Goal: Task Accomplishment & Management: Manage account settings

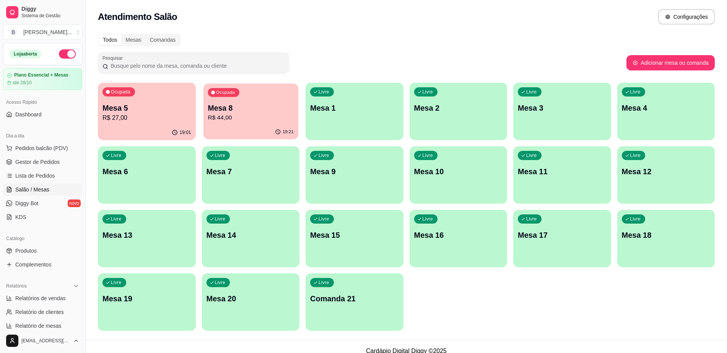
click at [264, 99] on div "Ocupada Mesa 8 R$ 44,00" at bounding box center [250, 103] width 95 height 41
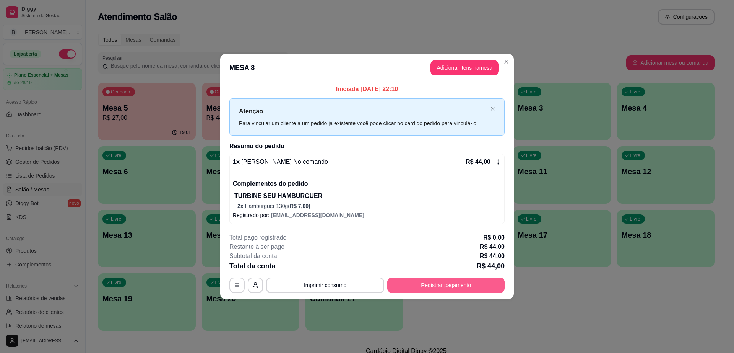
click at [425, 283] on button "Registrar pagamento" at bounding box center [445, 284] width 117 height 15
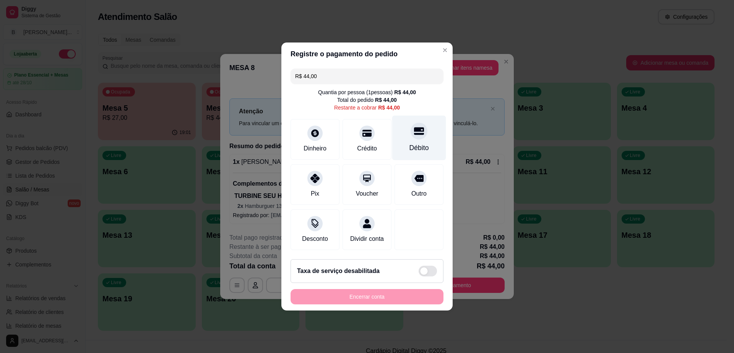
click at [403, 133] on div "Débito" at bounding box center [419, 138] width 54 height 45
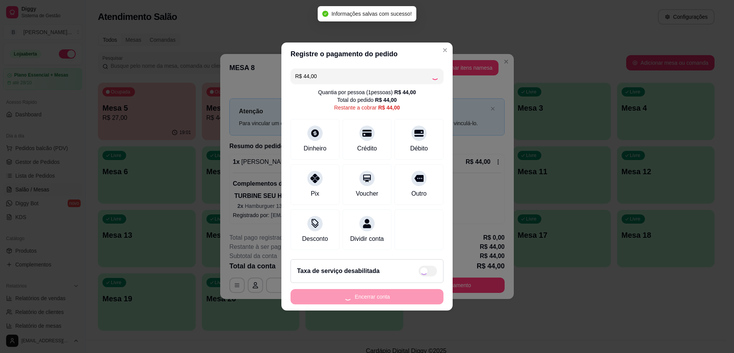
type input "R$ 0,00"
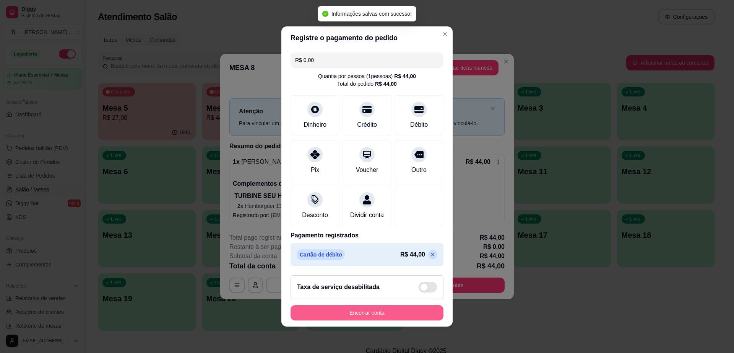
click at [373, 317] on button "Encerrar conta" at bounding box center [367, 312] width 153 height 15
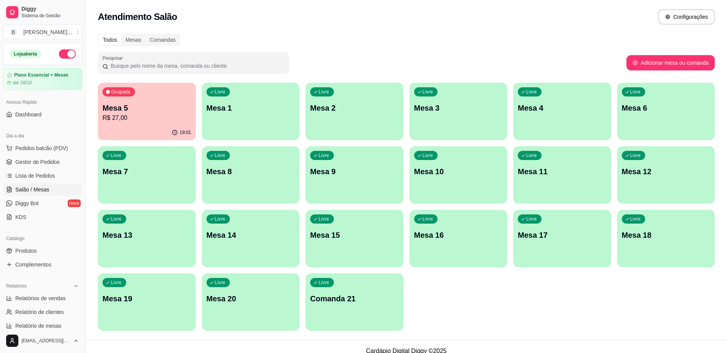
click at [124, 115] on p "R$ 27,00" at bounding box center [147, 117] width 89 height 9
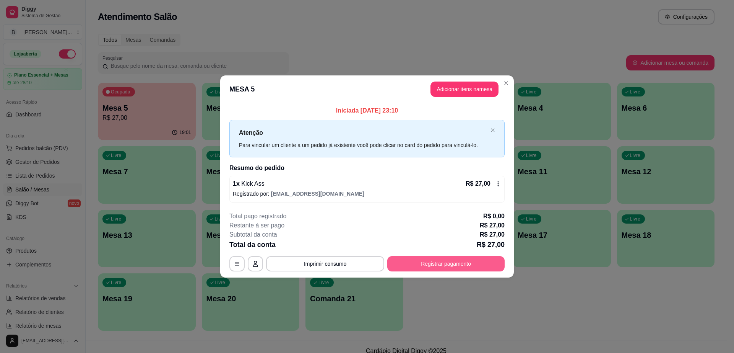
click at [408, 268] on button "Registrar pagamento" at bounding box center [445, 263] width 117 height 15
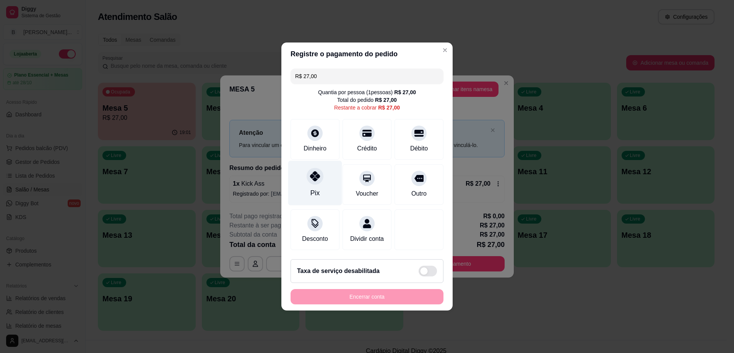
click at [322, 176] on div "Pix" at bounding box center [315, 183] width 54 height 45
type input "R$ 0,00"
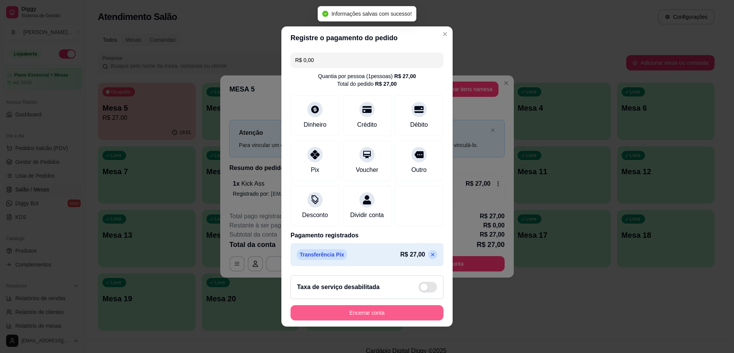
click at [364, 319] on button "Encerrar conta" at bounding box center [367, 312] width 153 height 15
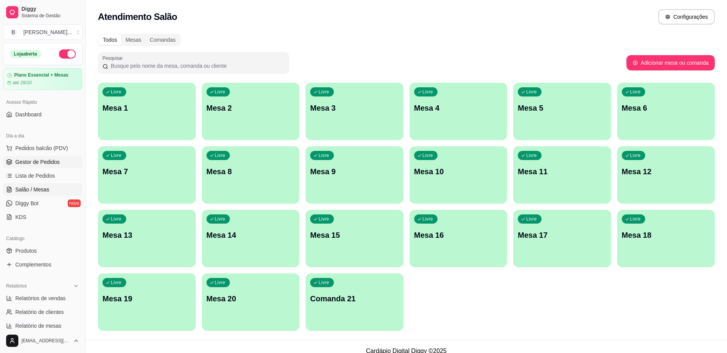
click at [47, 157] on link "Gestor de Pedidos" at bounding box center [42, 162] width 79 height 12
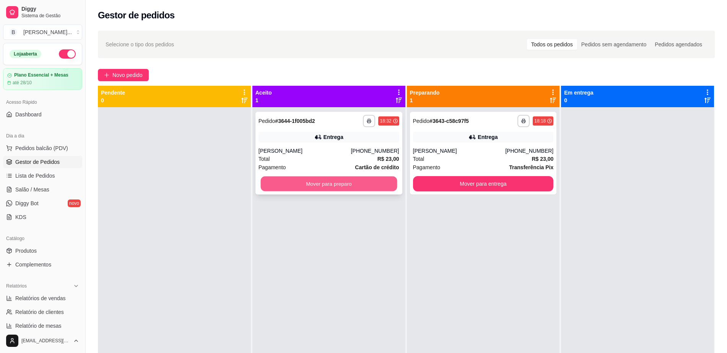
click at [317, 181] on button "Mover para preparo" at bounding box center [328, 183] width 137 height 15
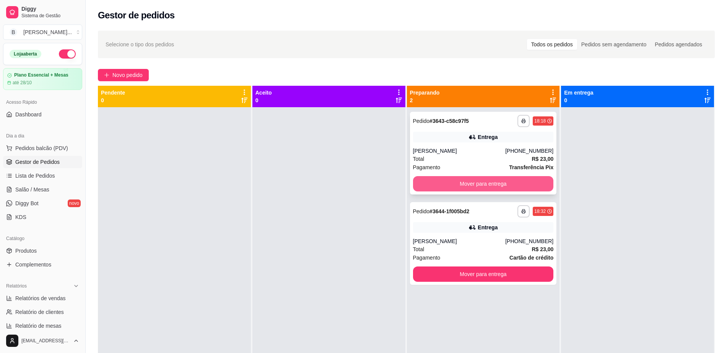
click at [453, 184] on button "Mover para entrega" at bounding box center [483, 183] width 141 height 15
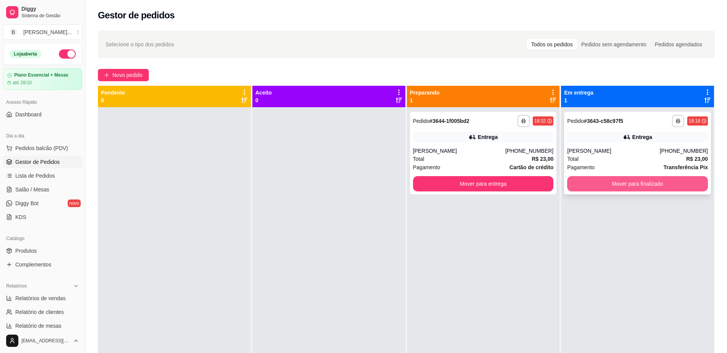
click at [615, 190] on button "Mover para finalizado" at bounding box center [637, 183] width 141 height 15
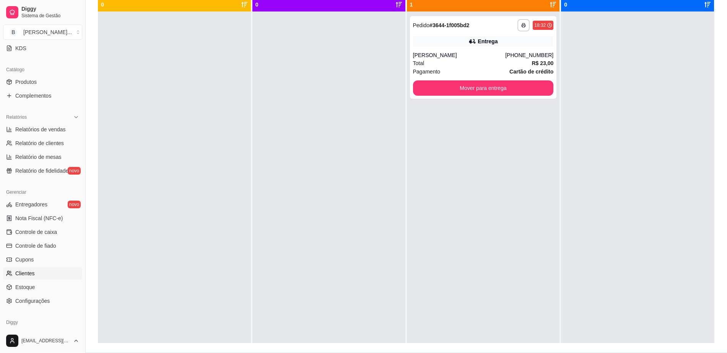
scroll to position [191, 0]
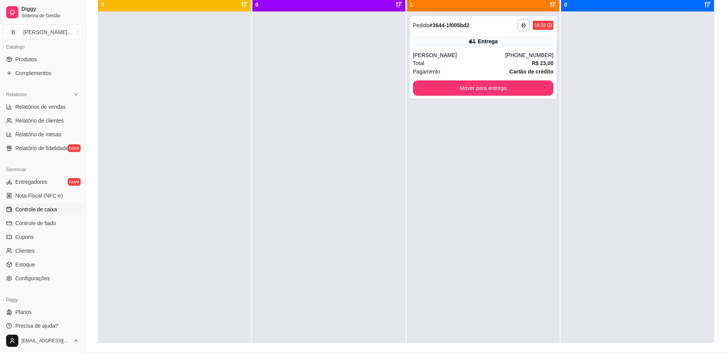
click at [50, 208] on span "Controle de caixa" at bounding box center [36, 209] width 42 height 8
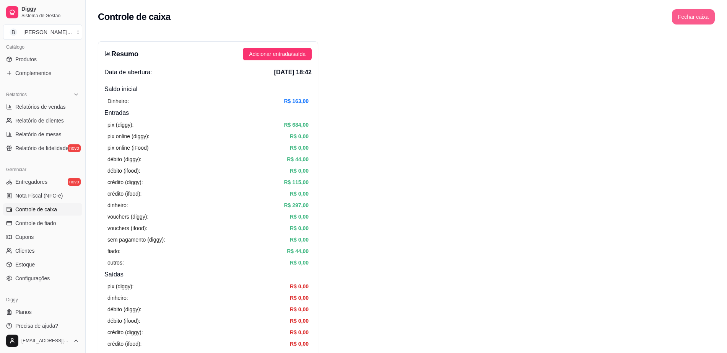
click at [693, 13] on button "Fechar caixa" at bounding box center [693, 16] width 43 height 15
click at [712, 64] on span "Sim" at bounding box center [714, 68] width 9 height 8
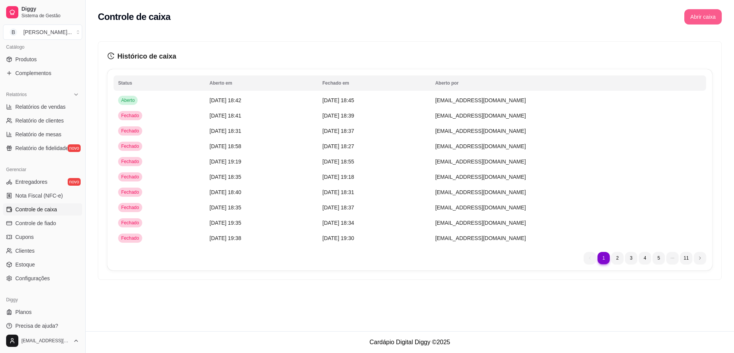
click at [706, 16] on button "Abrir caixa" at bounding box center [703, 16] width 37 height 15
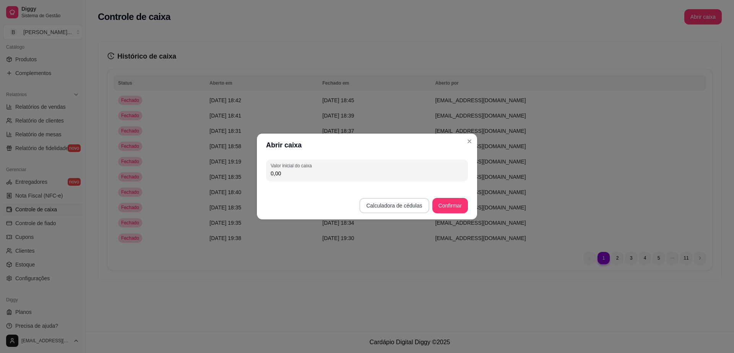
click at [386, 210] on button "Calculadora de cédulas" at bounding box center [395, 205] width 70 height 15
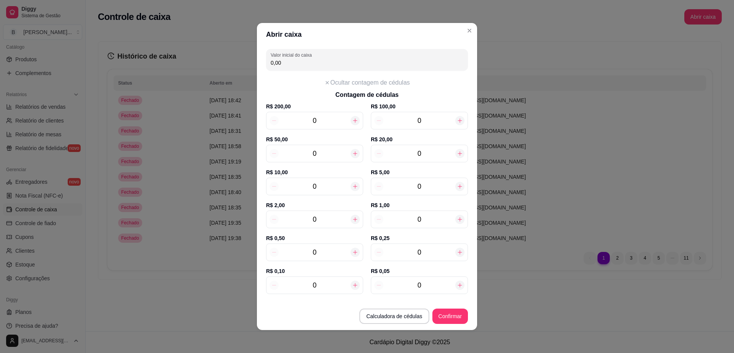
click at [325, 192] on div "0" at bounding box center [314, 186] width 97 height 18
click at [324, 187] on input "0" at bounding box center [315, 186] width 72 height 11
type input "50,00"
type input "5"
click at [413, 189] on input "0" at bounding box center [420, 186] width 72 height 11
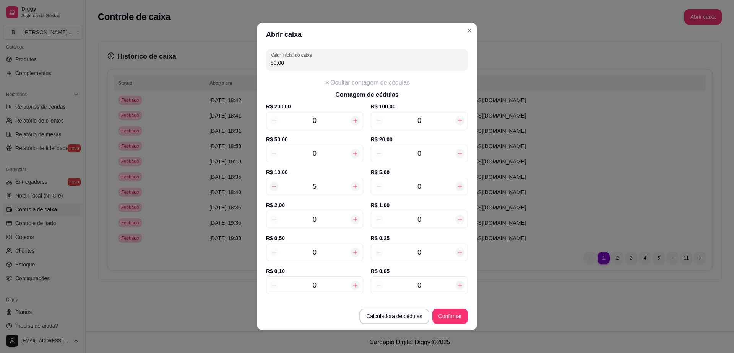
type input "95,00"
type input "9"
click at [326, 223] on input "0" at bounding box center [315, 219] width 72 height 11
type input "107,00"
type input "6"
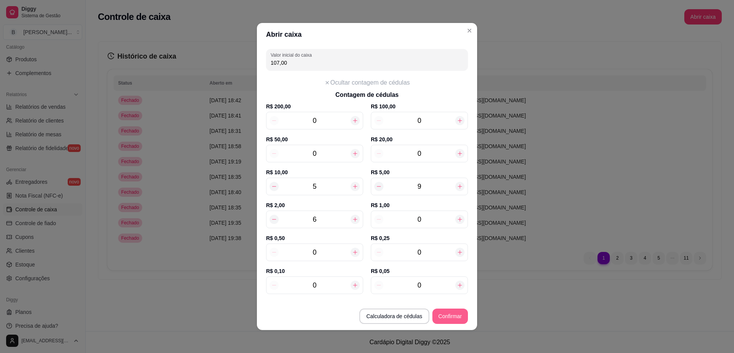
click at [439, 310] on button "Confirmar" at bounding box center [451, 315] width 36 height 15
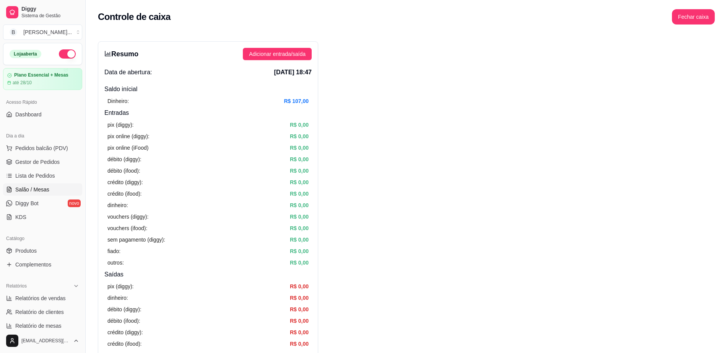
click at [44, 187] on span "Salão / Mesas" at bounding box center [32, 189] width 34 height 8
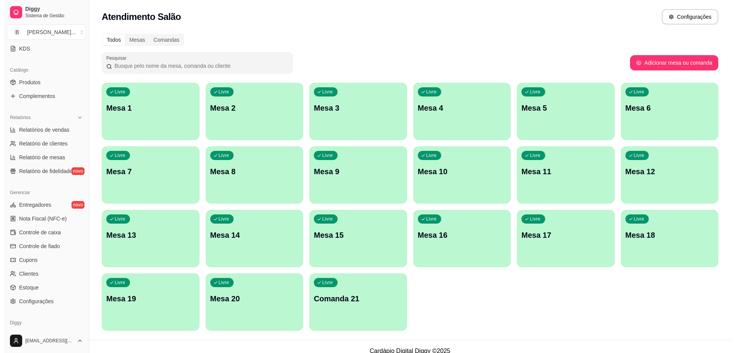
scroll to position [198, 0]
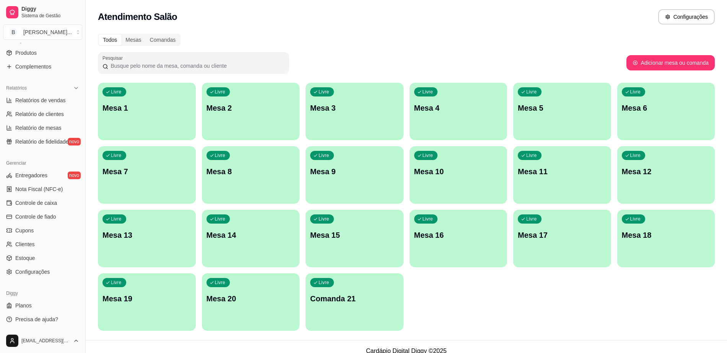
click at [171, 120] on div "Livre Mesa 1" at bounding box center [147, 107] width 98 height 48
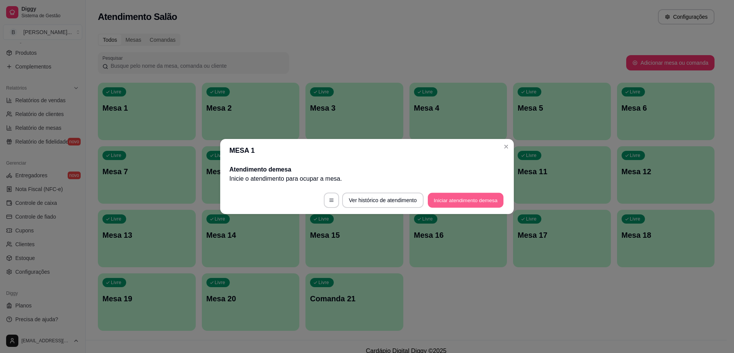
click at [447, 199] on button "Iniciar atendimento de mesa" at bounding box center [466, 200] width 76 height 15
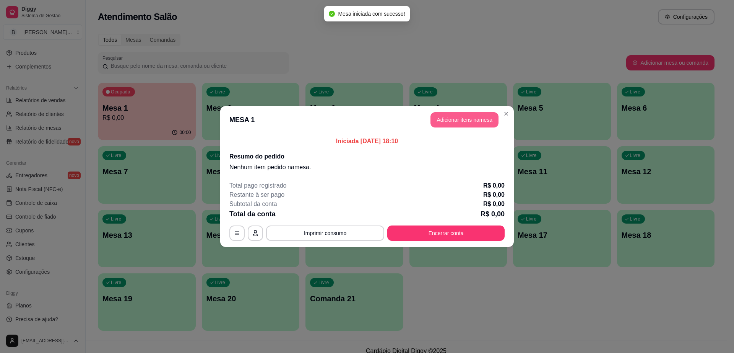
click at [475, 117] on button "Adicionar itens na mesa" at bounding box center [465, 119] width 68 height 15
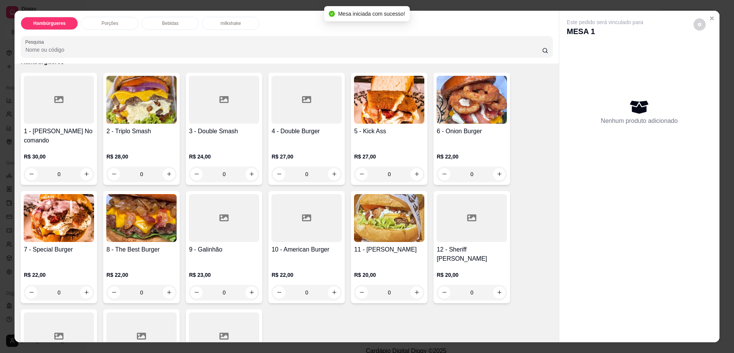
scroll to position [96, 0]
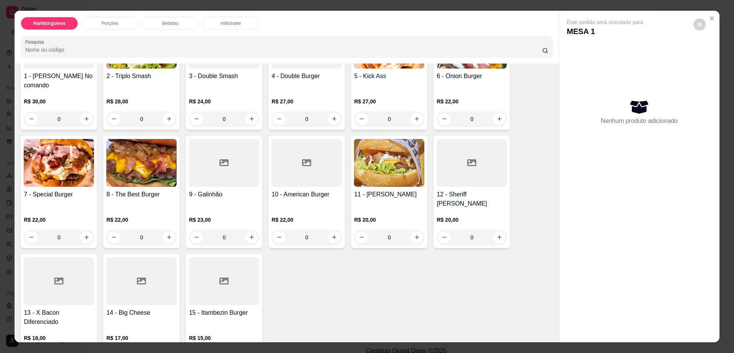
click at [67, 172] on img at bounding box center [59, 163] width 70 height 48
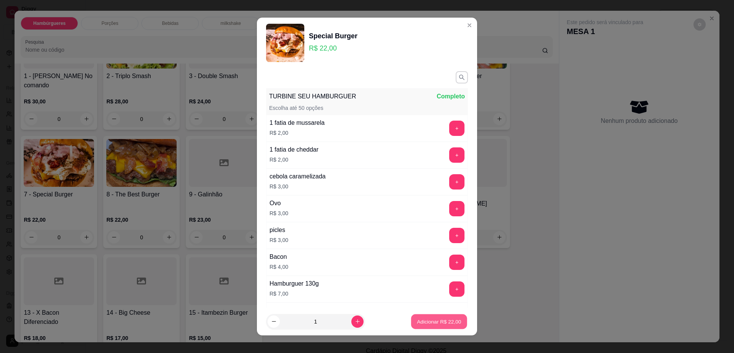
click at [418, 320] on p "Adicionar R$ 22,00" at bounding box center [439, 320] width 44 height 7
type input "1"
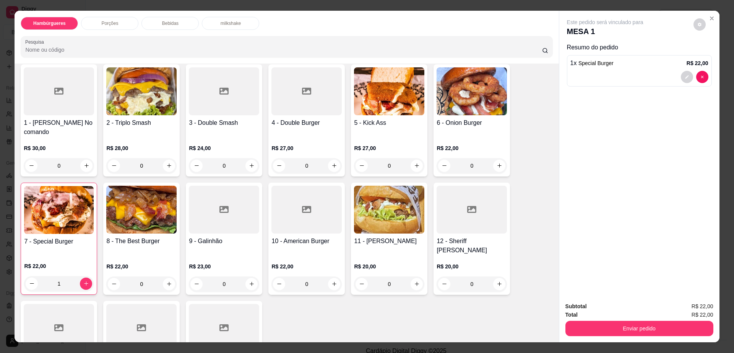
scroll to position [48, 0]
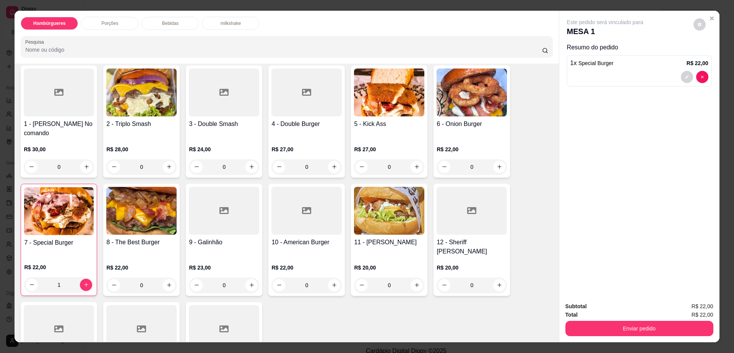
click at [453, 105] on img at bounding box center [472, 92] width 70 height 48
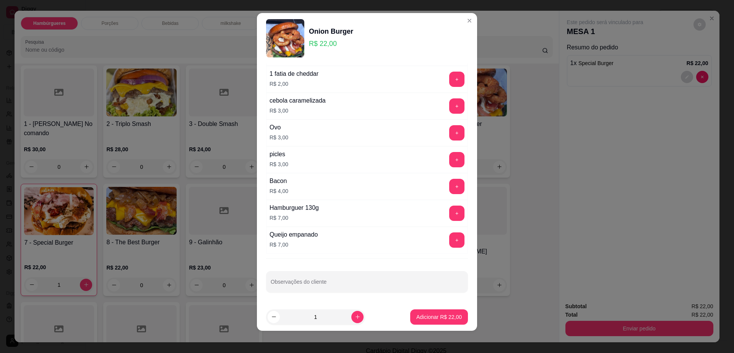
scroll to position [7, 0]
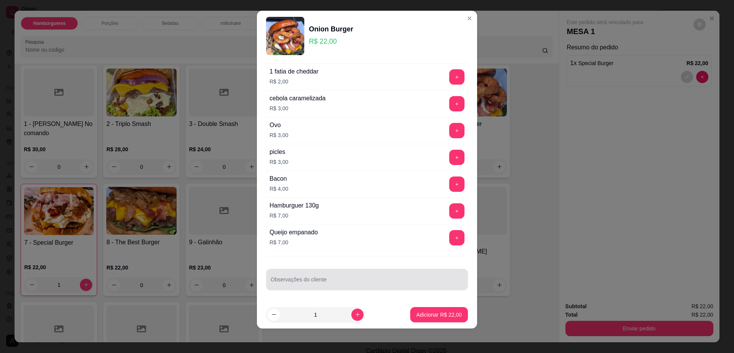
click at [292, 282] on input "Observações do cliente" at bounding box center [367, 282] width 193 height 8
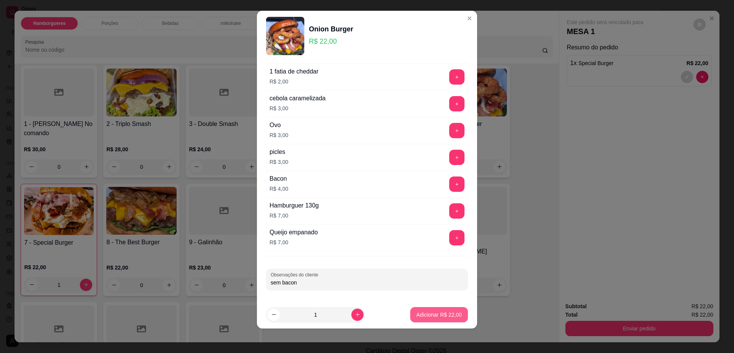
type input "sem bacon"
click at [418, 317] on p "Adicionar R$ 22,00" at bounding box center [439, 314] width 44 height 7
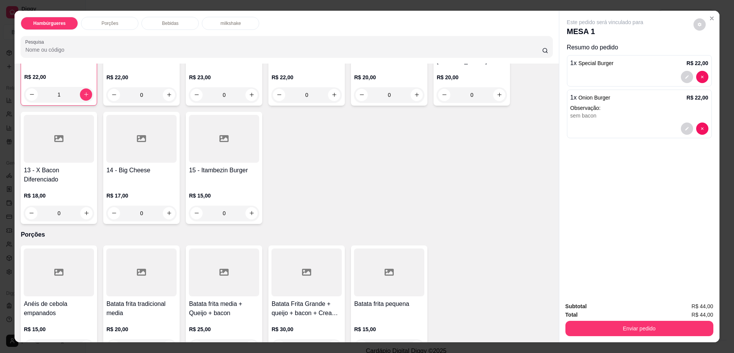
scroll to position [239, 0]
click at [208, 124] on div at bounding box center [224, 138] width 70 height 48
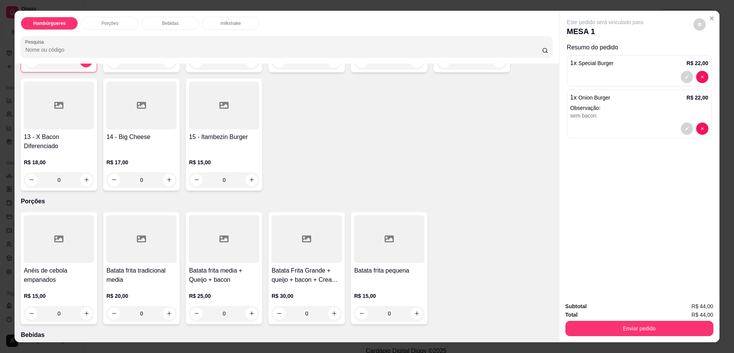
scroll to position [335, 0]
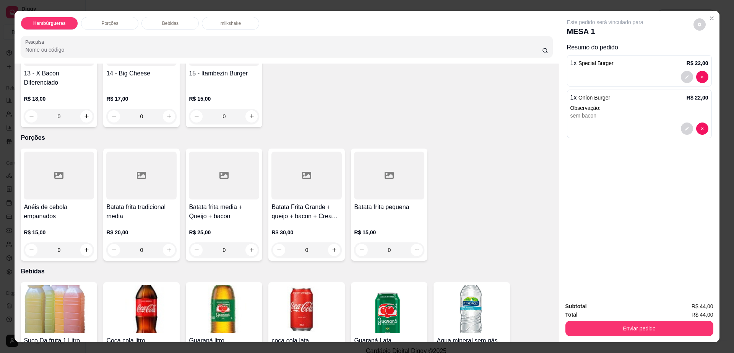
click at [363, 163] on div at bounding box center [389, 175] width 70 height 48
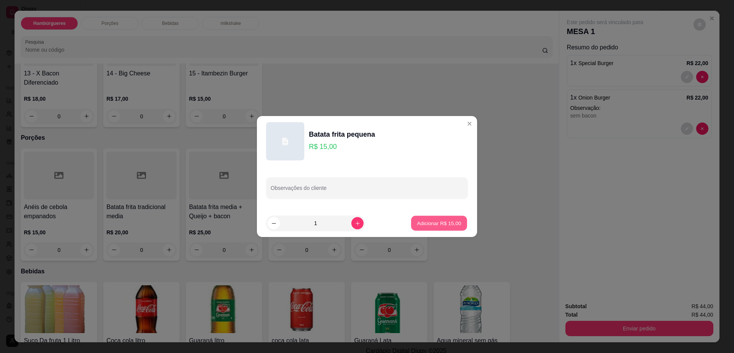
click at [445, 228] on button "Adicionar R$ 15,00" at bounding box center [439, 223] width 56 height 15
type input "1"
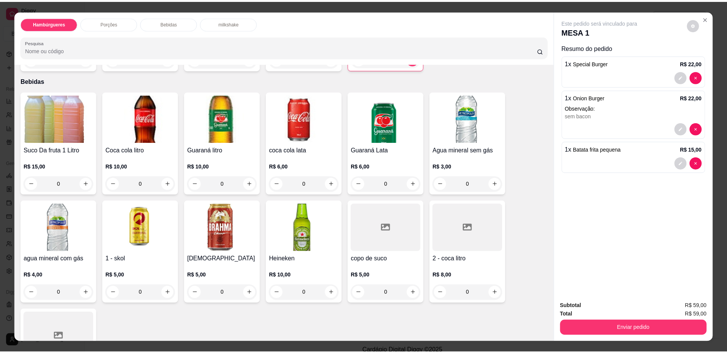
scroll to position [526, 0]
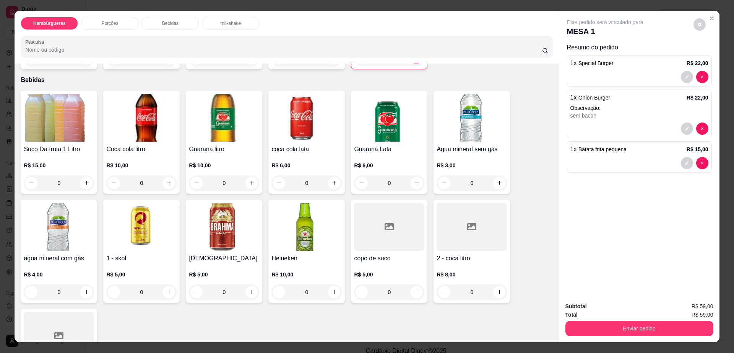
click at [452, 203] on div at bounding box center [472, 227] width 70 height 48
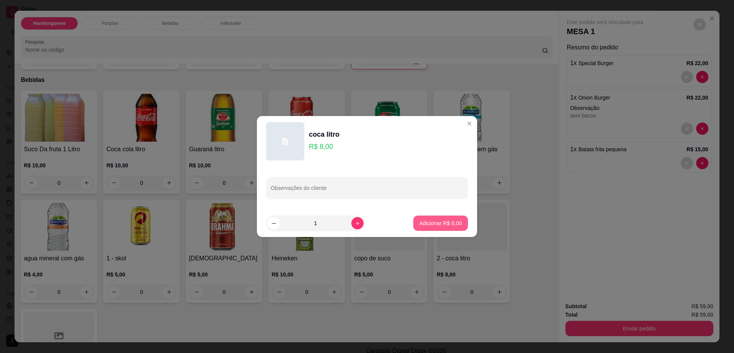
click at [442, 221] on p "Adicionar R$ 8,00" at bounding box center [441, 223] width 42 height 8
type input "1"
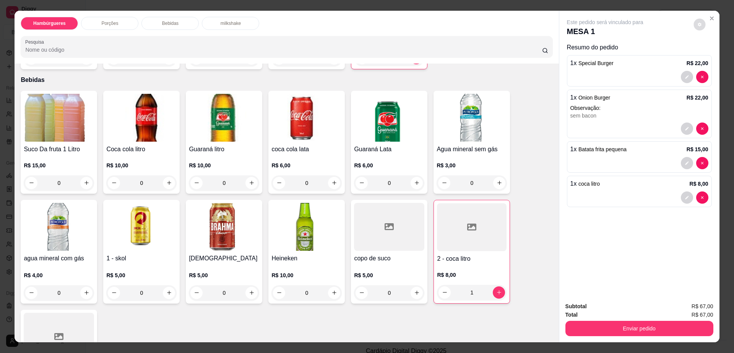
click at [698, 25] on icon "decrease-product-quantity" at bounding box center [700, 24] width 5 height 5
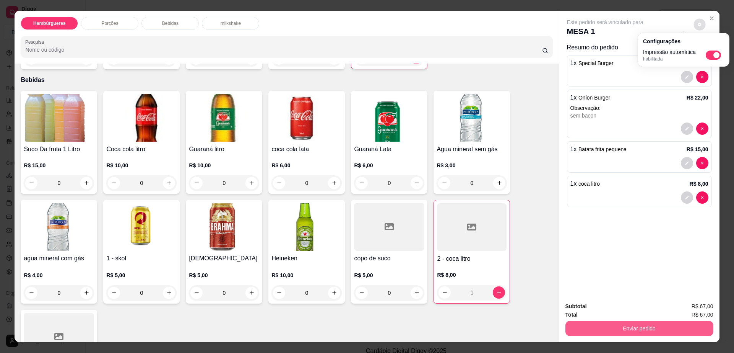
click at [652, 327] on button "Enviar pedido" at bounding box center [640, 328] width 148 height 15
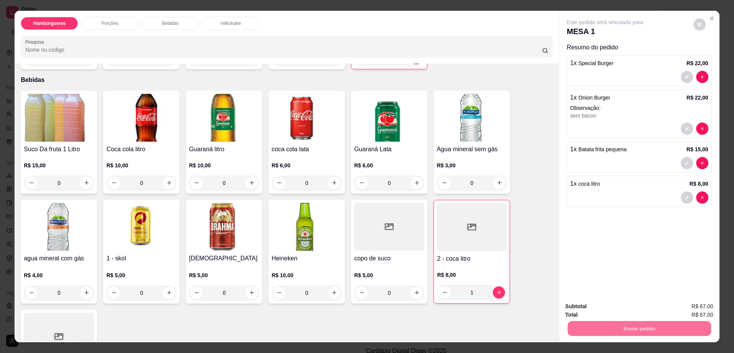
click at [689, 309] on button "Enviar pedido" at bounding box center [693, 309] width 42 height 14
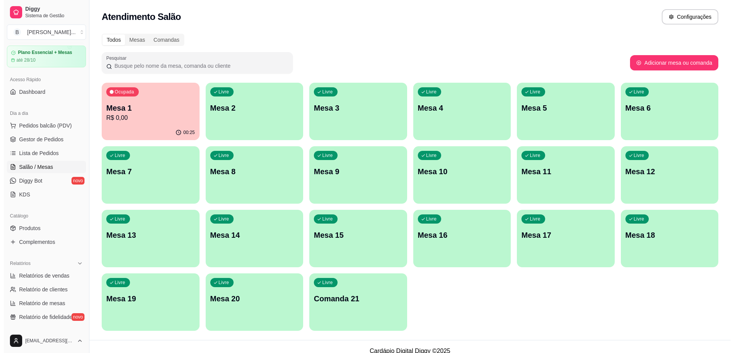
scroll to position [0, 0]
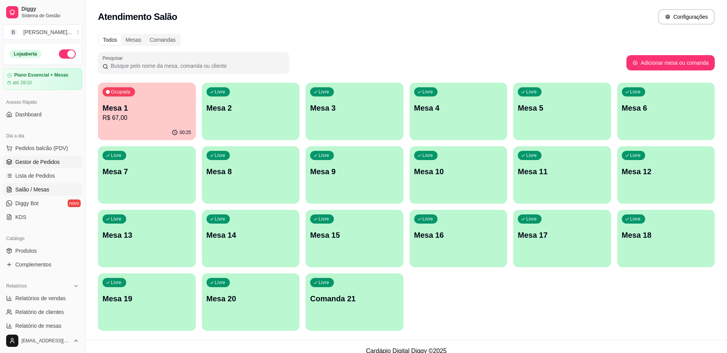
click at [59, 163] on link "Gestor de Pedidos" at bounding box center [42, 162] width 79 height 12
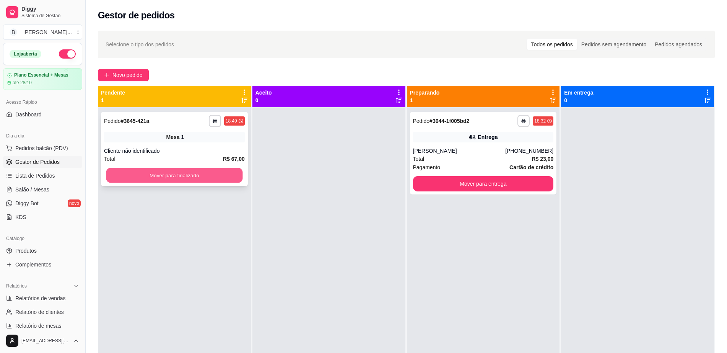
click at [197, 168] on button "Mover para finalizado" at bounding box center [174, 175] width 137 height 15
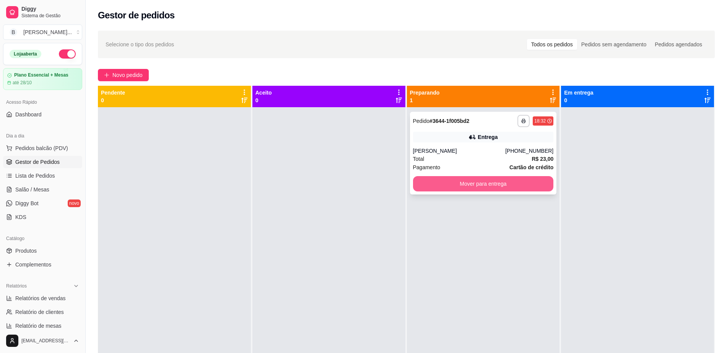
click at [413, 181] on button "Mover para entrega" at bounding box center [483, 183] width 141 height 15
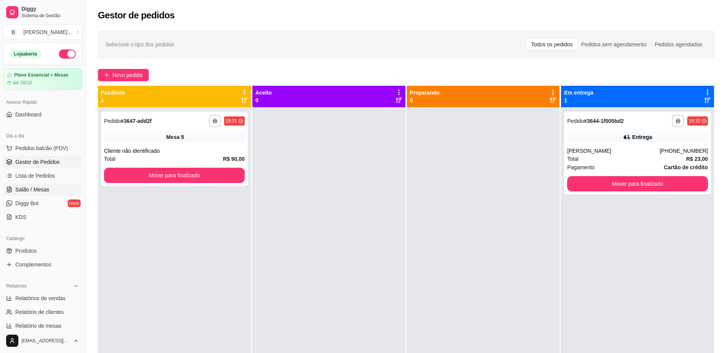
click at [31, 192] on span "Salão / Mesas" at bounding box center [32, 189] width 34 height 8
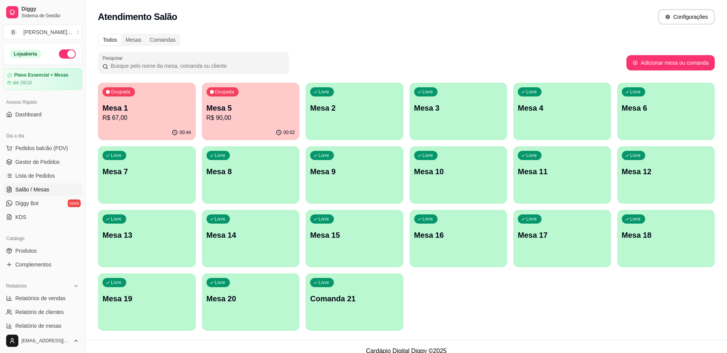
click at [173, 116] on p "R$ 67,00" at bounding box center [147, 117] width 89 height 9
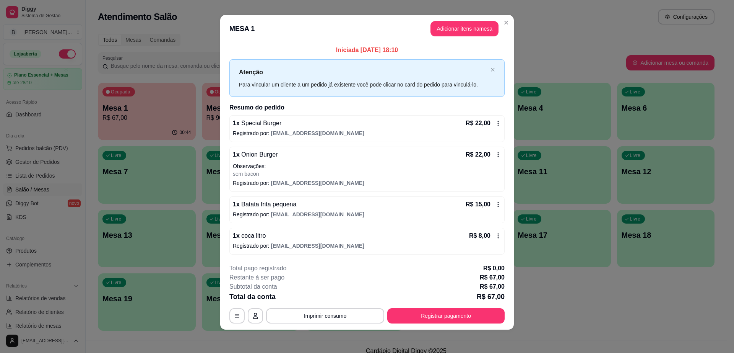
scroll to position [5, 0]
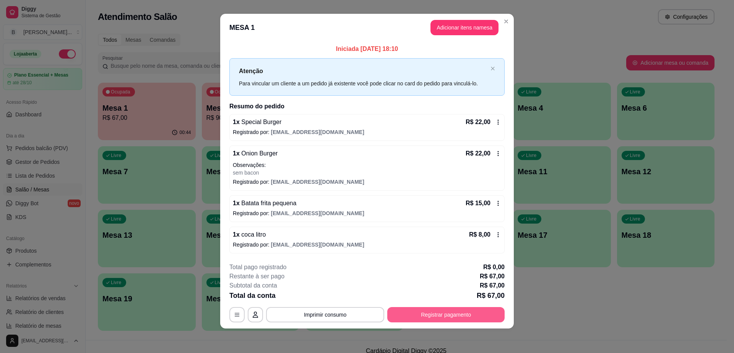
click at [452, 307] on button "Registrar pagamento" at bounding box center [445, 314] width 117 height 15
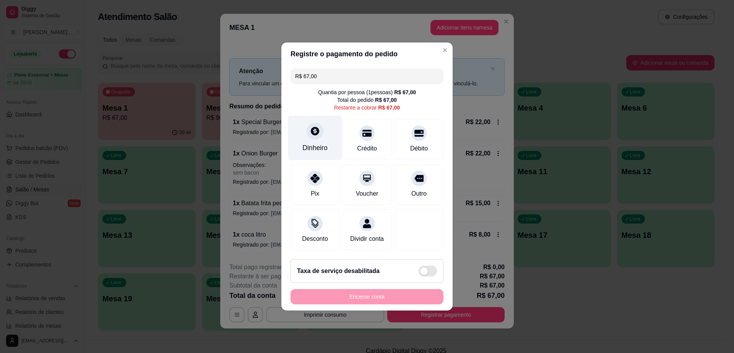
click at [311, 131] on icon at bounding box center [315, 131] width 10 height 10
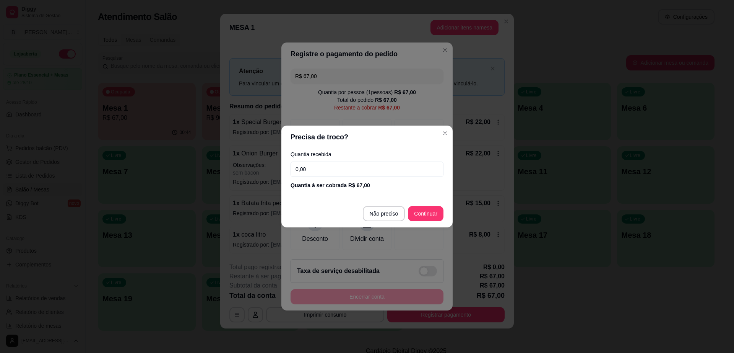
click at [325, 171] on input "0,00" at bounding box center [367, 168] width 153 height 15
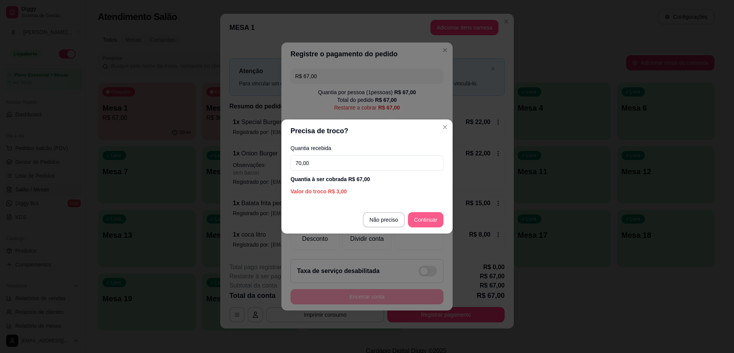
type input "70,00"
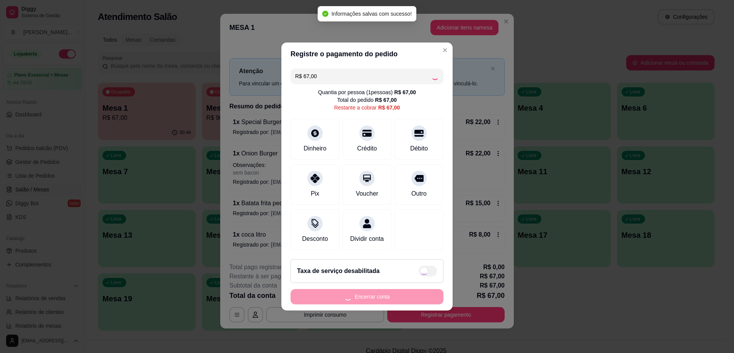
type input "R$ 0,00"
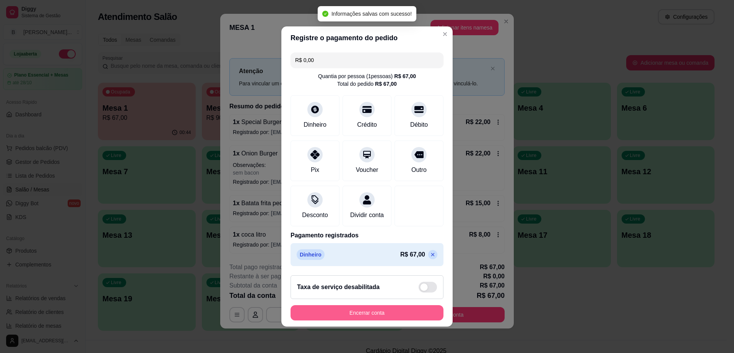
click at [412, 315] on button "Encerrar conta" at bounding box center [367, 312] width 153 height 15
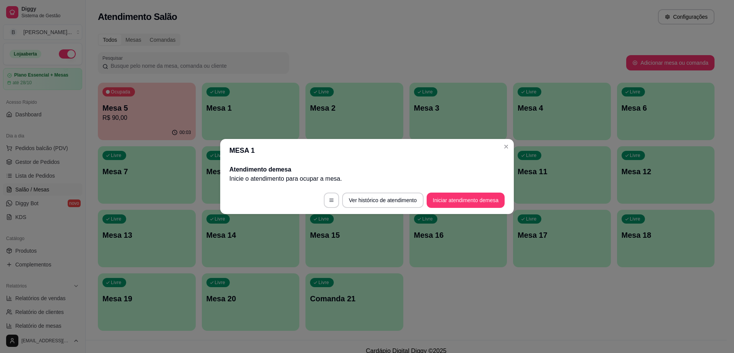
scroll to position [0, 0]
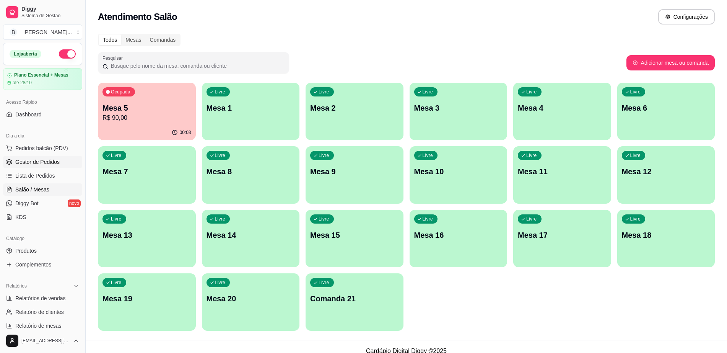
click at [65, 167] on link "Gestor de Pedidos" at bounding box center [42, 162] width 79 height 12
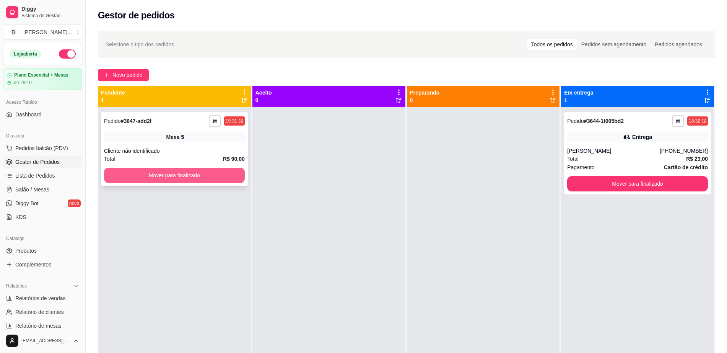
click at [212, 171] on button "Mover para finalizado" at bounding box center [174, 175] width 141 height 15
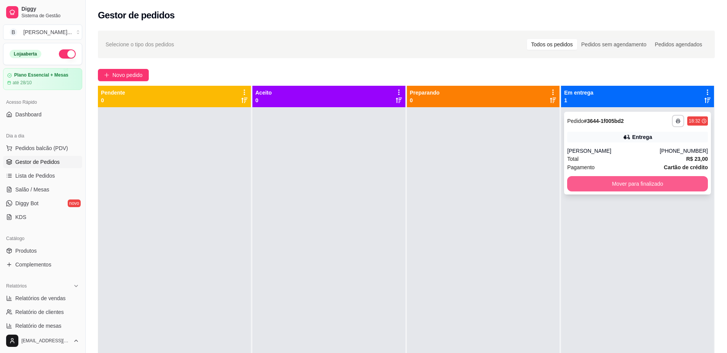
click at [592, 185] on button "Mover para finalizado" at bounding box center [637, 183] width 141 height 15
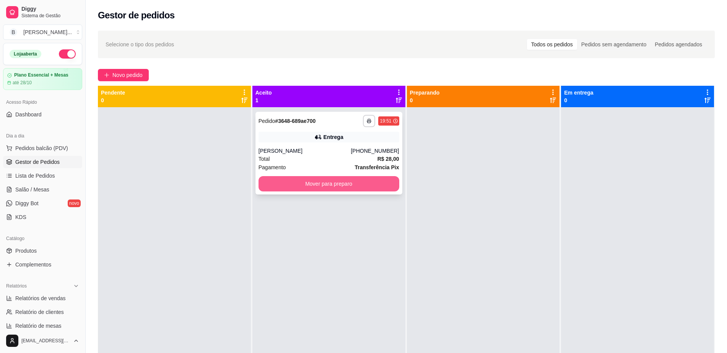
click at [320, 184] on button "Mover para preparo" at bounding box center [329, 183] width 141 height 15
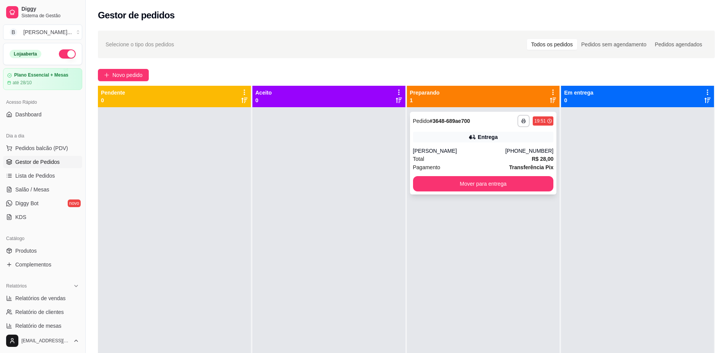
click at [465, 149] on div "[PERSON_NAME]" at bounding box center [459, 151] width 93 height 8
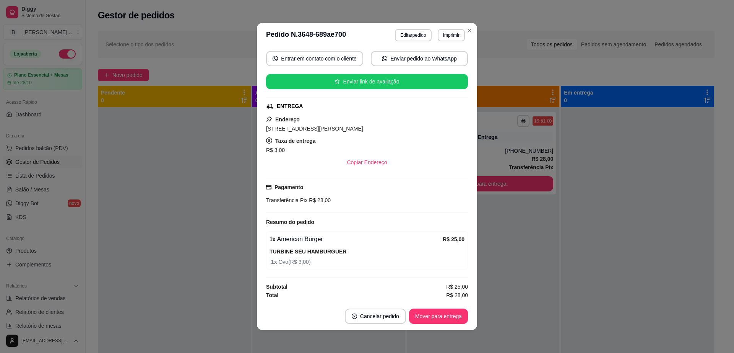
scroll to position [2, 0]
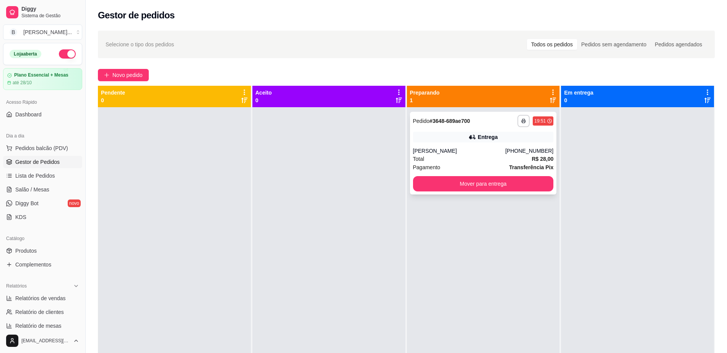
click at [460, 156] on div "Total R$ 28,00" at bounding box center [483, 159] width 141 height 8
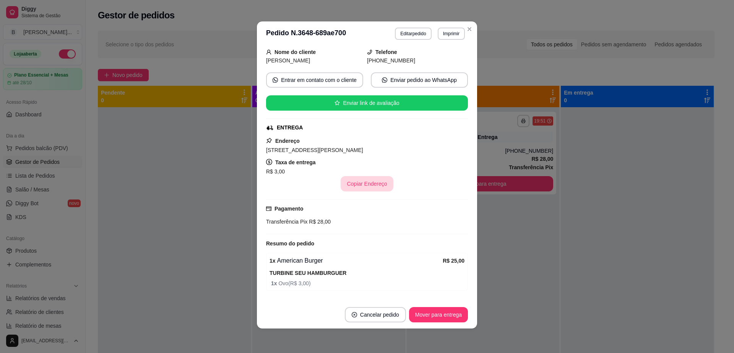
click at [380, 183] on button "Copiar Endereço" at bounding box center [367, 183] width 52 height 15
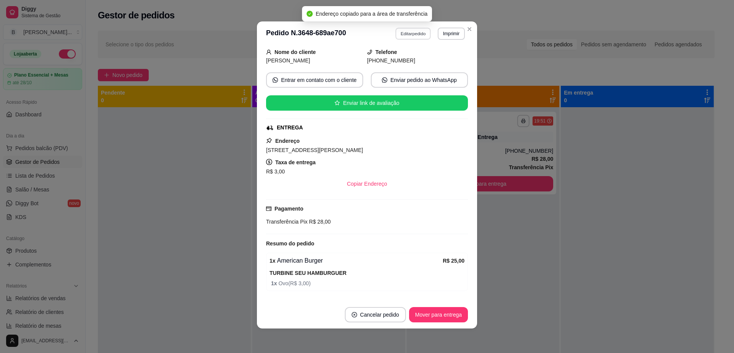
click at [410, 36] on button "Editar pedido" at bounding box center [414, 34] width 36 height 12
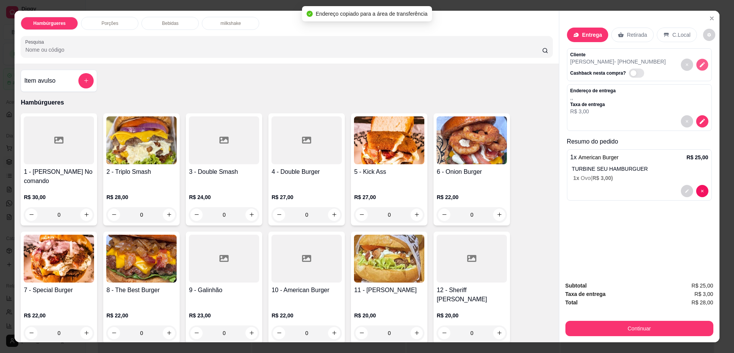
click at [700, 66] on icon "decrease-product-quantity" at bounding box center [702, 64] width 7 height 7
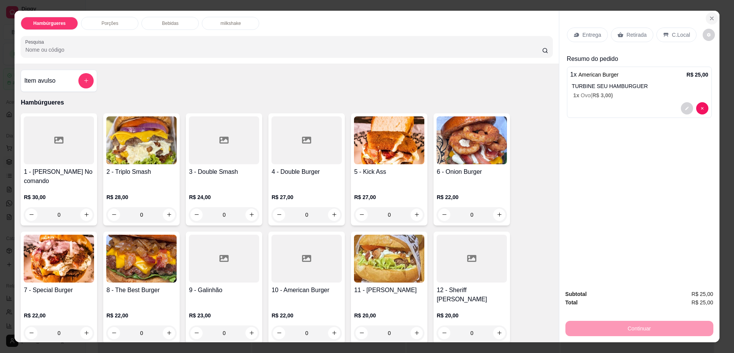
click at [709, 15] on icon "Close" at bounding box center [712, 18] width 6 height 6
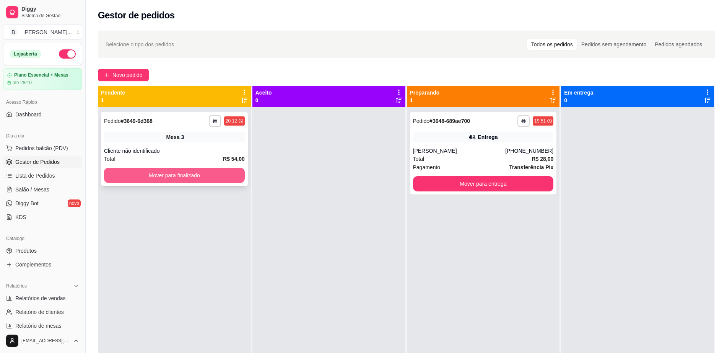
click at [198, 176] on button "Mover para finalizado" at bounding box center [174, 175] width 141 height 15
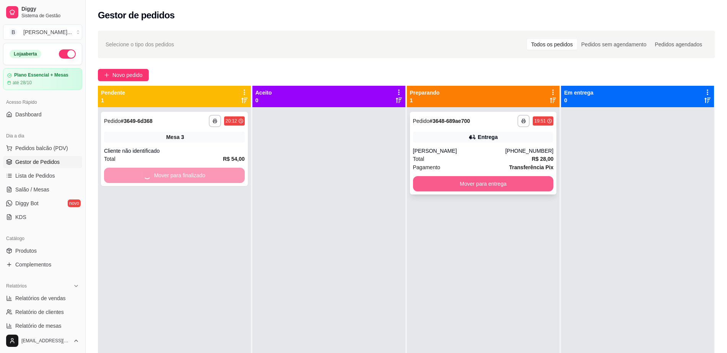
click at [431, 186] on button "Mover para entrega" at bounding box center [483, 183] width 141 height 15
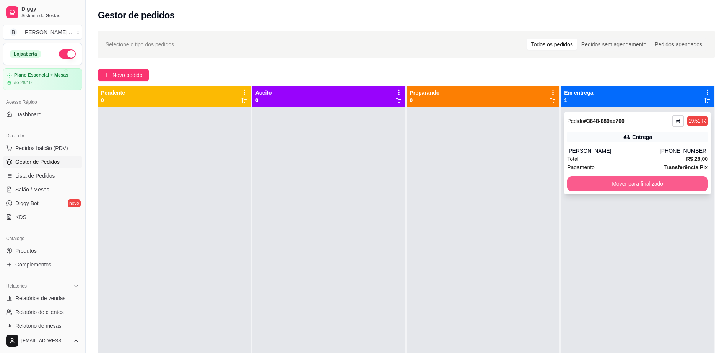
click at [567, 184] on button "Mover para finalizado" at bounding box center [637, 183] width 141 height 15
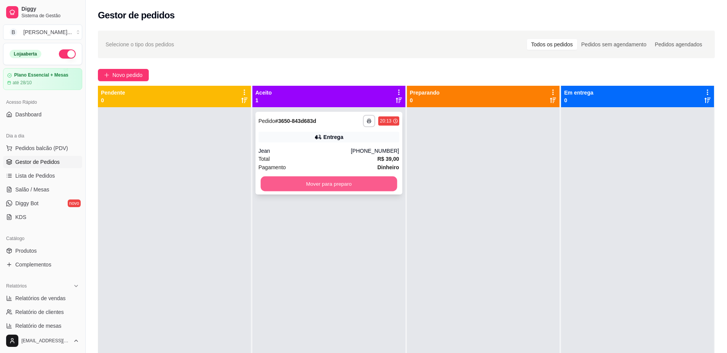
click at [277, 179] on button "Mover para preparo" at bounding box center [328, 183] width 137 height 15
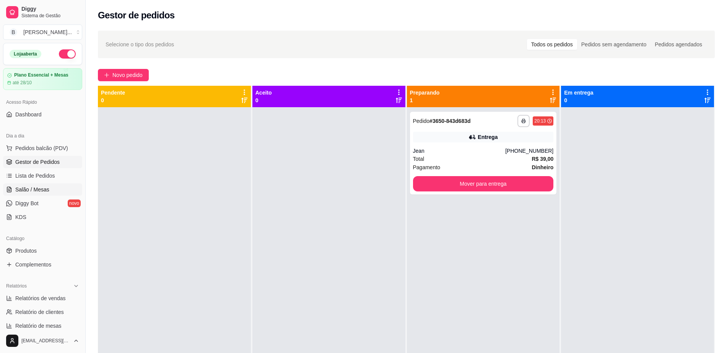
click at [21, 192] on span "Salão / Mesas" at bounding box center [32, 189] width 34 height 8
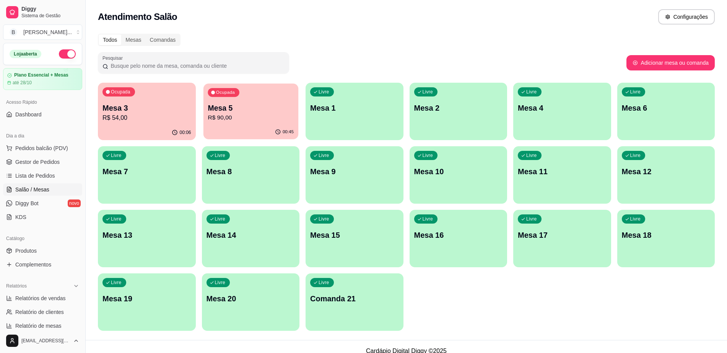
click at [216, 118] on p "R$ 90,00" at bounding box center [251, 117] width 86 height 9
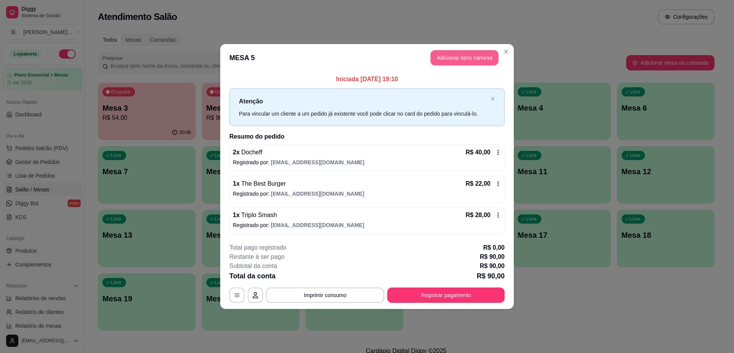
click at [480, 59] on button "Adicionar itens na mesa" at bounding box center [465, 57] width 68 height 15
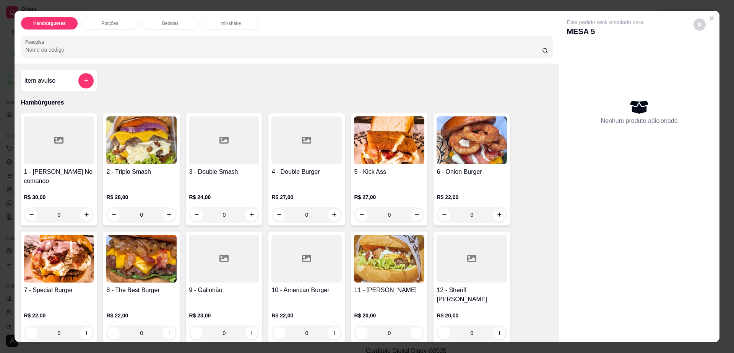
click at [237, 17] on div "milkshake" at bounding box center [230, 23] width 57 height 13
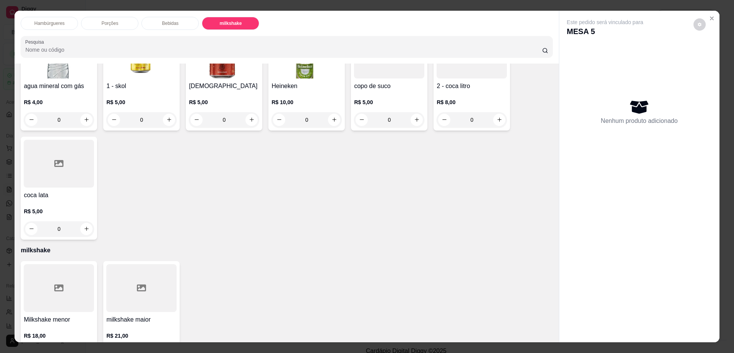
scroll to position [14, 0]
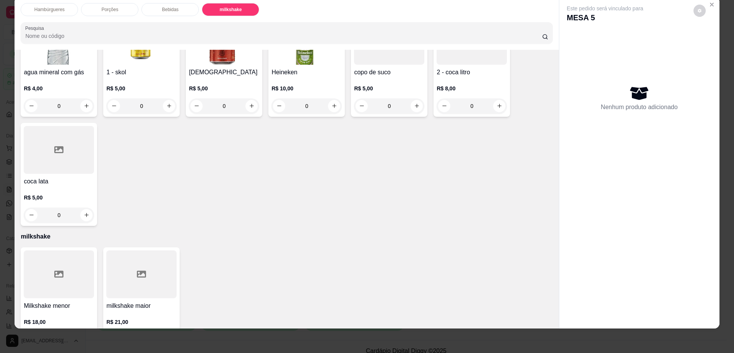
click at [59, 270] on div at bounding box center [59, 274] width 70 height 48
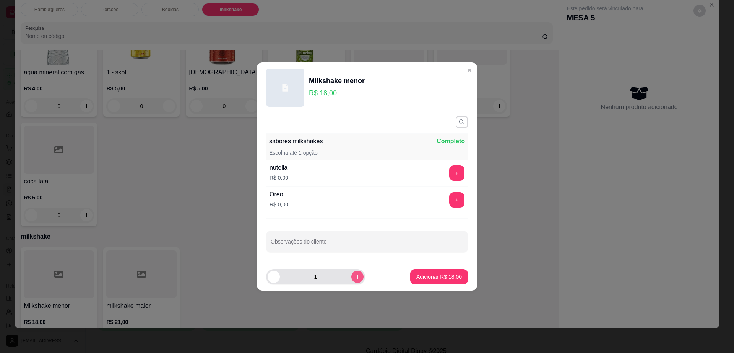
click at [356, 275] on button "increase-product-quantity" at bounding box center [357, 276] width 12 height 12
type input "2"
click at [456, 195] on button "+" at bounding box center [457, 199] width 15 height 15
click at [448, 275] on p "Adicionar R$ 36,00" at bounding box center [440, 277] width 46 height 8
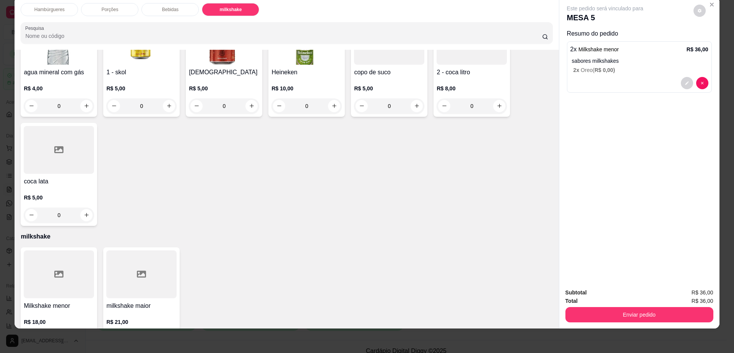
click at [83, 272] on div "Milkshake menor R$ 18,00 0" at bounding box center [59, 298] width 76 height 103
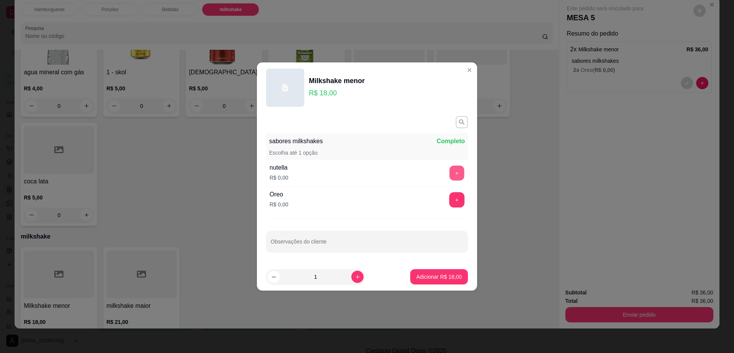
click at [452, 168] on button "+" at bounding box center [457, 173] width 15 height 15
click at [438, 273] on p "Adicionar R$ 18,00" at bounding box center [440, 277] width 46 height 8
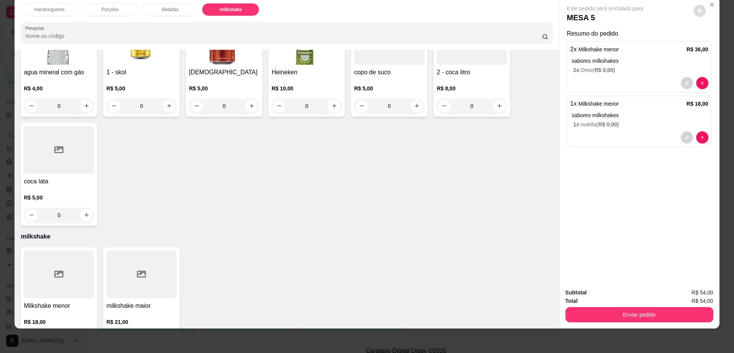
click at [696, 13] on button "decrease-product-quantity" at bounding box center [700, 11] width 12 height 12
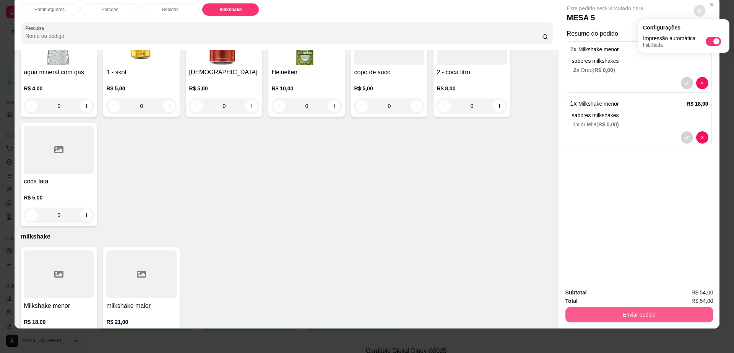
click at [632, 313] on button "Enviar pedido" at bounding box center [640, 314] width 148 height 15
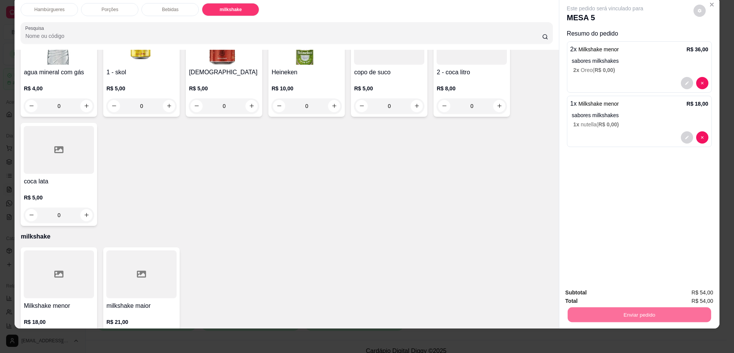
click at [683, 294] on button "Enviar pedido" at bounding box center [693, 295] width 42 height 14
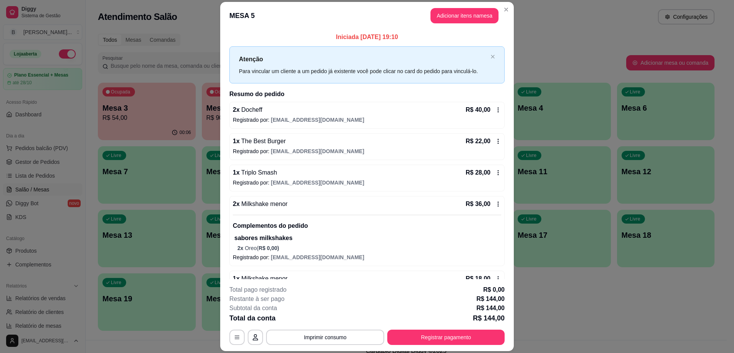
click at [495, 205] on icon at bounding box center [498, 204] width 6 height 6
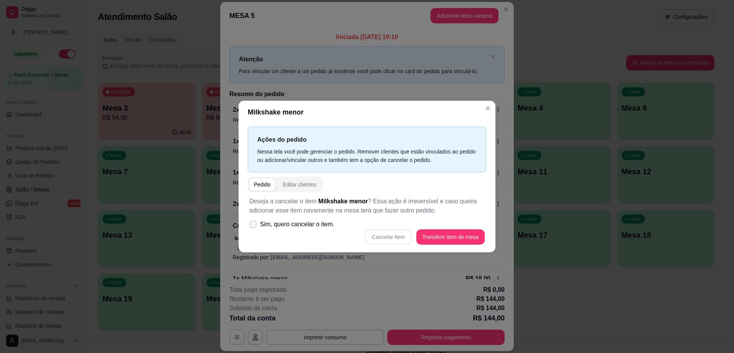
click at [254, 225] on icon at bounding box center [253, 224] width 6 height 5
click at [254, 226] on input "Sim, quero cancelar o item." at bounding box center [251, 228] width 5 height 5
checkbox input "true"
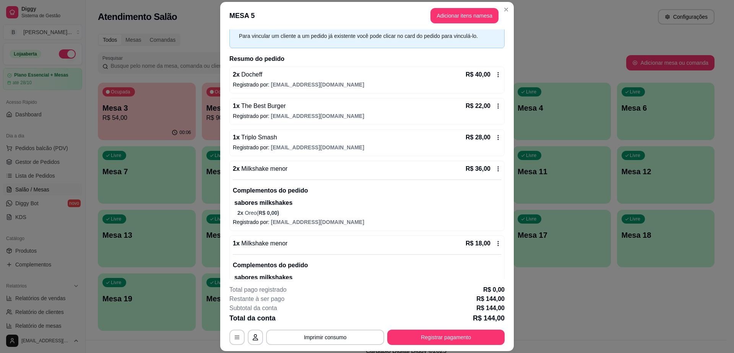
scroll to position [64, 0]
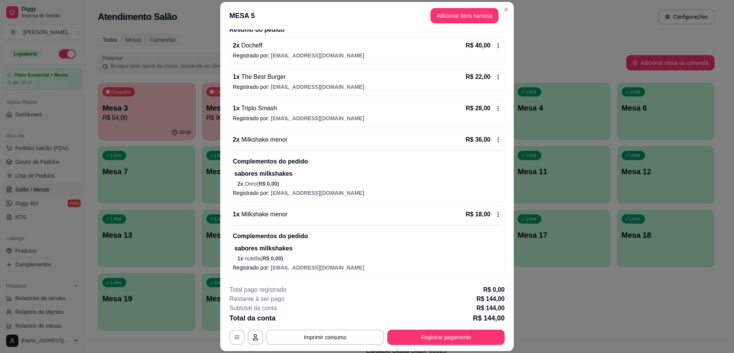
click at [495, 138] on icon at bounding box center [498, 140] width 6 height 6
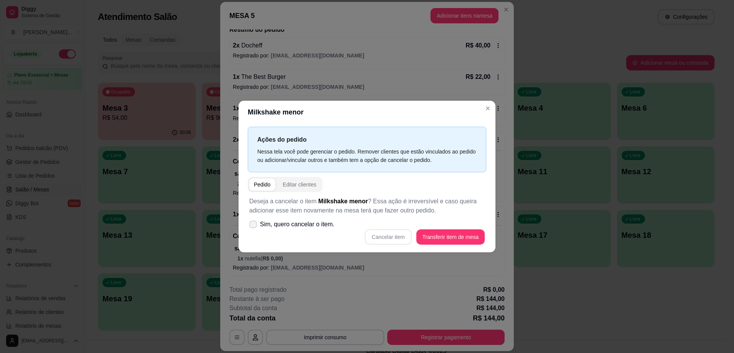
click at [259, 222] on label "Sim, quero cancelar o item." at bounding box center [291, 223] width 91 height 15
click at [254, 226] on input "Sim, quero cancelar o item." at bounding box center [251, 228] width 5 height 5
checkbox input "true"
click at [378, 234] on button "Cancelar item" at bounding box center [389, 236] width 46 height 15
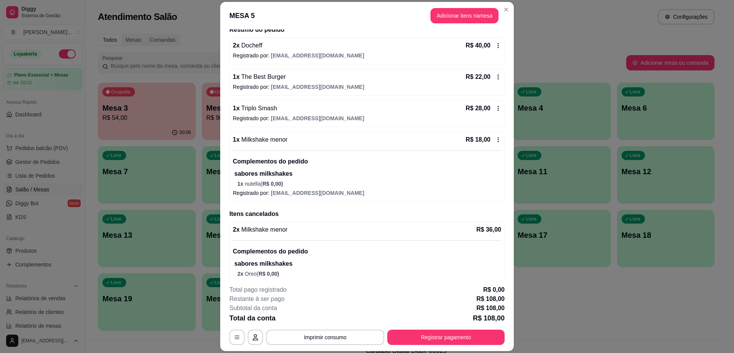
click at [484, 135] on div "R$ 18,00" at bounding box center [484, 139] width 36 height 9
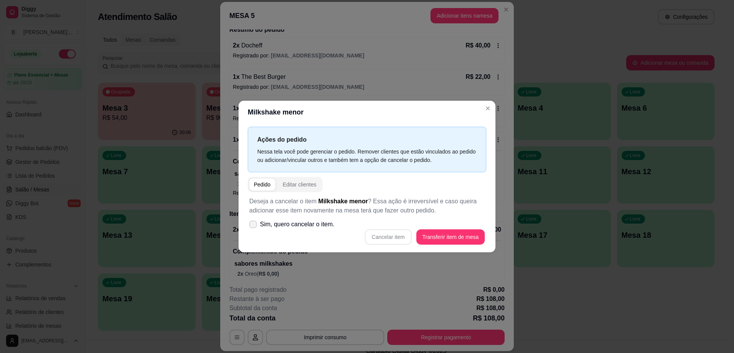
click at [252, 217] on label "Sim, quero cancelar o item." at bounding box center [291, 223] width 91 height 15
click at [252, 226] on input "Sim, quero cancelar o item." at bounding box center [251, 228] width 5 height 5
checkbox input "true"
click at [396, 238] on button "Cancelar item" at bounding box center [388, 236] width 47 height 15
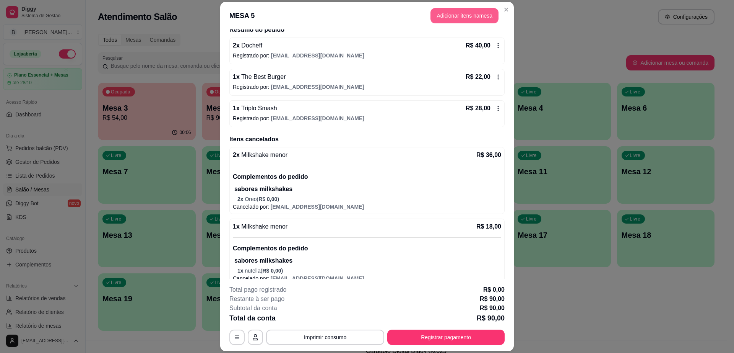
click at [464, 15] on button "Adicionar itens na mesa" at bounding box center [465, 15] width 68 height 15
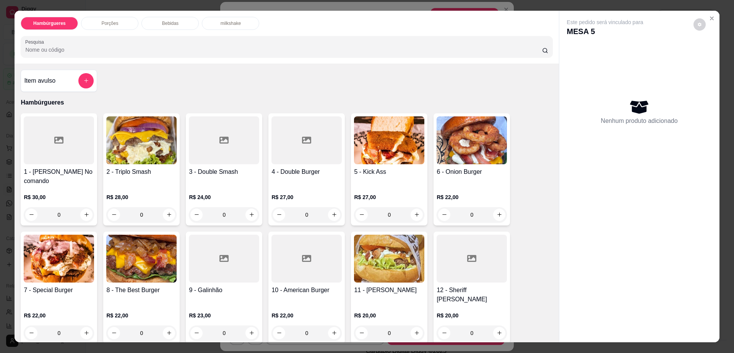
click at [221, 21] on p "milkshake" at bounding box center [231, 23] width 20 height 6
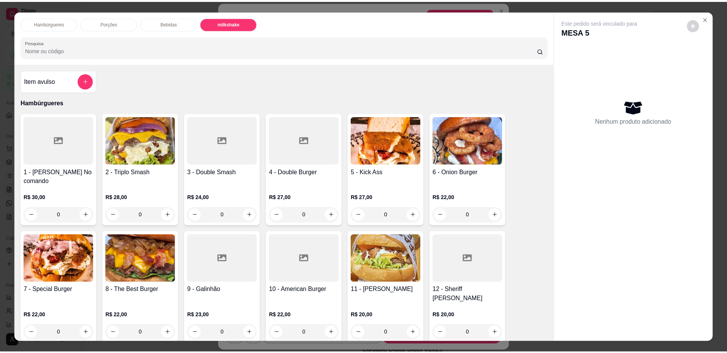
scroll to position [14, 0]
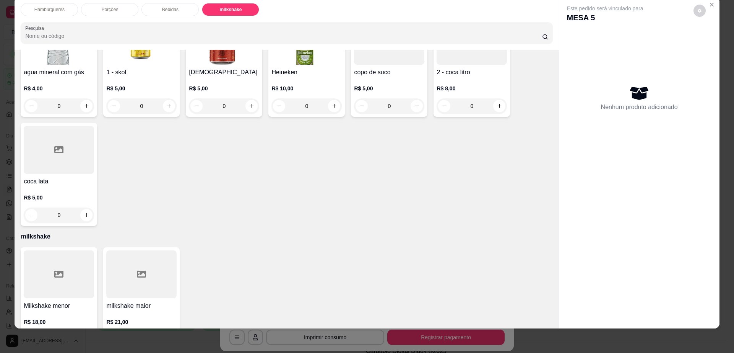
click at [67, 250] on div at bounding box center [59, 274] width 70 height 48
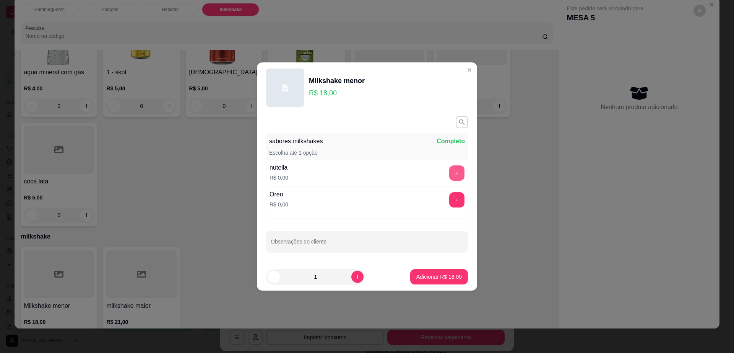
click at [449, 171] on button "+" at bounding box center [456, 172] width 15 height 15
click at [356, 277] on icon "increase-product-quantity" at bounding box center [358, 277] width 4 height 4
type input "2"
click at [444, 277] on p "Adicionar R$ 36,00" at bounding box center [440, 277] width 46 height 8
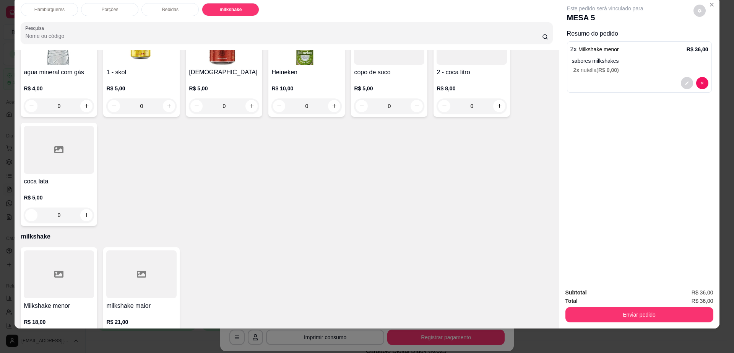
click at [150, 271] on div "milkshake maior R$ 21,00 0" at bounding box center [141, 298] width 76 height 103
click at [52, 301] on h4 "Milkshake menor" at bounding box center [59, 305] width 70 height 9
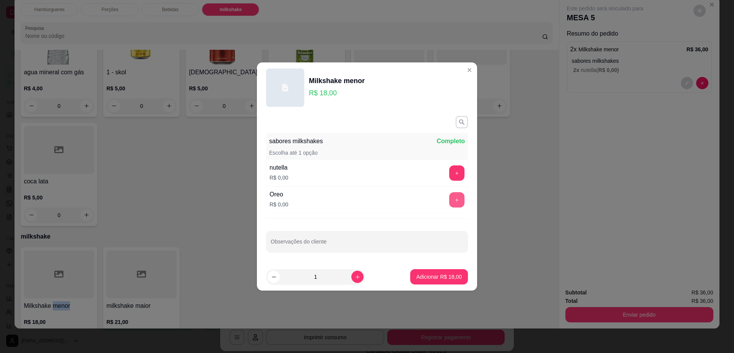
click at [453, 198] on button "+" at bounding box center [456, 199] width 15 height 15
click at [443, 281] on button "Adicionar R$ 18,00" at bounding box center [439, 276] width 56 height 15
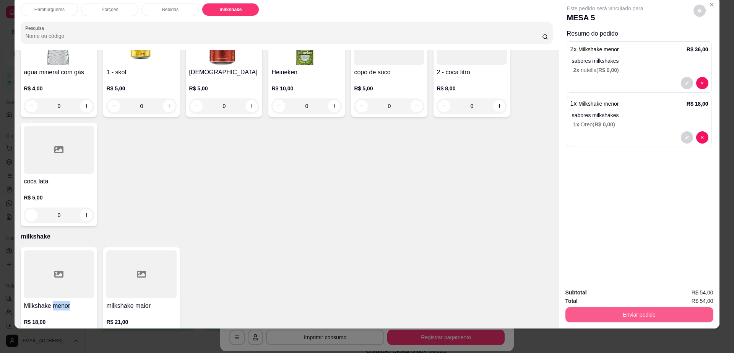
click at [679, 313] on button "Enviar pedido" at bounding box center [640, 314] width 148 height 15
click at [688, 292] on button "Enviar pedido" at bounding box center [693, 295] width 42 height 14
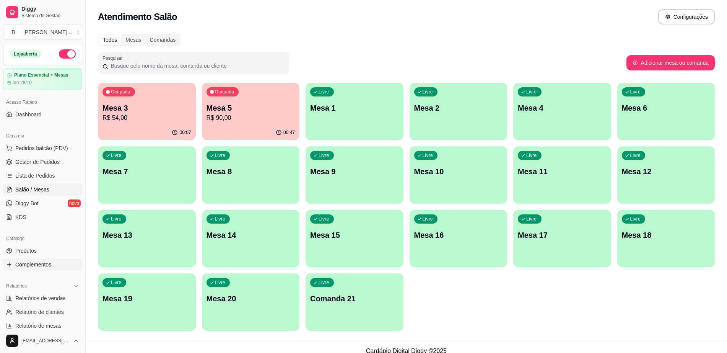
click at [31, 265] on span "Complementos" at bounding box center [33, 264] width 36 height 8
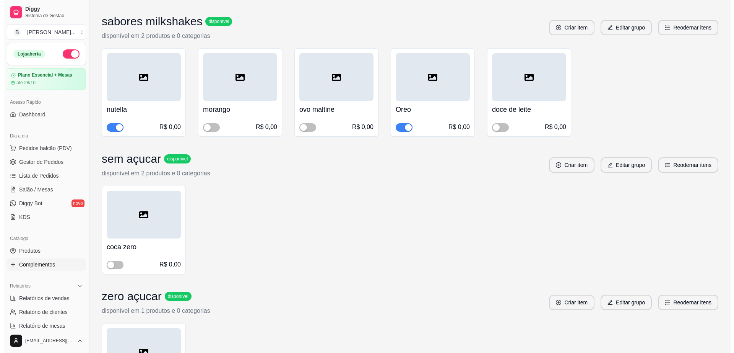
scroll to position [478, 0]
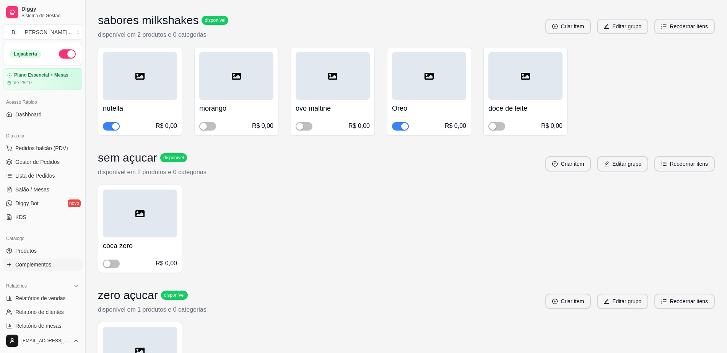
click at [148, 67] on div at bounding box center [140, 76] width 74 height 48
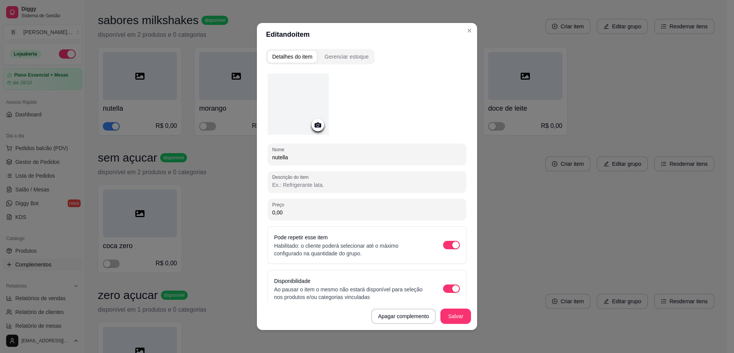
scroll to position [9, 0]
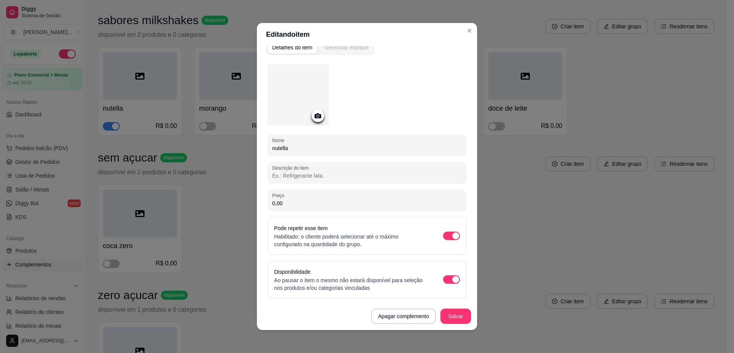
click at [336, 49] on div "Gerenciar estoque" at bounding box center [347, 48] width 44 height 8
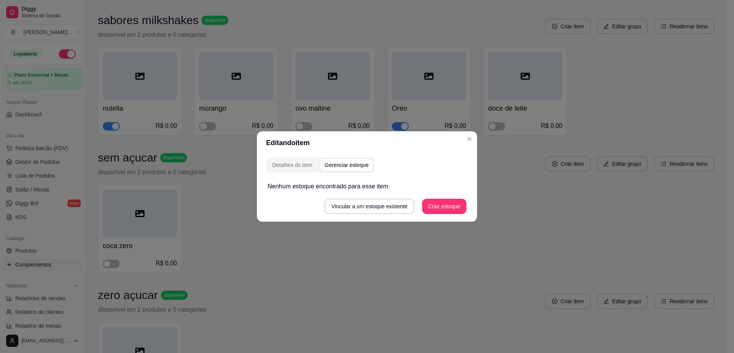
scroll to position [0, 0]
click at [287, 168] on div "Detalhes do item" at bounding box center [292, 165] width 40 height 8
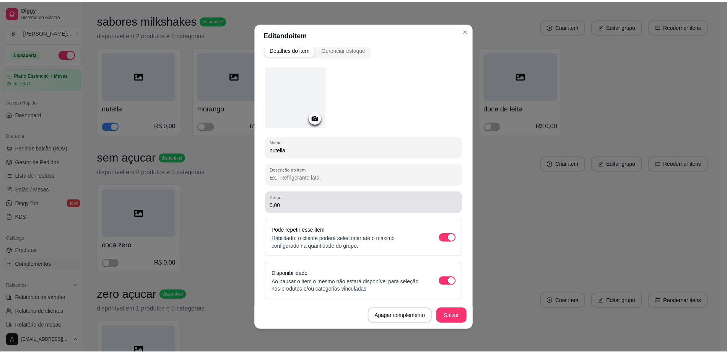
scroll to position [9, 0]
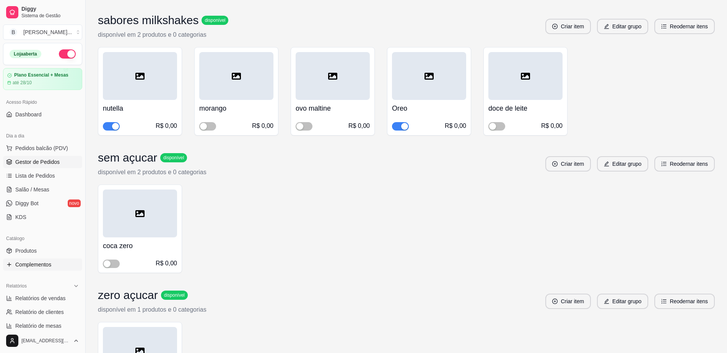
click at [31, 161] on span "Gestor de Pedidos" at bounding box center [37, 162] width 44 height 8
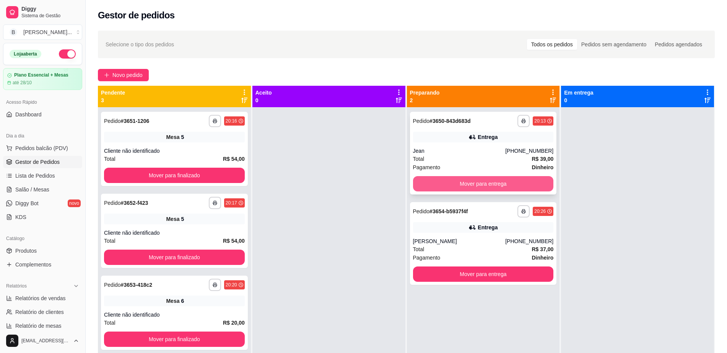
click at [425, 179] on button "Mover para entrega" at bounding box center [483, 183] width 141 height 15
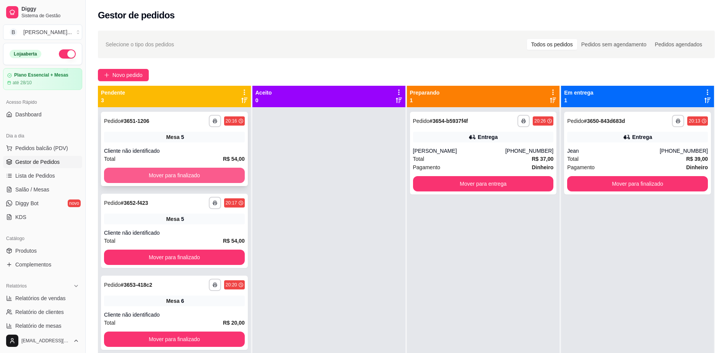
click at [187, 169] on button "Mover para finalizado" at bounding box center [174, 175] width 141 height 15
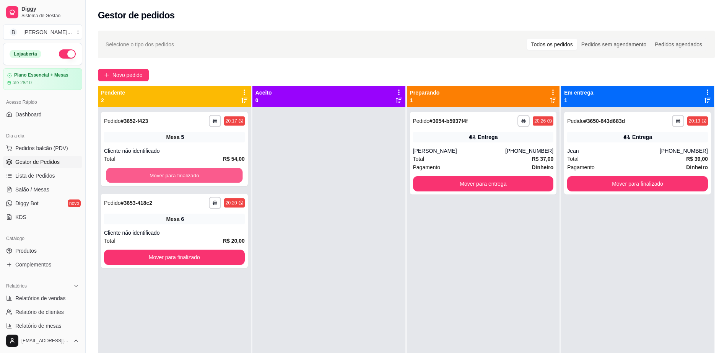
click at [187, 169] on button "Mover para finalizado" at bounding box center [174, 175] width 137 height 15
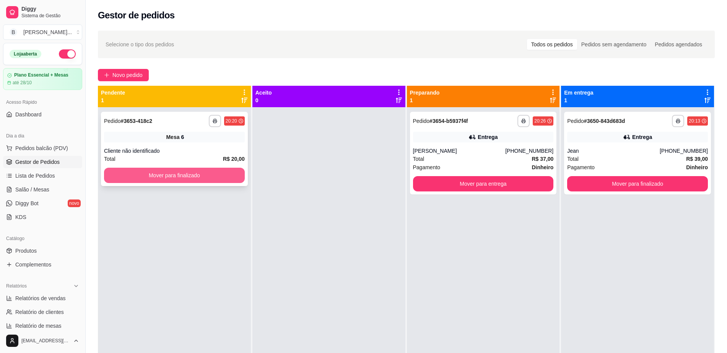
click at [187, 171] on button "Mover para finalizado" at bounding box center [174, 175] width 141 height 15
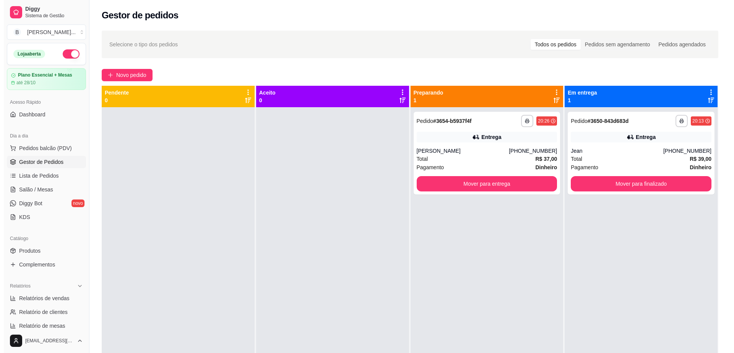
scroll to position [21, 0]
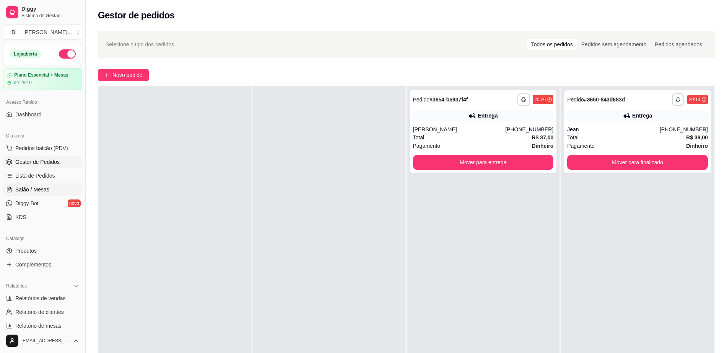
click at [48, 190] on link "Salão / Mesas" at bounding box center [42, 189] width 79 height 12
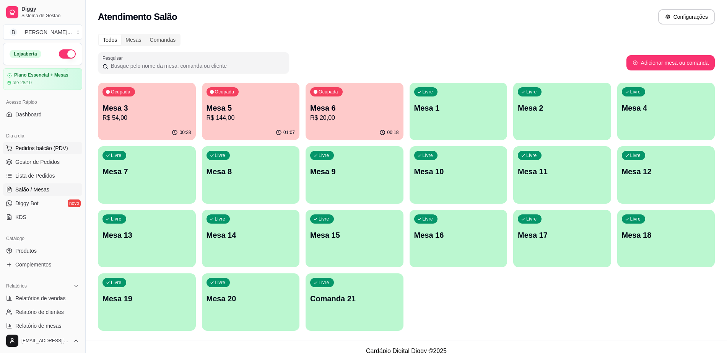
click at [52, 145] on span "Pedidos balcão (PDV)" at bounding box center [41, 148] width 53 height 8
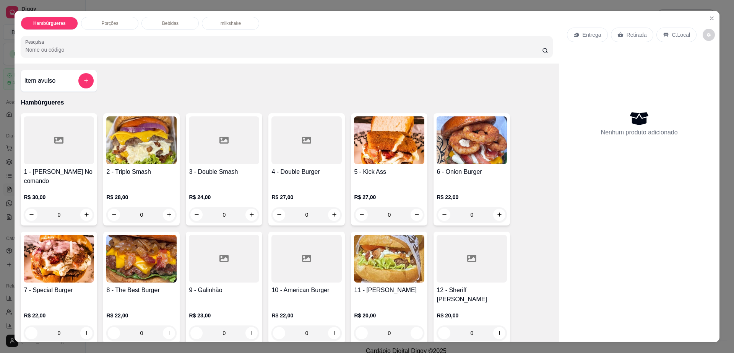
click at [55, 148] on div at bounding box center [59, 140] width 70 height 48
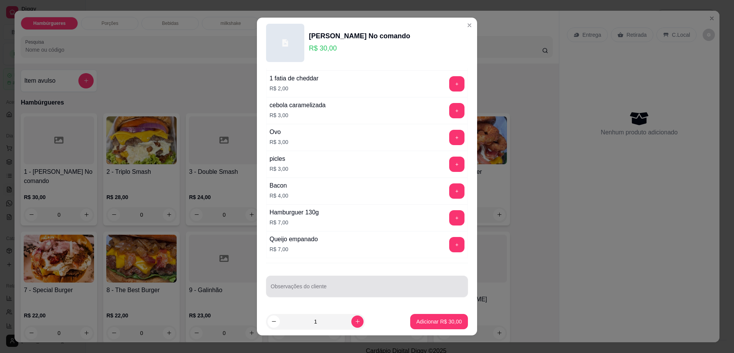
scroll to position [7, 0]
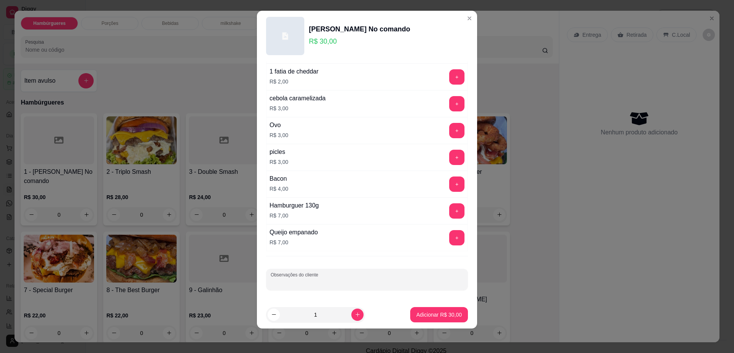
click at [325, 278] on input "Observações do cliente" at bounding box center [367, 282] width 193 height 8
type input "pouco cream"
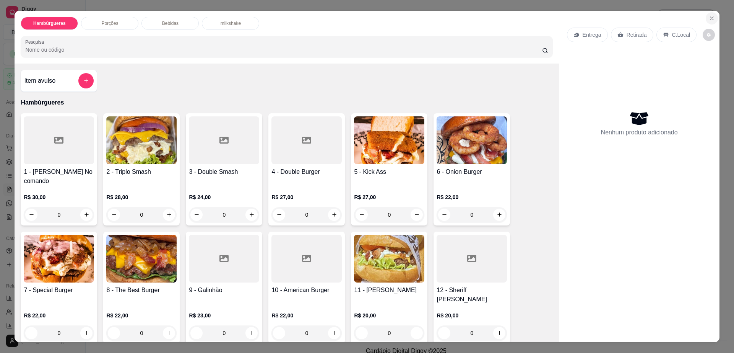
click at [706, 16] on button "Close" at bounding box center [712, 18] width 12 height 12
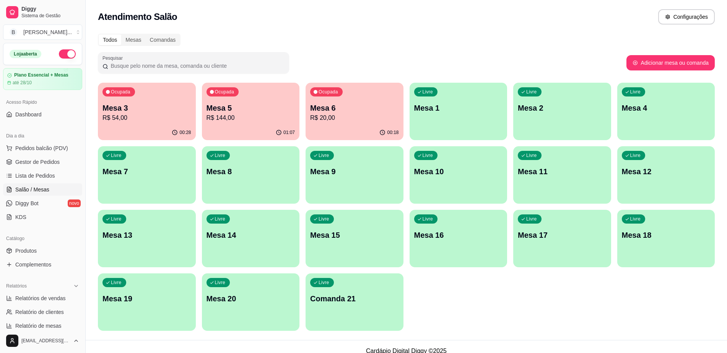
click at [333, 242] on div "Livre Mesa 15" at bounding box center [355, 234] width 98 height 48
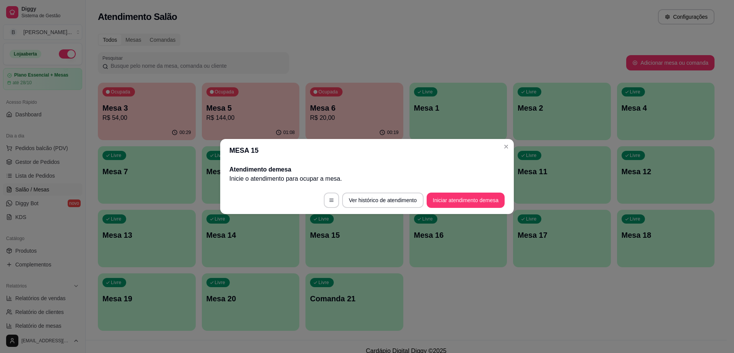
click at [479, 189] on footer "Ver histórico de atendimento Iniciar atendimento de mesa" at bounding box center [367, 200] width 294 height 28
click at [480, 195] on button "Iniciar atendimento de mesa" at bounding box center [466, 200] width 76 height 15
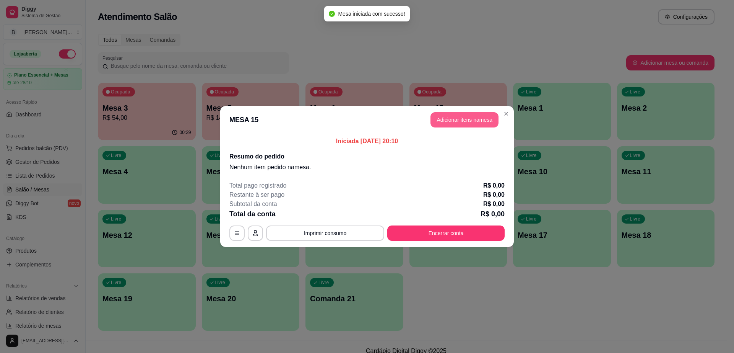
click at [463, 122] on button "Adicionar itens na mesa" at bounding box center [465, 119] width 68 height 15
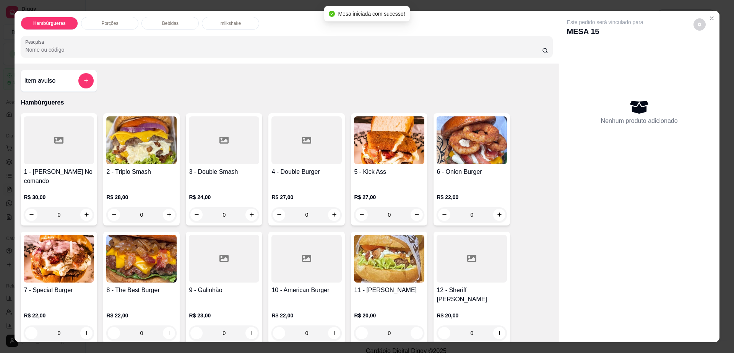
click at [72, 185] on div "R$ 30,00 0" at bounding box center [59, 203] width 70 height 37
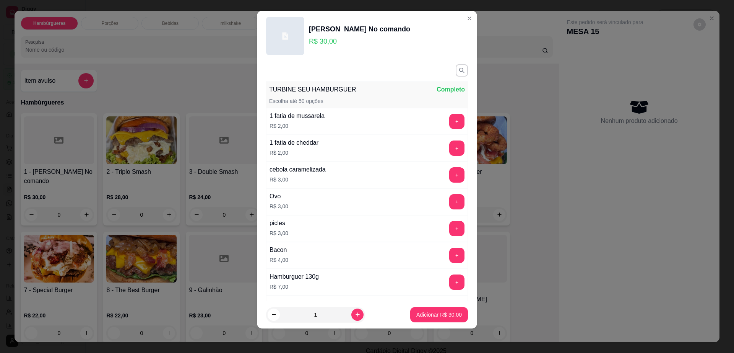
scroll to position [71, 0]
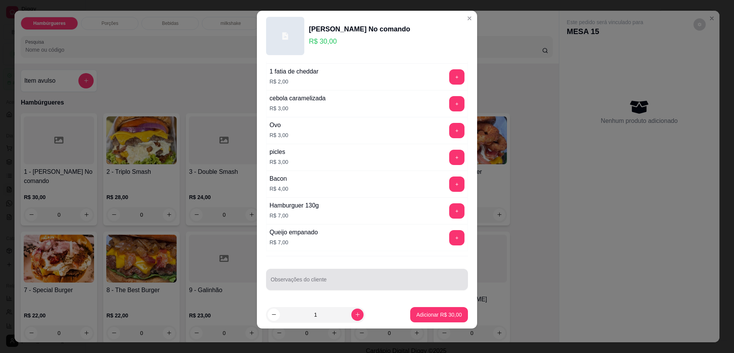
click at [324, 275] on div at bounding box center [367, 279] width 193 height 15
click at [366, 283] on input "sem ovo , com pouco cream cheese" at bounding box center [367, 282] width 193 height 8
type input "sem ovo , com pouco cream cheese"
click at [426, 312] on p "Adicionar R$ 30,00" at bounding box center [440, 315] width 46 height 8
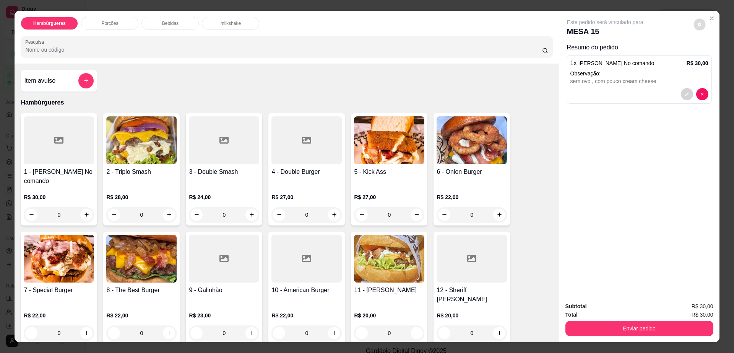
click at [698, 24] on icon "decrease-product-quantity" at bounding box center [700, 24] width 5 height 5
click at [634, 222] on div "Este pedido será vinculado para MESA 15 Resumo do pedido 1 x [PERSON_NAME] No c…" at bounding box center [640, 153] width 160 height 285
click at [174, 25] on p "Bebidas" at bounding box center [170, 23] width 16 height 6
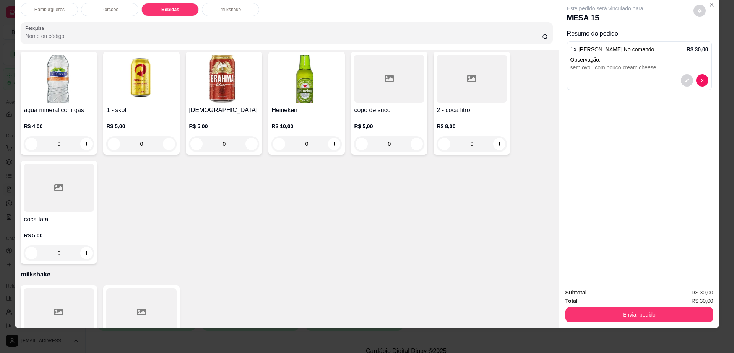
scroll to position [650, 0]
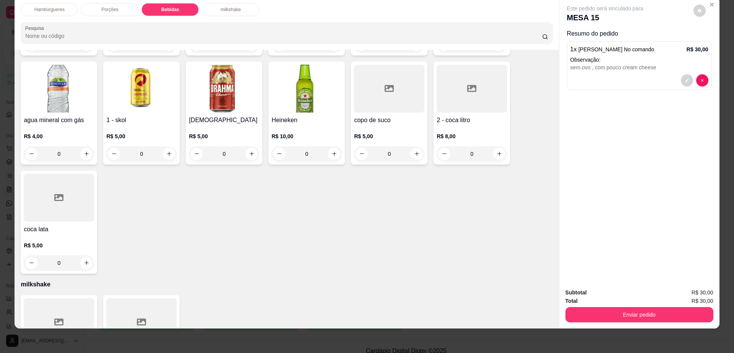
click at [468, 125] on div "R$ 8,00 0" at bounding box center [472, 143] width 70 height 37
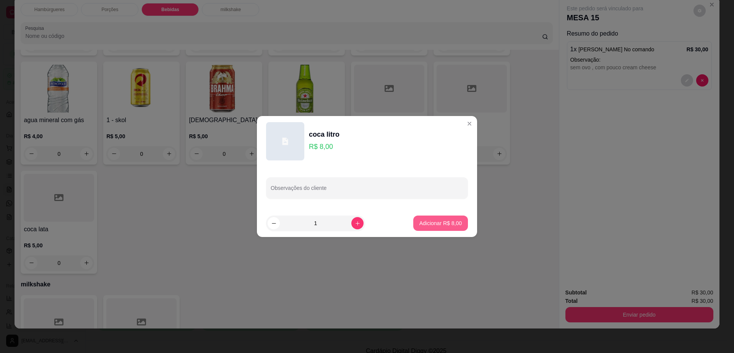
click at [441, 223] on p "Adicionar R$ 8,00" at bounding box center [441, 223] width 42 height 8
type input "1"
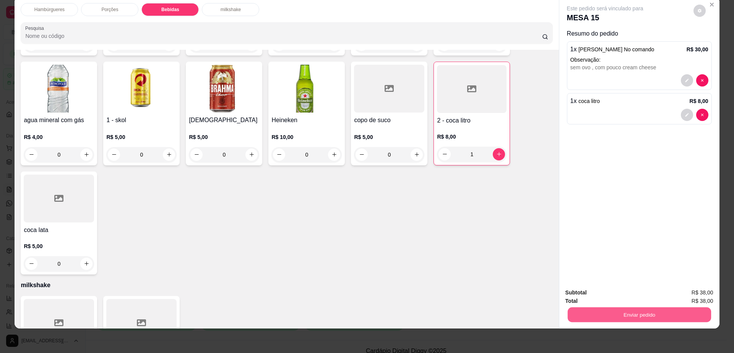
click at [641, 313] on button "Enviar pedido" at bounding box center [639, 314] width 143 height 15
click at [698, 294] on button "Enviar pedido" at bounding box center [692, 295] width 43 height 15
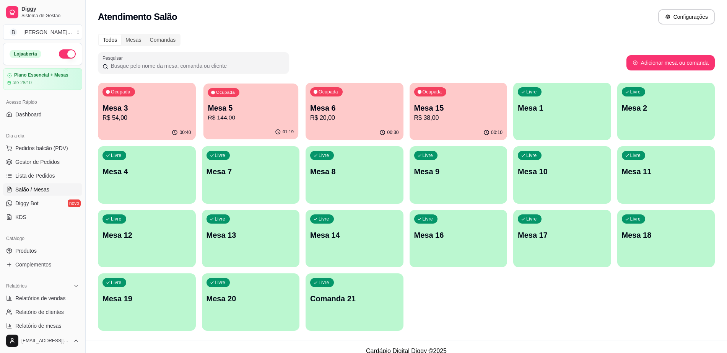
click at [270, 121] on p "R$ 144,00" at bounding box center [251, 117] width 86 height 9
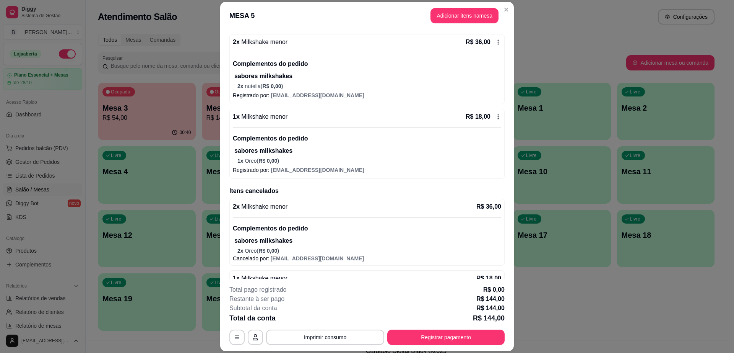
scroll to position [223, 0]
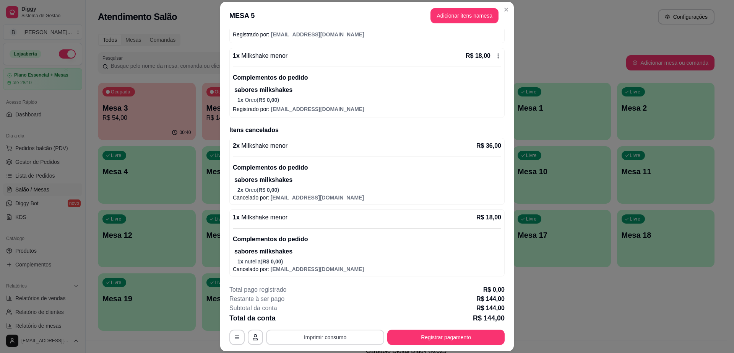
click at [344, 339] on button "Imprimir consumo" at bounding box center [325, 336] width 118 height 15
click at [339, 321] on button "Impressora" at bounding box center [324, 319] width 54 height 12
click at [496, 339] on button "Registrar pagamento" at bounding box center [445, 336] width 117 height 15
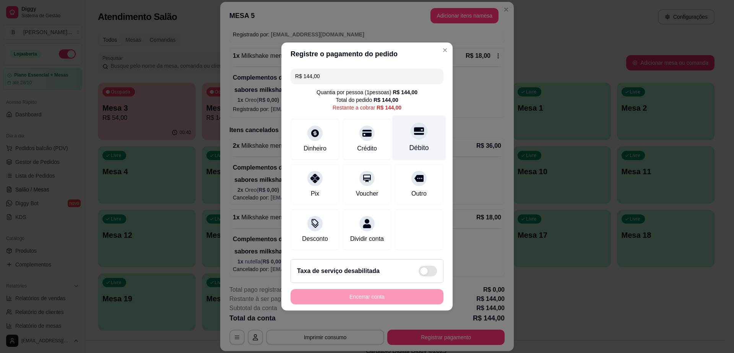
click at [406, 133] on div "Débito" at bounding box center [419, 138] width 54 height 45
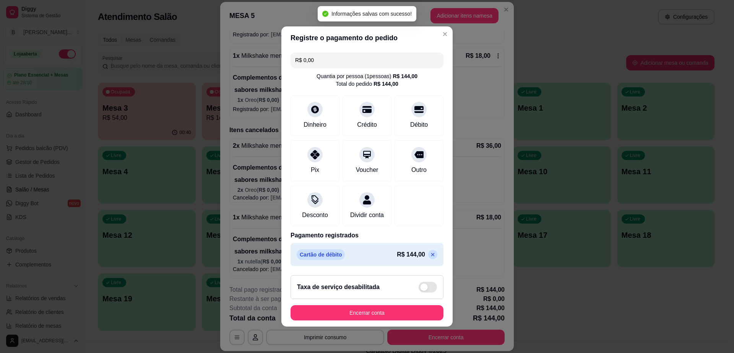
type input "R$ 0,00"
click at [391, 316] on button "Encerrar conta" at bounding box center [367, 312] width 153 height 15
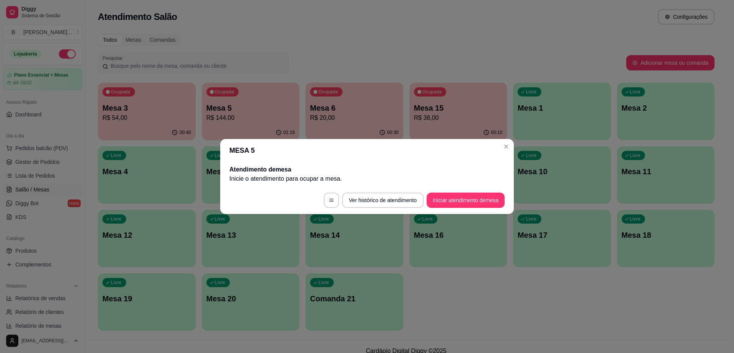
scroll to position [0, 0]
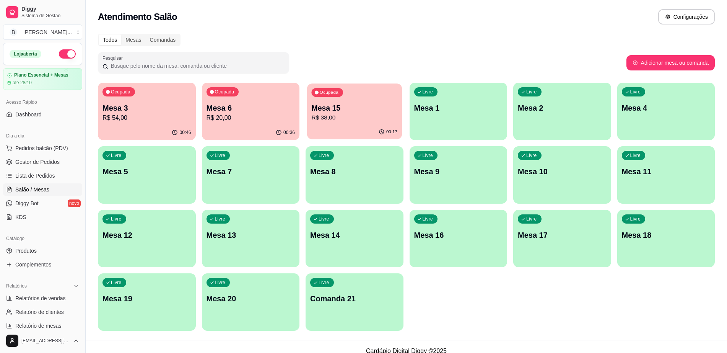
click at [346, 112] on p "Mesa 15" at bounding box center [354, 108] width 86 height 10
click at [254, 116] on p "R$ 20,00" at bounding box center [251, 117] width 89 height 9
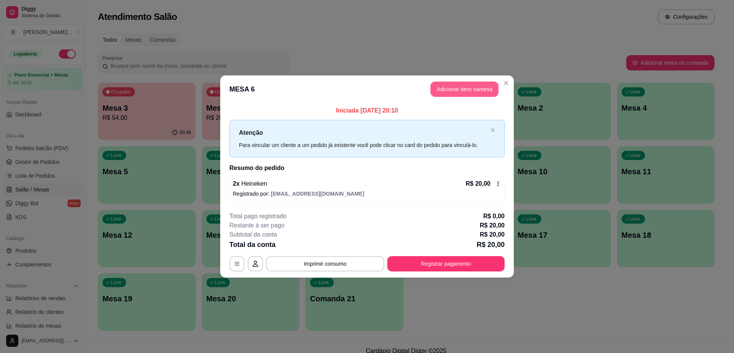
click at [439, 89] on button "Adicionar itens na mesa" at bounding box center [465, 88] width 68 height 15
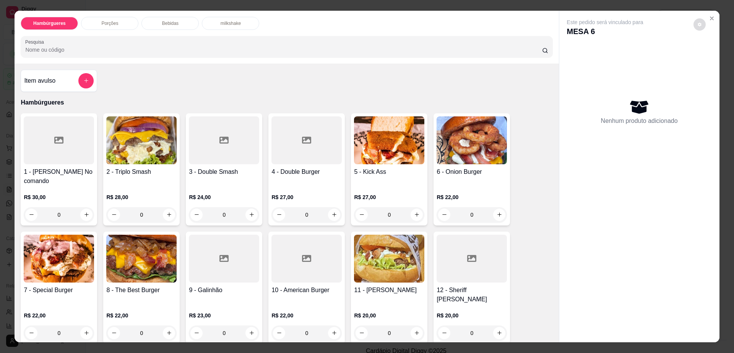
click at [694, 26] on button "decrease-product-quantity" at bounding box center [700, 24] width 12 height 12
click at [712, 53] on span "Automatic updates" at bounding box center [713, 54] width 15 height 9
click at [711, 55] on input "Automatic updates" at bounding box center [708, 57] width 5 height 5
checkbox input "false"
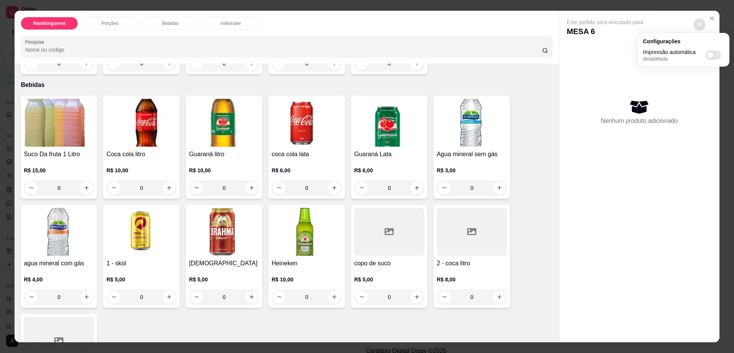
scroll to position [526, 0]
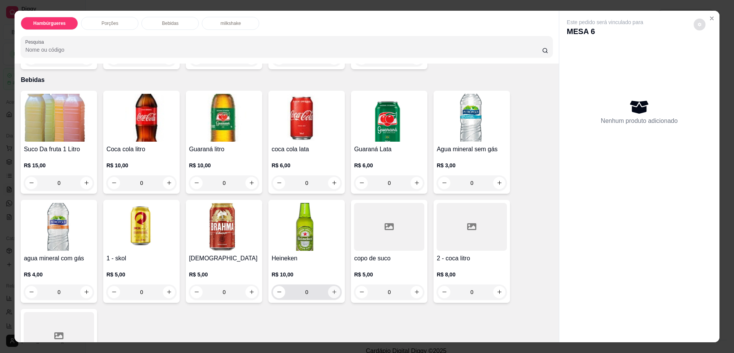
click at [330, 286] on button "increase-product-quantity" at bounding box center [334, 292] width 12 height 12
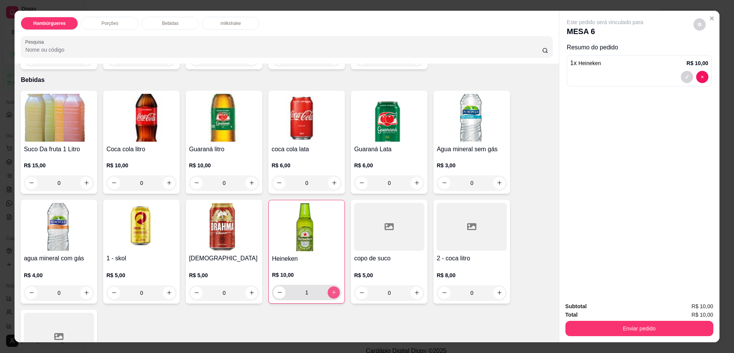
click at [330, 286] on button "increase-product-quantity" at bounding box center [334, 292] width 12 height 12
type input "2"
click at [578, 321] on button "Enviar pedido" at bounding box center [640, 328] width 148 height 15
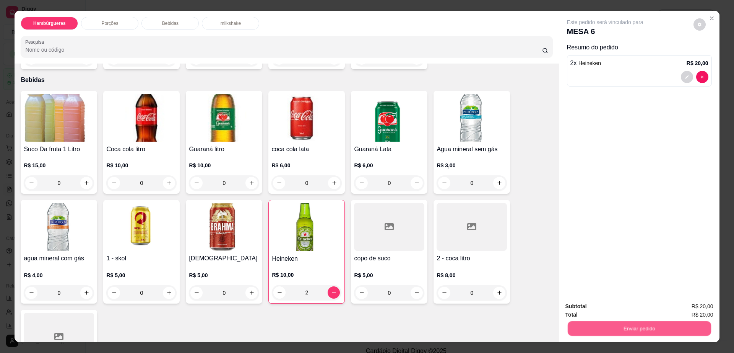
click at [578, 321] on button "Enviar pedido" at bounding box center [639, 328] width 143 height 15
click at [588, 324] on button "Enviar pedido" at bounding box center [640, 328] width 148 height 15
click at [704, 304] on button "Enviar pedido" at bounding box center [692, 309] width 43 height 15
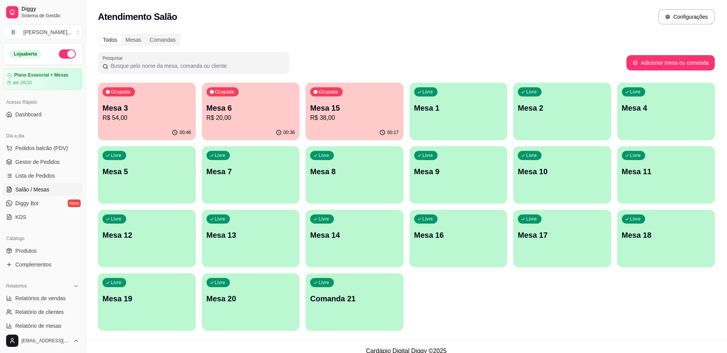
click at [132, 105] on p "Mesa 3" at bounding box center [147, 108] width 89 height 11
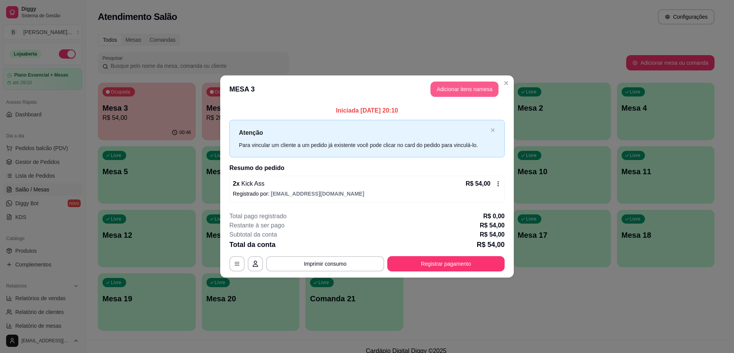
click at [469, 87] on button "Adicionar itens na mesa" at bounding box center [465, 88] width 68 height 15
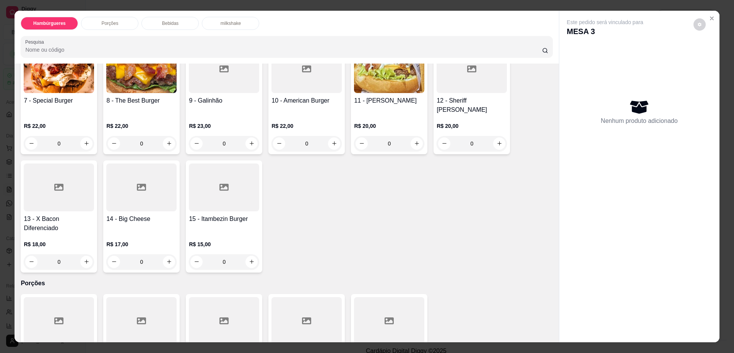
scroll to position [191, 0]
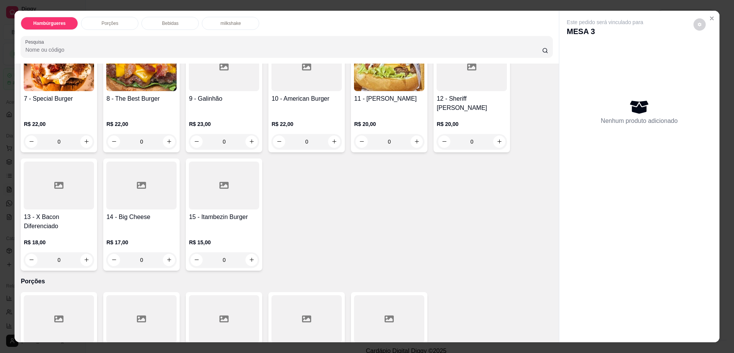
click at [175, 21] on div "Bebidas" at bounding box center [170, 23] width 57 height 13
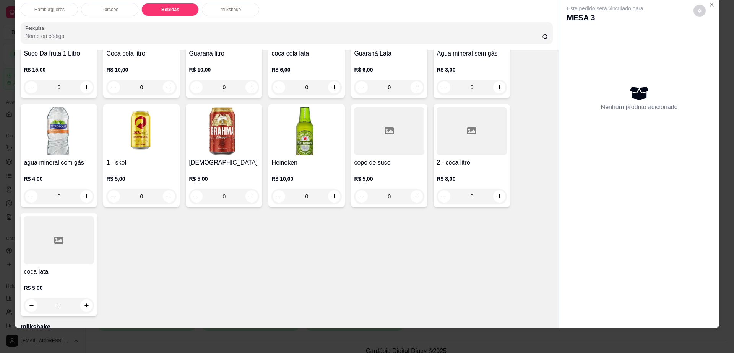
scroll to position [654, 0]
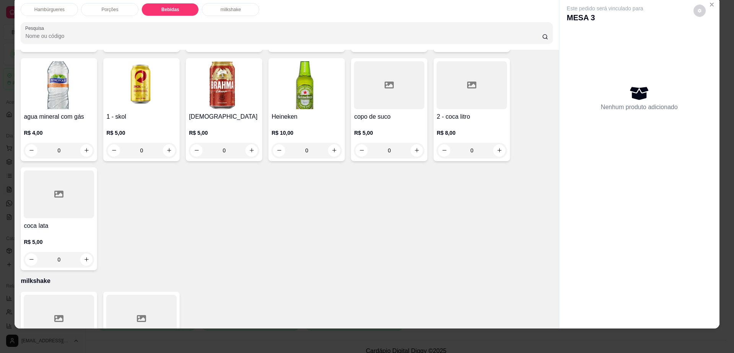
click at [56, 190] on div at bounding box center [59, 194] width 70 height 48
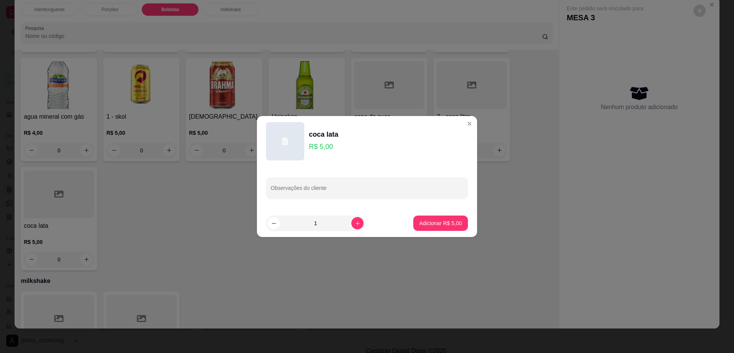
click at [444, 231] on footer "1 Adicionar R$ 5,00" at bounding box center [367, 223] width 220 height 28
click at [446, 220] on p "Adicionar R$ 5,00" at bounding box center [441, 223] width 42 height 8
type input "1"
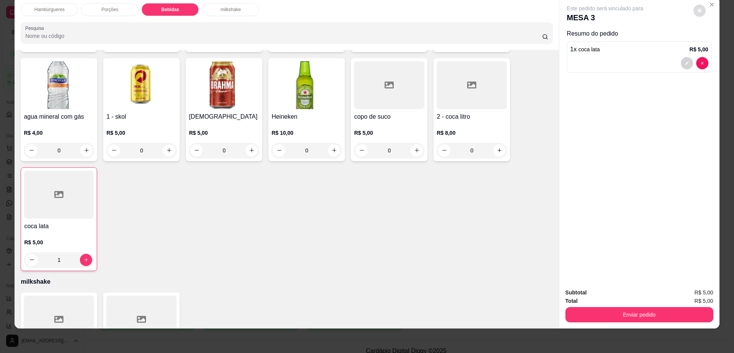
click at [698, 8] on button "decrease-product-quantity" at bounding box center [700, 11] width 12 height 12
click at [665, 316] on button "Enviar pedido" at bounding box center [640, 314] width 148 height 15
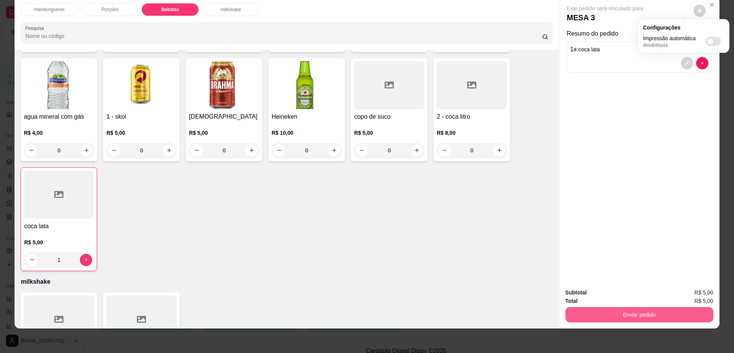
click at [665, 316] on button "Enviar pedido" at bounding box center [640, 314] width 148 height 15
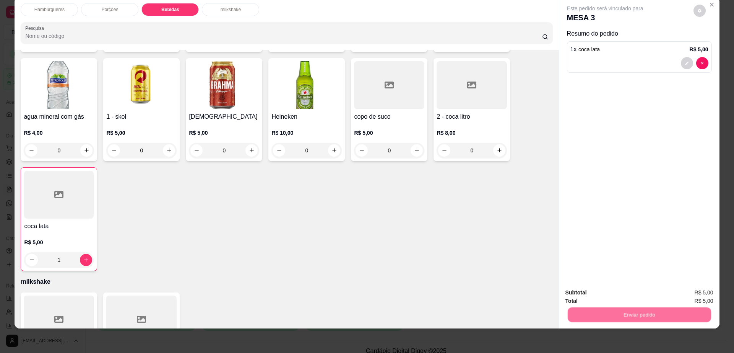
click at [688, 290] on button "Enviar pedido" at bounding box center [692, 295] width 43 height 15
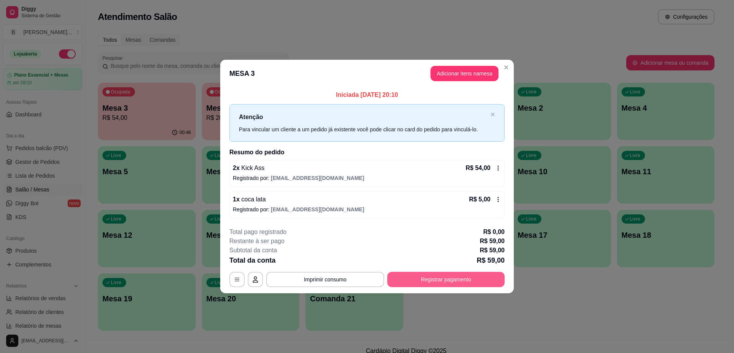
click at [485, 276] on button "Registrar pagamento" at bounding box center [445, 279] width 117 height 15
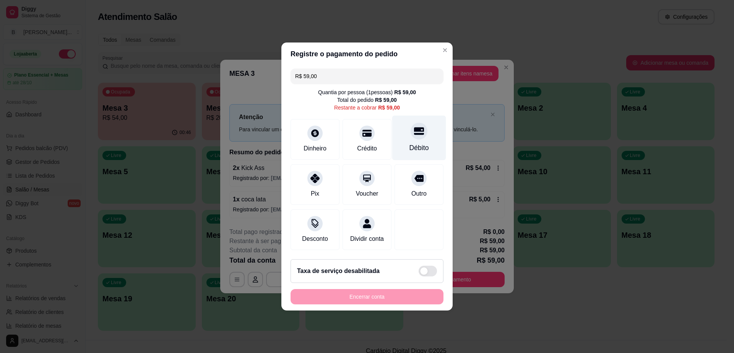
click at [415, 136] on div "Débito" at bounding box center [419, 138] width 54 height 45
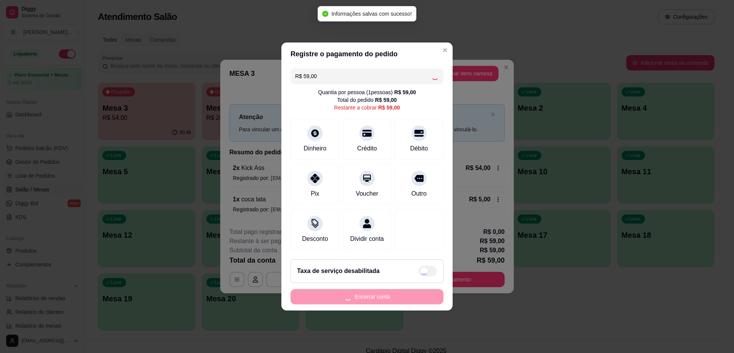
type input "R$ 0,00"
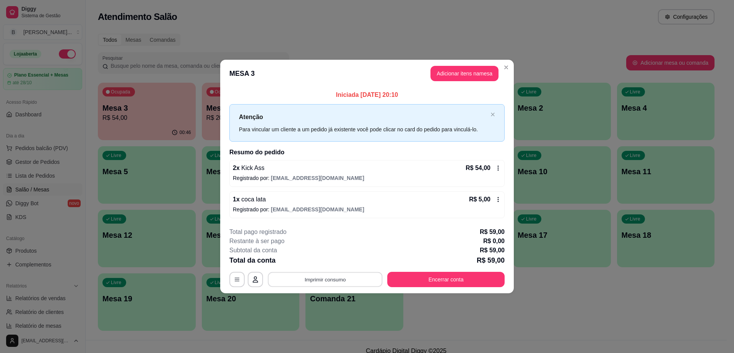
click at [343, 276] on button "Imprimir consumo" at bounding box center [325, 279] width 115 height 15
click at [334, 261] on button "Impressora" at bounding box center [328, 261] width 54 height 12
click at [442, 280] on button "Encerrar conta" at bounding box center [446, 279] width 114 height 15
click at [423, 279] on button "Encerrar conta" at bounding box center [445, 279] width 117 height 15
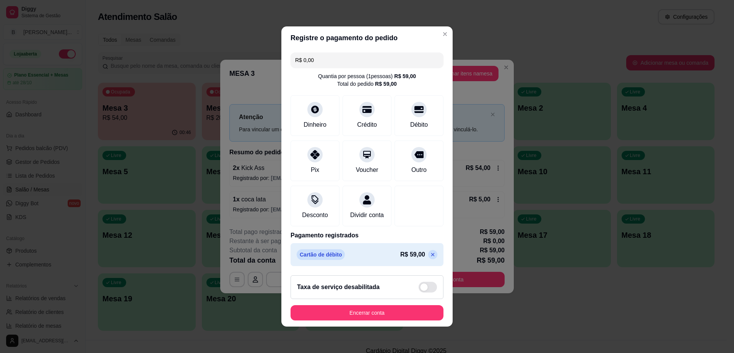
click at [430, 257] on icon at bounding box center [433, 254] width 6 height 6
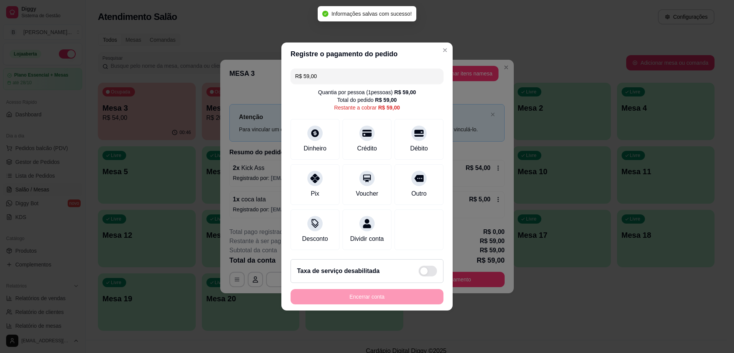
click at [329, 59] on header "Registre o pagamento do pedido" at bounding box center [366, 53] width 171 height 23
click at [337, 72] on input "R$ 59,00" at bounding box center [367, 75] width 144 height 15
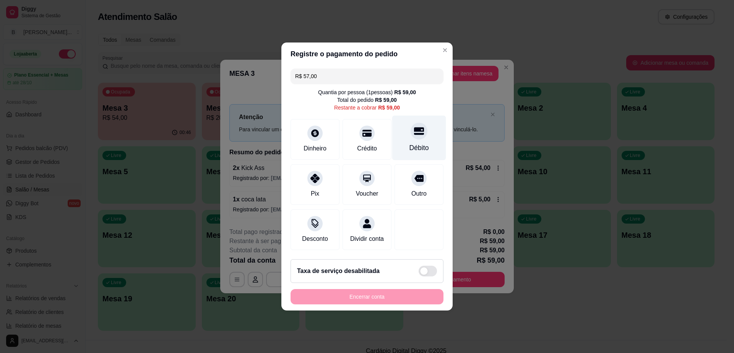
click at [413, 143] on div "Débito" at bounding box center [420, 148] width 20 height 10
type input "R$ 2,00"
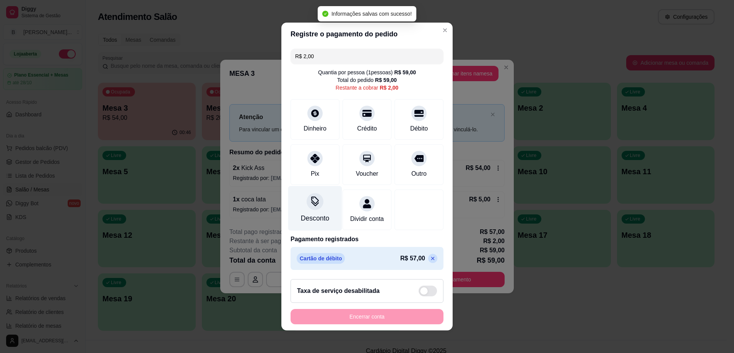
click at [317, 205] on div "Desconto" at bounding box center [315, 208] width 54 height 45
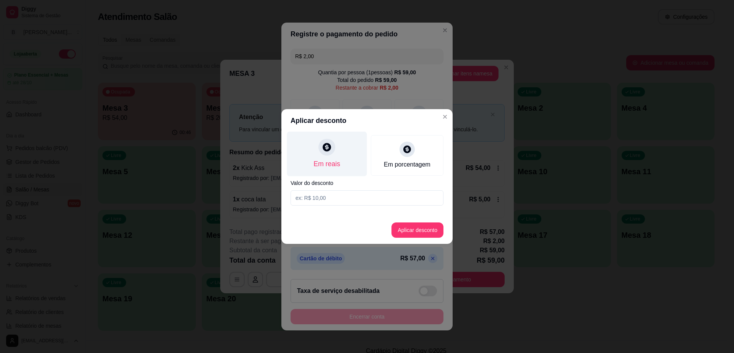
click at [321, 161] on div "Em reais" at bounding box center [327, 164] width 26 height 10
click at [371, 196] on input at bounding box center [367, 197] width 153 height 15
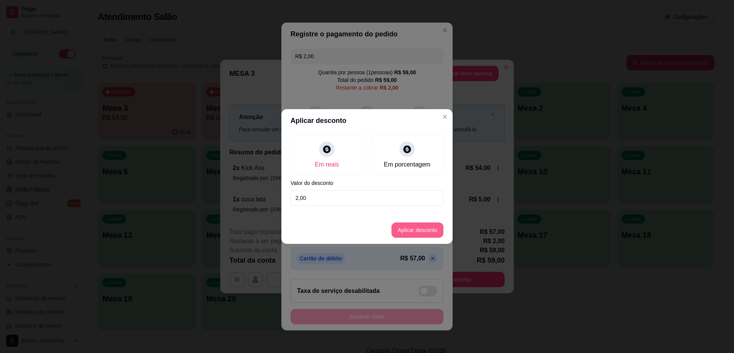
type input "2,00"
click at [417, 231] on button "Aplicar desconto" at bounding box center [418, 229] width 52 height 15
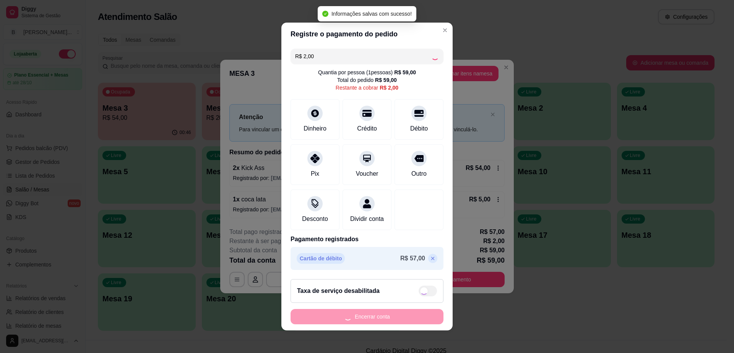
type input "R$ 0,00"
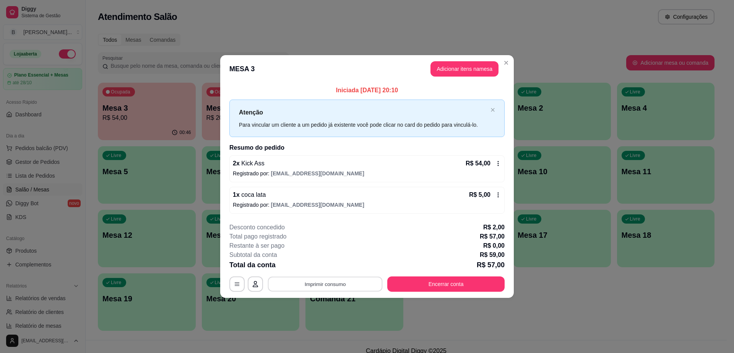
click at [314, 278] on button "Imprimir consumo" at bounding box center [325, 283] width 115 height 15
click at [335, 265] on button "Impressora" at bounding box center [327, 266] width 55 height 12
click at [329, 282] on button "Imprimir consumo" at bounding box center [325, 283] width 115 height 15
click at [327, 267] on button "Impressora" at bounding box center [328, 266] width 54 height 12
click at [325, 283] on button "Imprimir consumo" at bounding box center [325, 283] width 118 height 15
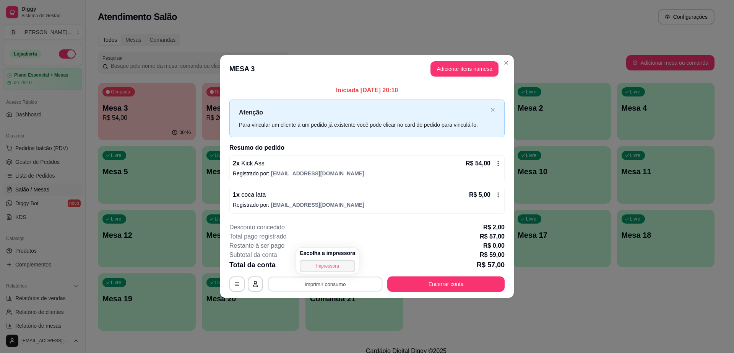
click at [334, 265] on button "Impressora" at bounding box center [327, 266] width 55 height 12
click at [277, 282] on button "Imprimir consumo" at bounding box center [325, 283] width 115 height 15
click at [328, 263] on button "Impressora" at bounding box center [328, 266] width 54 height 12
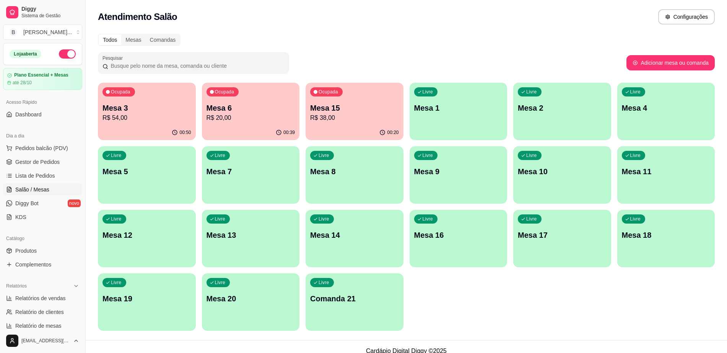
click at [151, 121] on p "R$ 54,00" at bounding box center [147, 117] width 89 height 9
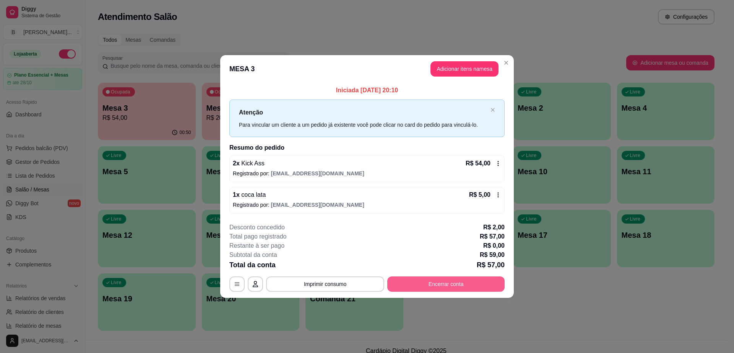
click at [434, 287] on button "Encerrar conta" at bounding box center [445, 283] width 117 height 15
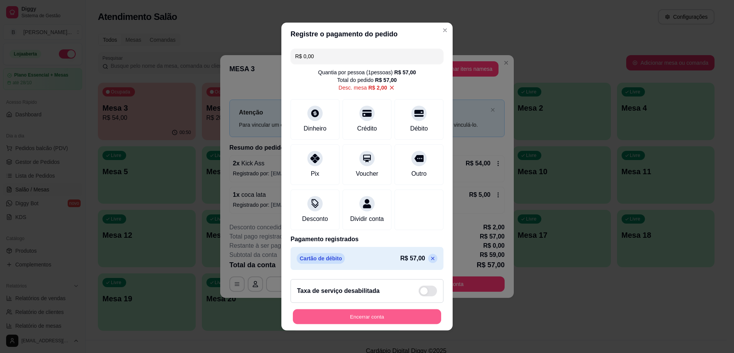
click at [394, 319] on button "Encerrar conta" at bounding box center [367, 316] width 148 height 15
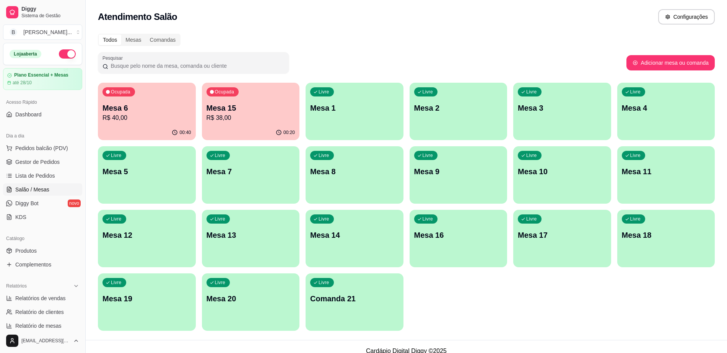
click at [278, 111] on p "Mesa 15" at bounding box center [251, 108] width 89 height 11
click at [265, 107] on p "Mesa 15" at bounding box center [251, 108] width 89 height 11
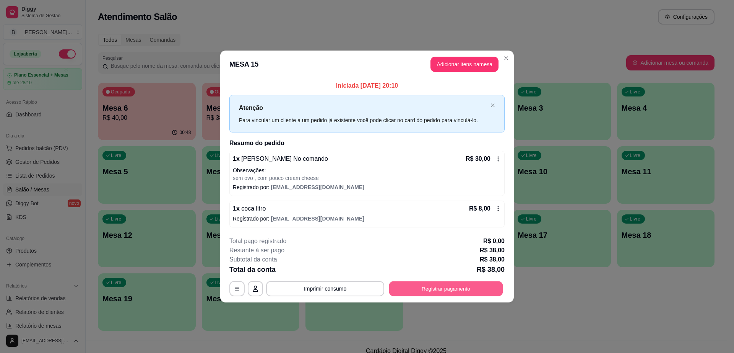
click at [425, 294] on button "Registrar pagamento" at bounding box center [446, 288] width 114 height 15
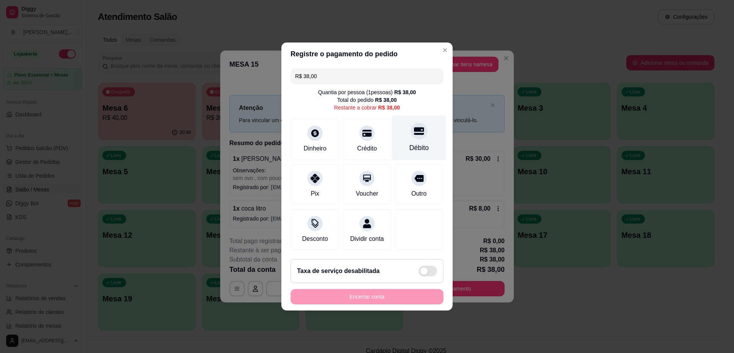
click at [418, 127] on icon at bounding box center [419, 131] width 10 height 10
type input "R$ 0,00"
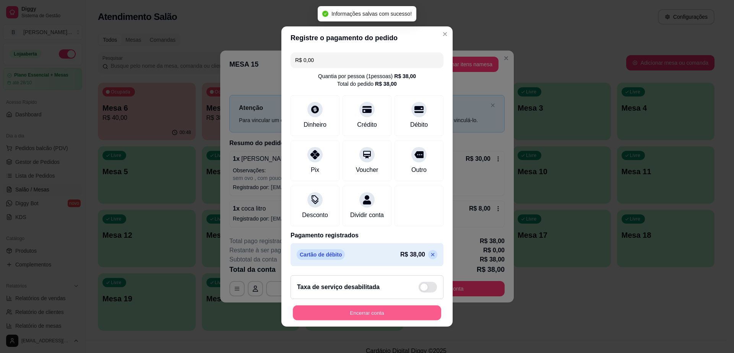
click at [383, 316] on button "Encerrar conta" at bounding box center [367, 312] width 148 height 15
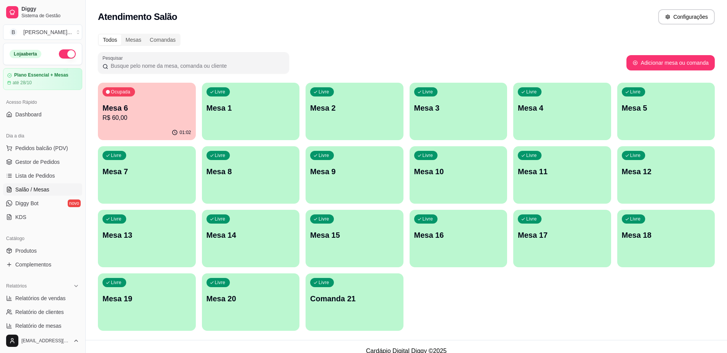
click at [145, 130] on div "01:02" at bounding box center [147, 132] width 98 height 15
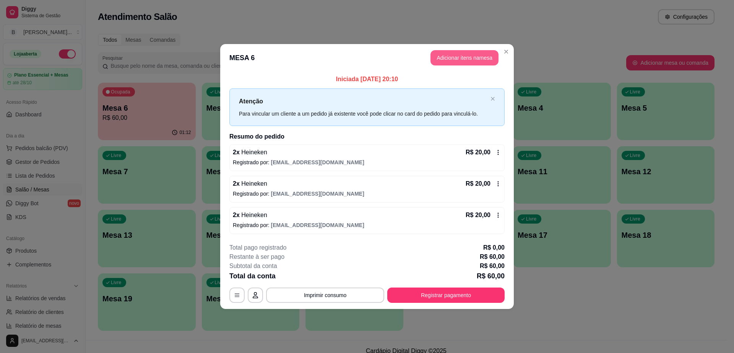
click at [457, 59] on button "Adicionar itens na mesa" at bounding box center [465, 57] width 68 height 15
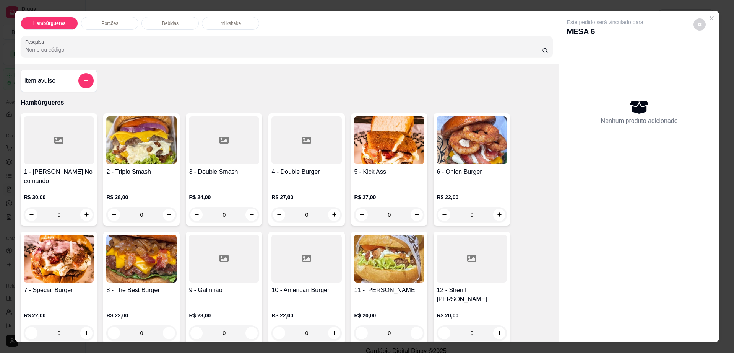
click at [43, 258] on img at bounding box center [59, 258] width 70 height 48
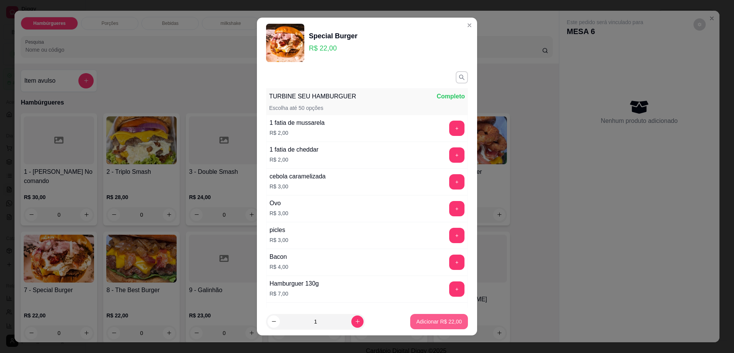
click at [421, 322] on p "Adicionar R$ 22,00" at bounding box center [440, 321] width 46 height 8
type input "1"
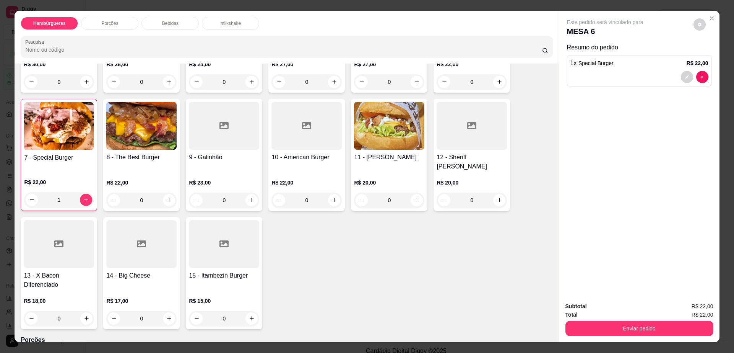
scroll to position [143, 0]
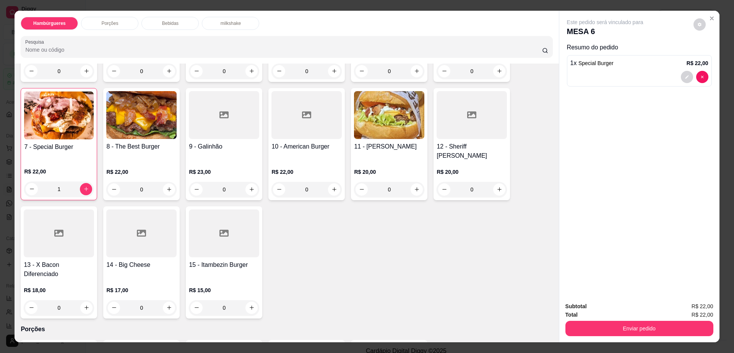
click at [62, 222] on div at bounding box center [59, 233] width 70 height 48
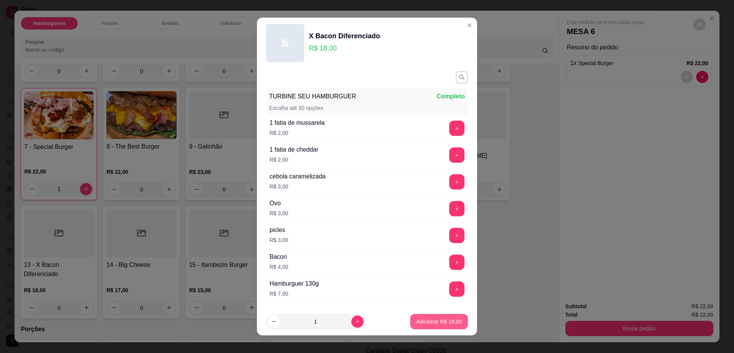
click at [425, 319] on p "Adicionar R$ 18,00" at bounding box center [440, 321] width 46 height 8
type input "1"
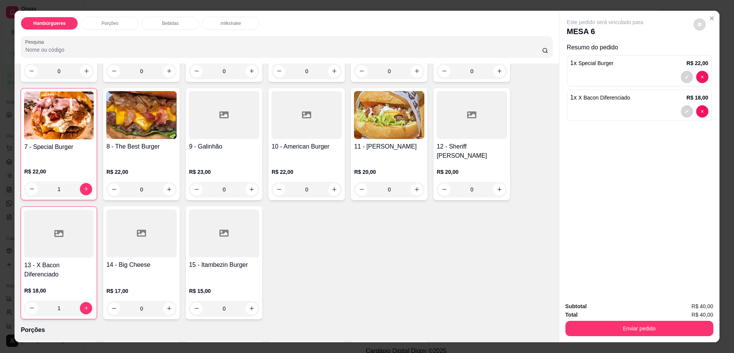
click at [702, 24] on div "Este pedido será vinculado para MESA 6" at bounding box center [636, 27] width 139 height 18
click at [713, 53] on span "Automatic updates" at bounding box center [711, 55] width 6 height 6
click at [711, 55] on input "Automatic updates" at bounding box center [708, 57] width 5 height 5
checkbox input "true"
click at [615, 335] on button "Enviar pedido" at bounding box center [640, 328] width 148 height 15
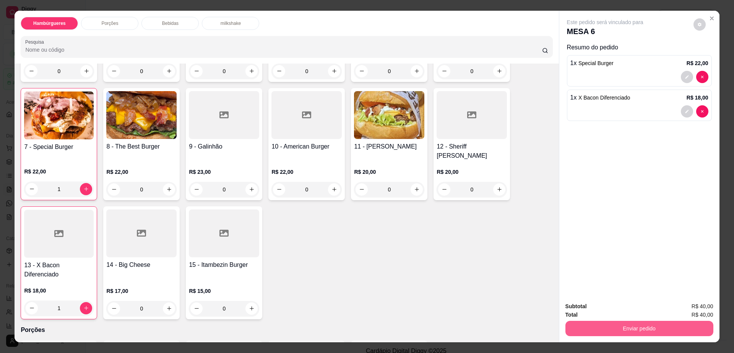
click at [616, 334] on button "Enviar pedido" at bounding box center [640, 328] width 148 height 15
click at [704, 307] on button "Enviar pedido" at bounding box center [692, 309] width 43 height 15
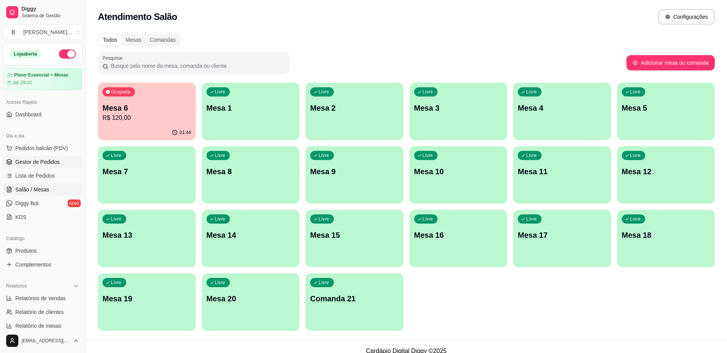
click at [49, 156] on link "Gestor de Pedidos" at bounding box center [42, 162] width 79 height 12
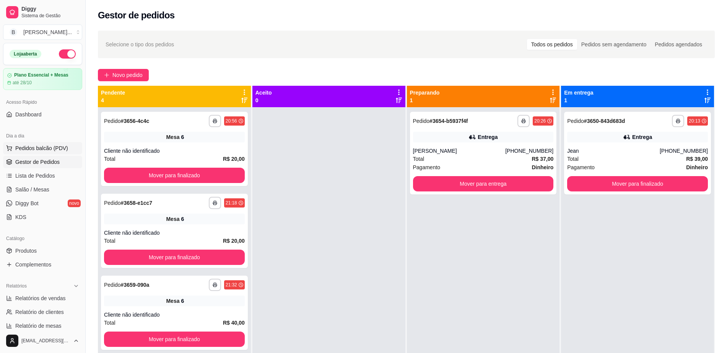
click at [50, 151] on span "Pedidos balcão (PDV)" at bounding box center [41, 148] width 53 height 8
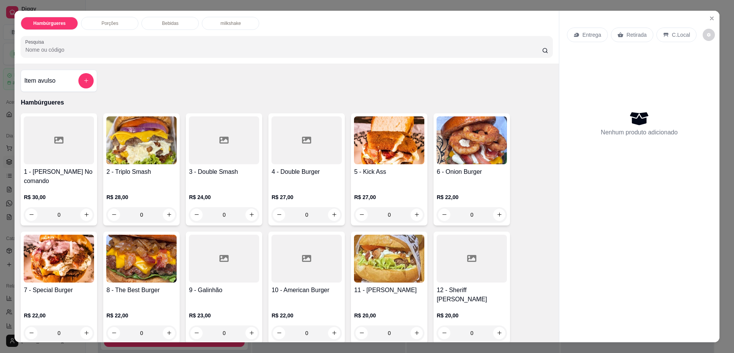
scroll to position [191, 0]
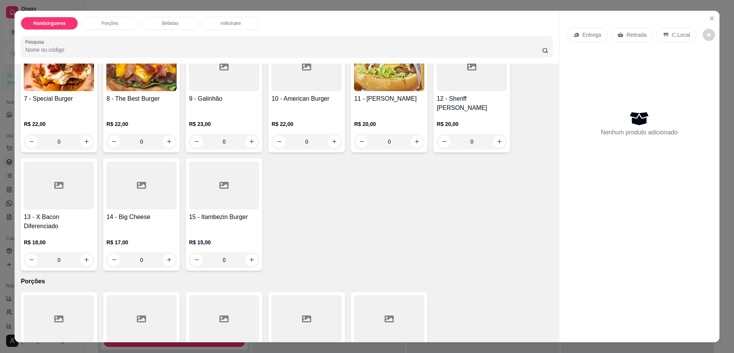
click at [141, 212] on h4 "14 - Big Cheese" at bounding box center [141, 216] width 70 height 9
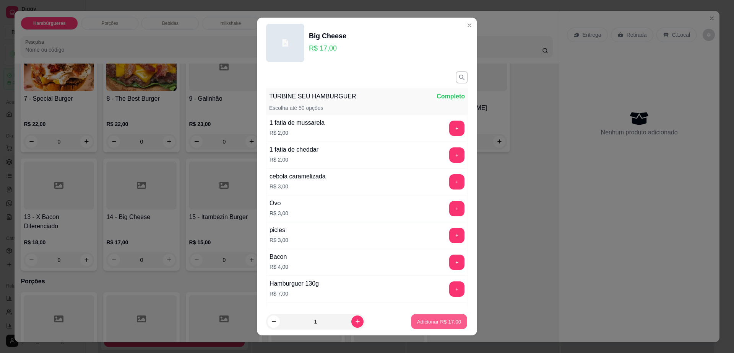
click at [424, 323] on p "Adicionar R$ 17,00" at bounding box center [439, 320] width 44 height 7
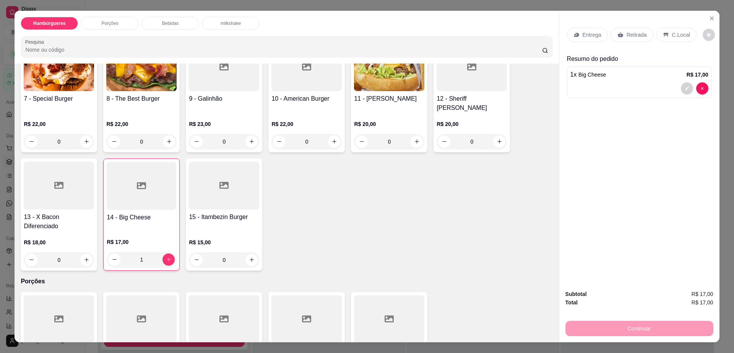
click at [636, 36] on p "Retirada" at bounding box center [637, 35] width 20 height 8
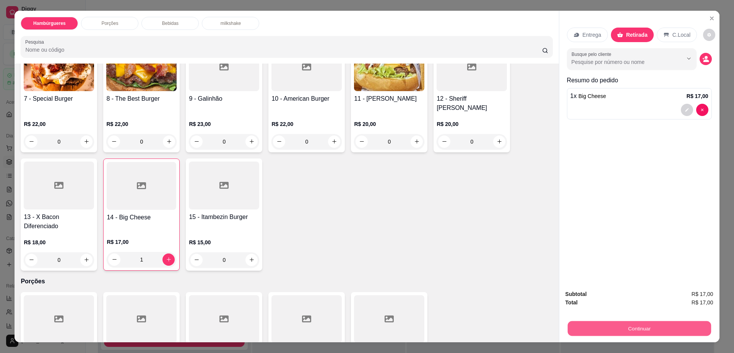
click at [651, 327] on button "Continuar" at bounding box center [639, 328] width 143 height 15
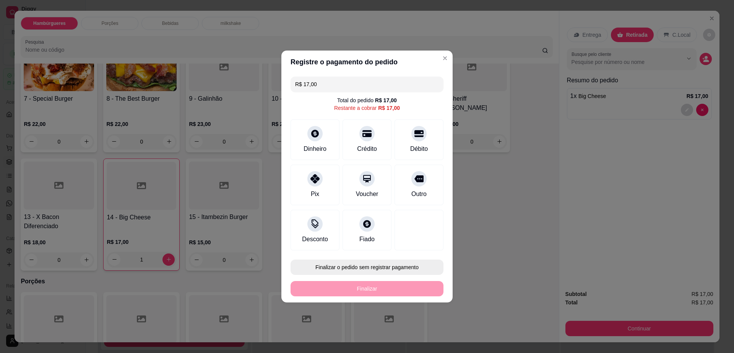
click at [389, 268] on button "Finalizar o pedido sem registrar pagamento" at bounding box center [367, 266] width 153 height 15
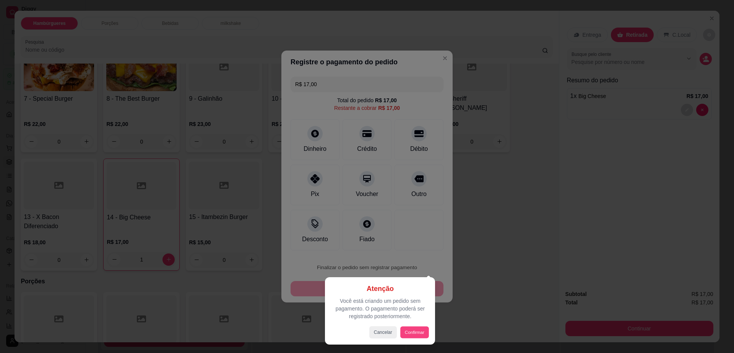
click at [415, 326] on button "Confirmar" at bounding box center [414, 332] width 28 height 12
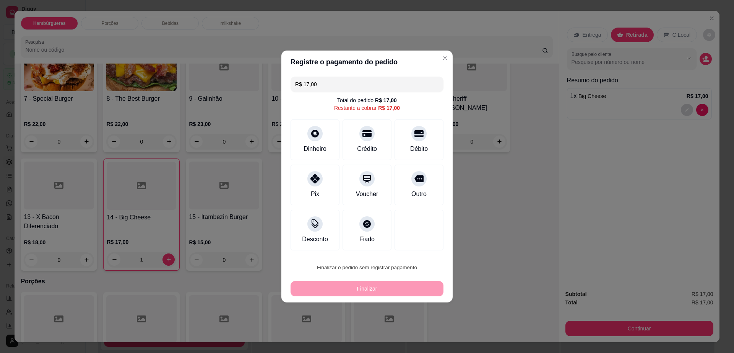
click at [411, 334] on button "Confirmar" at bounding box center [415, 330] width 28 height 12
type input "0"
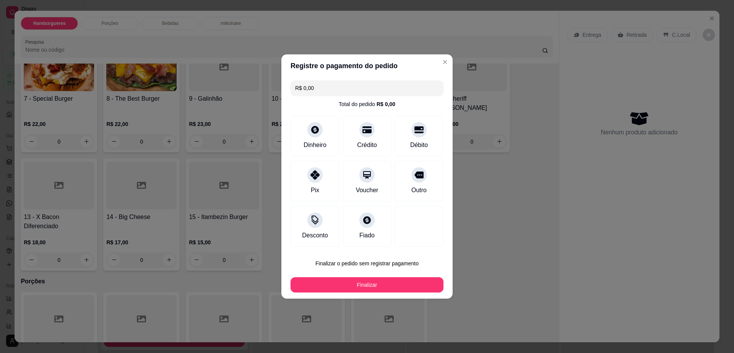
type input "R$ 0,00"
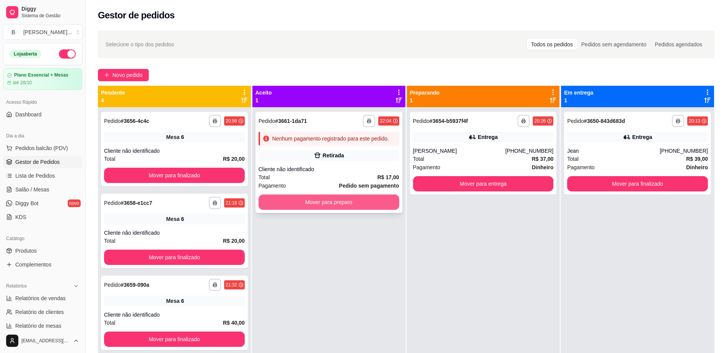
click at [358, 197] on button "Mover para preparo" at bounding box center [329, 201] width 141 height 15
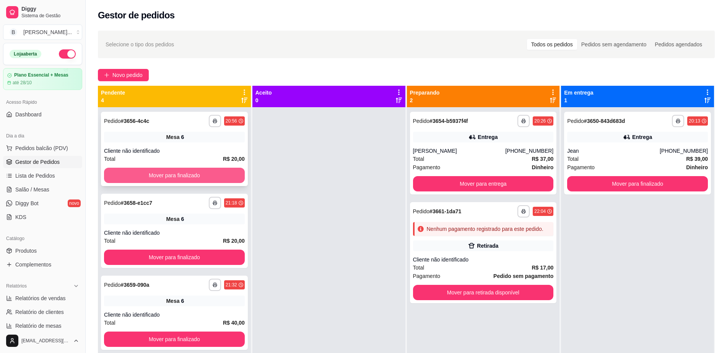
click at [178, 173] on button "Mover para finalizado" at bounding box center [174, 175] width 141 height 15
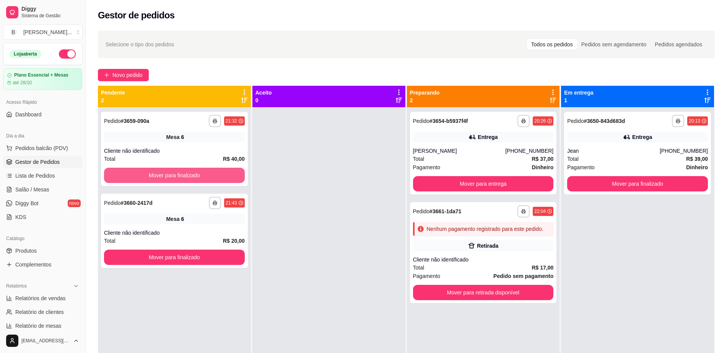
click at [178, 173] on button "Mover para finalizado" at bounding box center [174, 175] width 141 height 15
click at [178, 249] on button "Mover para finalizado" at bounding box center [174, 256] width 141 height 15
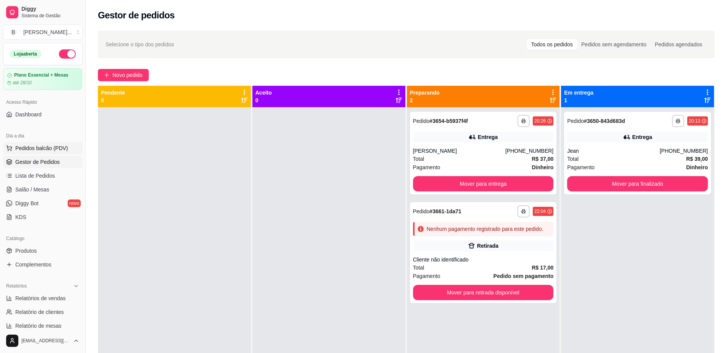
click at [43, 147] on span "Pedidos balcão (PDV)" at bounding box center [41, 148] width 53 height 8
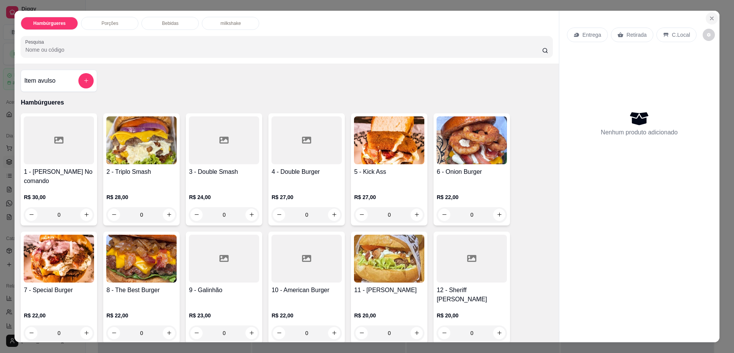
click at [709, 17] on icon "Close" at bounding box center [712, 18] width 6 height 6
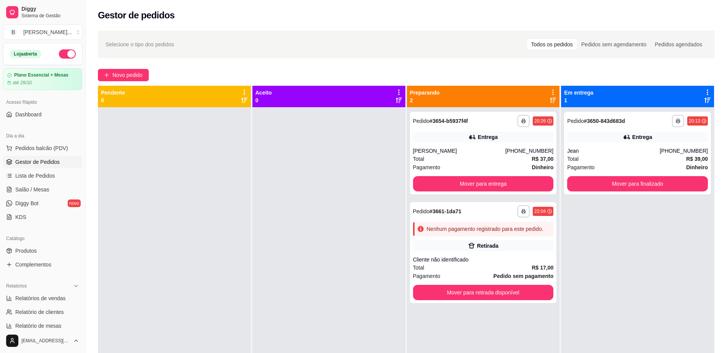
click at [46, 159] on span "Gestor de Pedidos" at bounding box center [37, 162] width 44 height 8
click at [31, 164] on span "Gestor de Pedidos" at bounding box center [37, 162] width 44 height 8
click at [32, 163] on span "Gestor de Pedidos" at bounding box center [37, 162] width 44 height 8
click at [33, 163] on span "Gestor de Pedidos" at bounding box center [37, 162] width 44 height 8
click at [36, 160] on span "Gestor de Pedidos" at bounding box center [37, 162] width 44 height 8
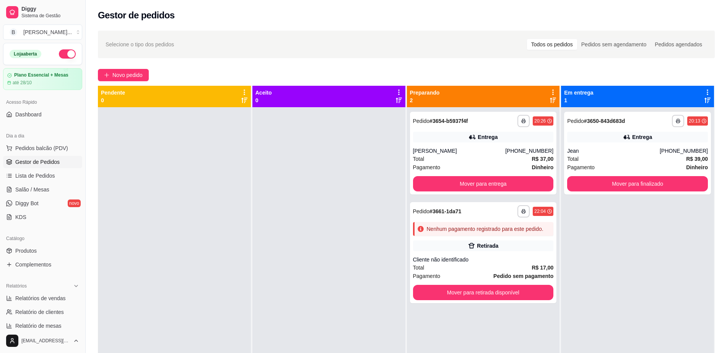
click at [36, 160] on span "Gestor de Pedidos" at bounding box center [37, 162] width 44 height 8
click at [35, 189] on span "Salão / Mesas" at bounding box center [32, 189] width 34 height 8
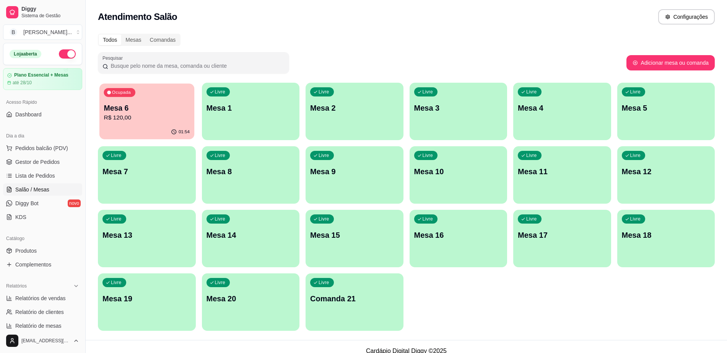
click at [155, 113] on p "R$ 120,00" at bounding box center [147, 117] width 86 height 9
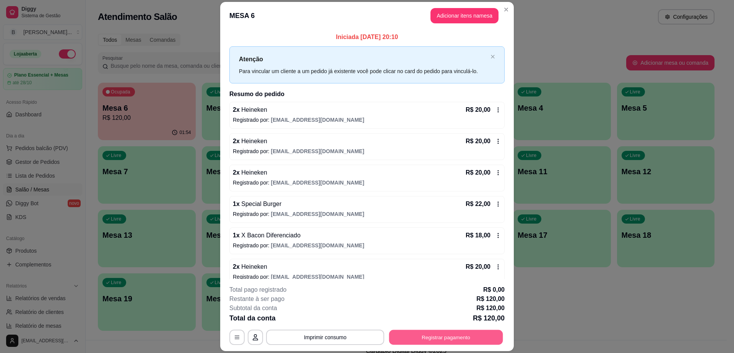
click at [459, 340] on button "Registrar pagamento" at bounding box center [446, 337] width 114 height 15
click at [464, 342] on button "Registrar pagamento" at bounding box center [446, 337] width 114 height 15
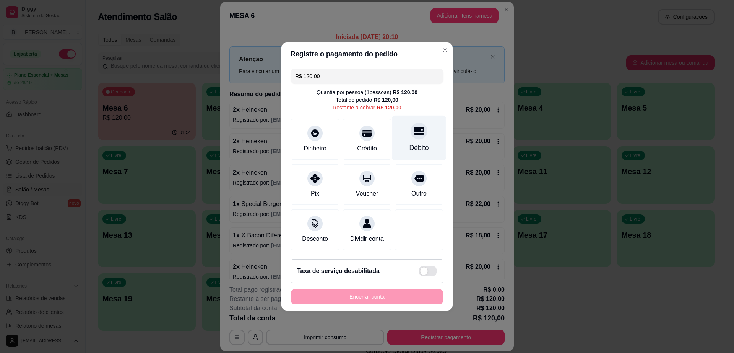
click at [401, 142] on div "Débito" at bounding box center [419, 138] width 54 height 45
type input "R$ 0,00"
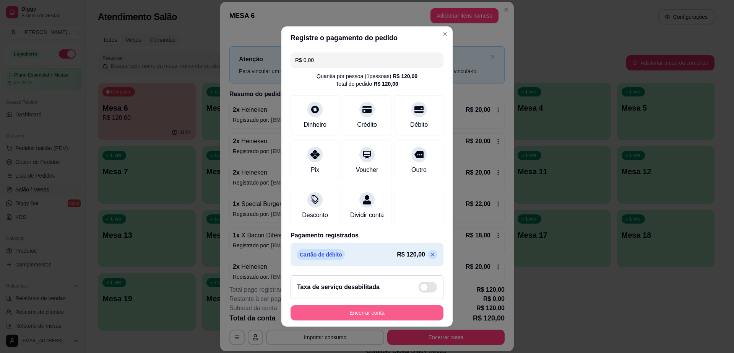
click at [394, 314] on button "Encerrar conta" at bounding box center [367, 312] width 153 height 15
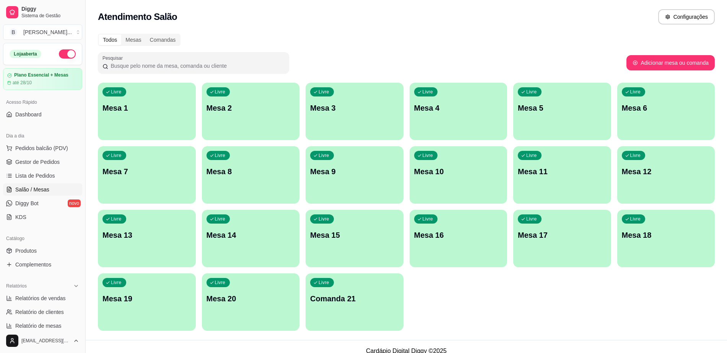
click at [275, 191] on div "Livre Mesa 8" at bounding box center [251, 170] width 98 height 48
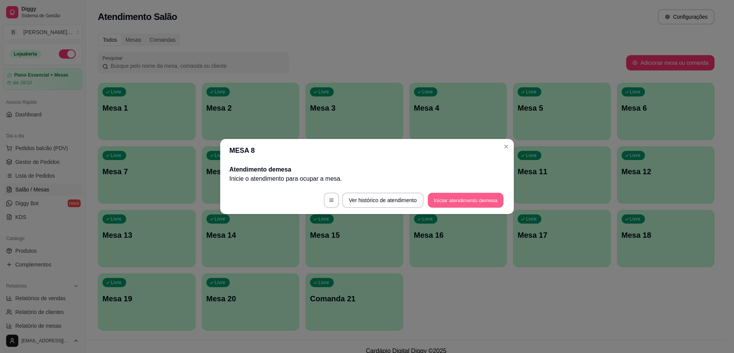
click at [477, 199] on button "Iniciar atendimento de mesa" at bounding box center [466, 200] width 76 height 15
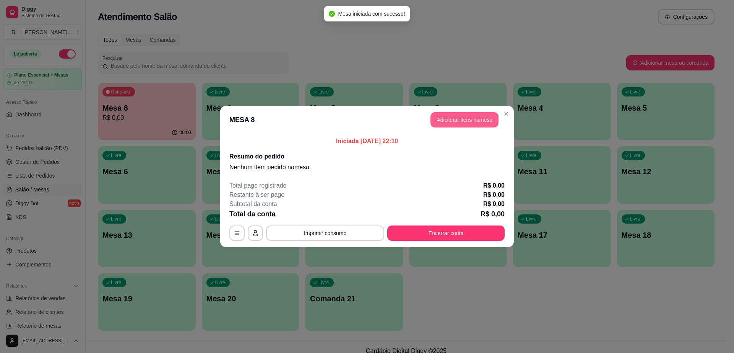
click at [452, 121] on button "Adicionar itens na mesa" at bounding box center [465, 119] width 68 height 15
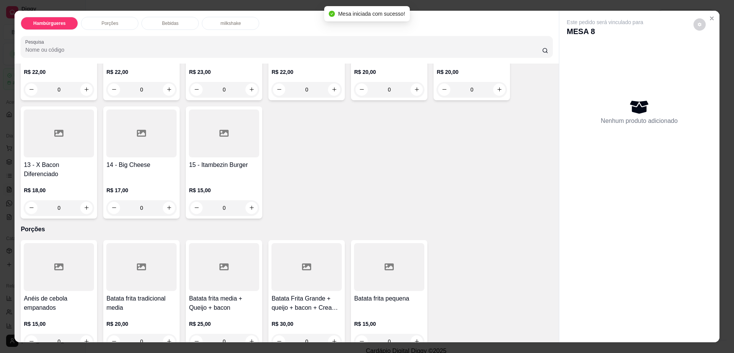
scroll to position [335, 0]
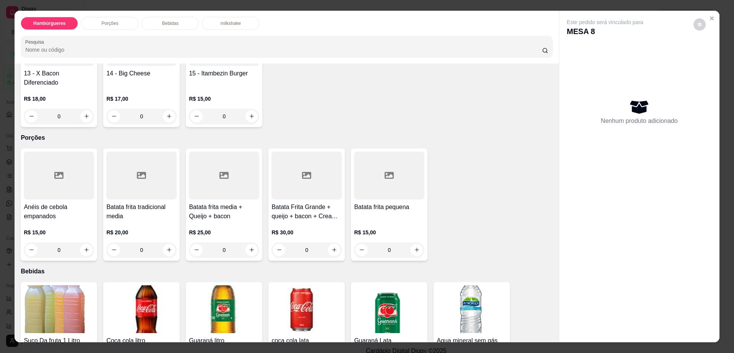
click at [359, 162] on div at bounding box center [389, 175] width 70 height 48
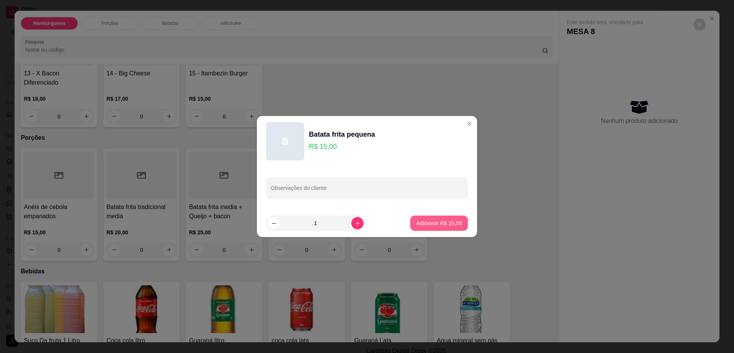
click at [435, 225] on p "Adicionar R$ 15,00" at bounding box center [440, 223] width 46 height 8
type input "1"
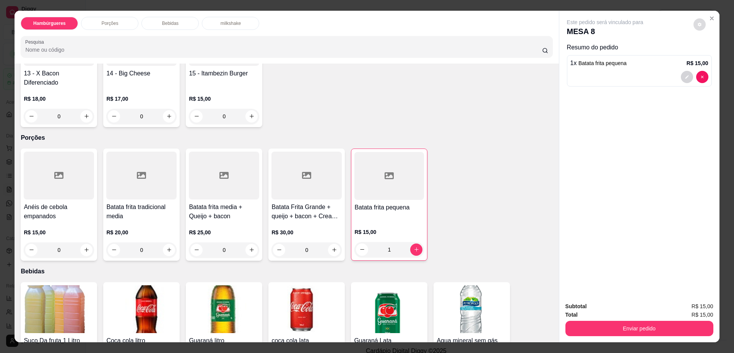
click at [699, 26] on button "decrease-product-quantity" at bounding box center [700, 24] width 12 height 12
click at [630, 331] on button "Enviar pedido" at bounding box center [640, 328] width 148 height 15
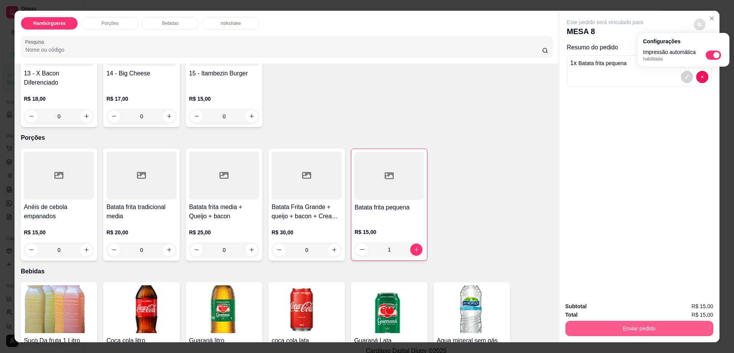
click at [630, 331] on button "Enviar pedido" at bounding box center [640, 328] width 148 height 15
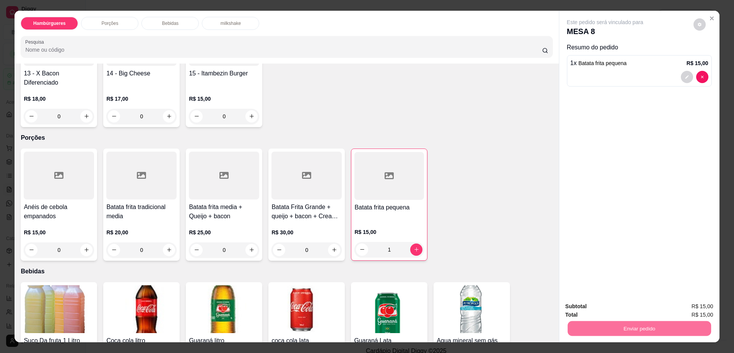
click at [688, 306] on button "Enviar pedido" at bounding box center [692, 309] width 43 height 15
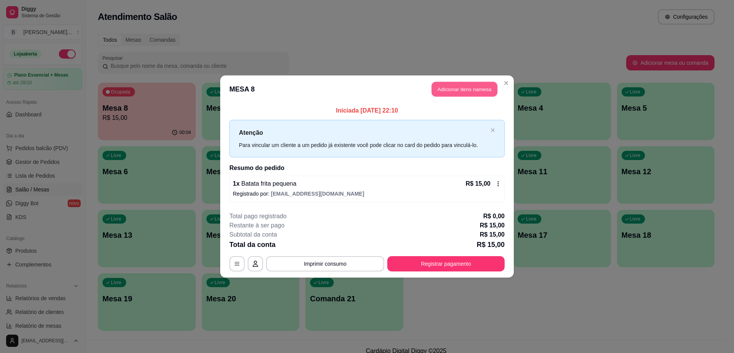
click at [438, 91] on button "Adicionar itens na mesa" at bounding box center [465, 89] width 66 height 15
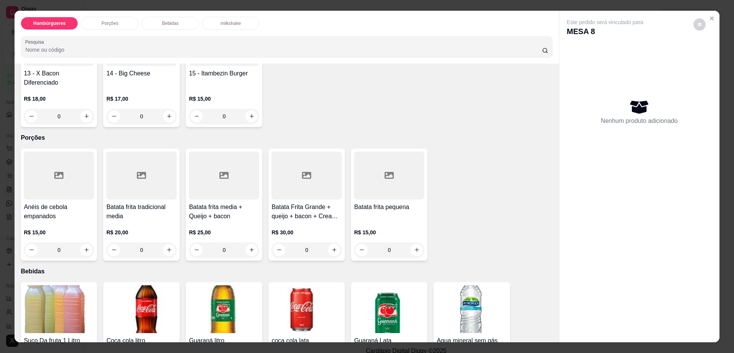
scroll to position [430, 0]
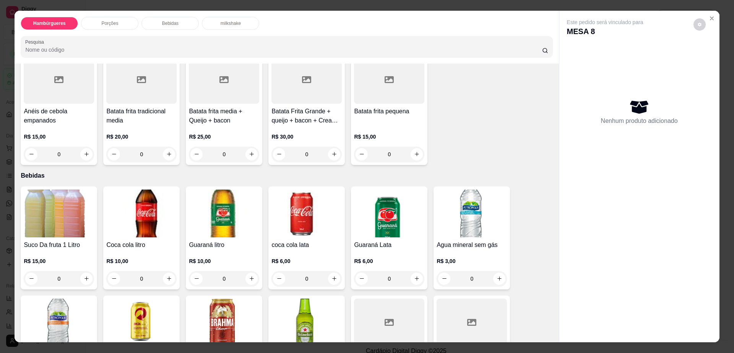
click at [135, 298] on img at bounding box center [141, 322] width 70 height 48
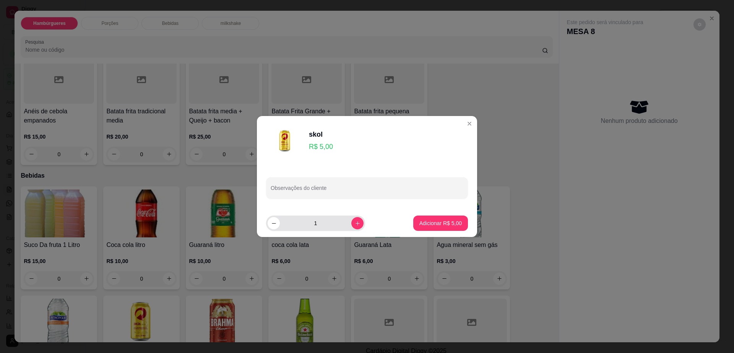
click at [356, 228] on div "1" at bounding box center [316, 222] width 96 height 15
click at [355, 223] on icon "increase-product-quantity" at bounding box center [358, 223] width 6 height 6
type input "3"
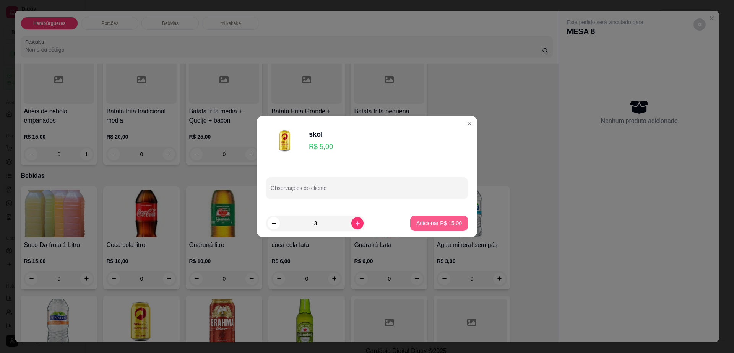
click at [417, 221] on p "Adicionar R$ 15,00" at bounding box center [440, 223] width 46 height 8
type input "3"
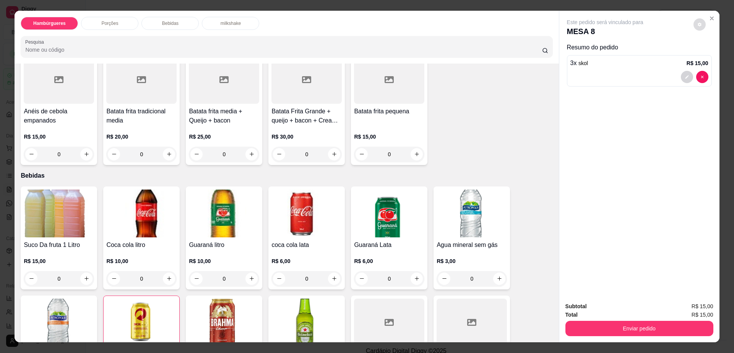
click at [698, 26] on icon "decrease-product-quantity" at bounding box center [700, 24] width 5 height 5
click at [712, 55] on span "Automatic updates" at bounding box center [713, 54] width 15 height 9
click at [711, 55] on input "Automatic updates" at bounding box center [708, 57] width 5 height 5
checkbox input "false"
click at [637, 324] on button "Enviar pedido" at bounding box center [640, 328] width 148 height 15
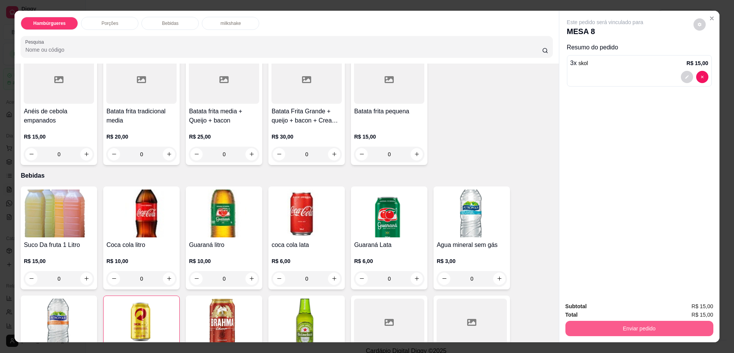
click at [637, 324] on button "Enviar pedido" at bounding box center [640, 328] width 148 height 15
click at [682, 303] on button "Enviar pedido" at bounding box center [692, 309] width 43 height 15
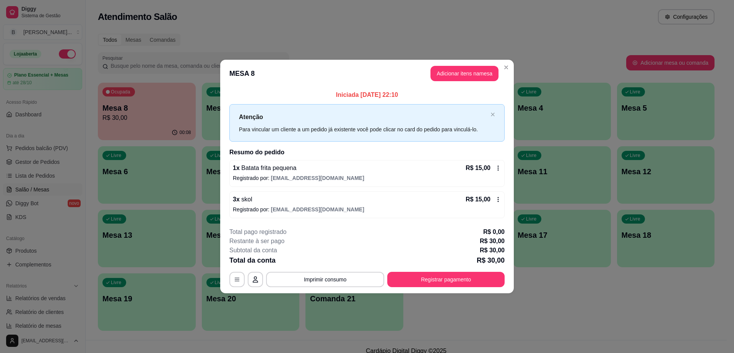
click at [508, 62] on div "**********" at bounding box center [367, 176] width 734 height 353
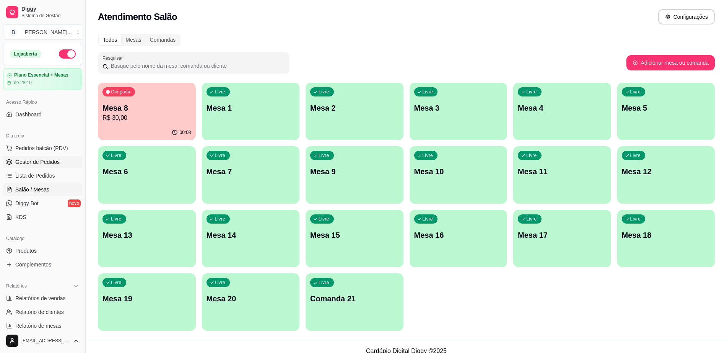
click at [44, 163] on span "Gestor de Pedidos" at bounding box center [37, 162] width 44 height 8
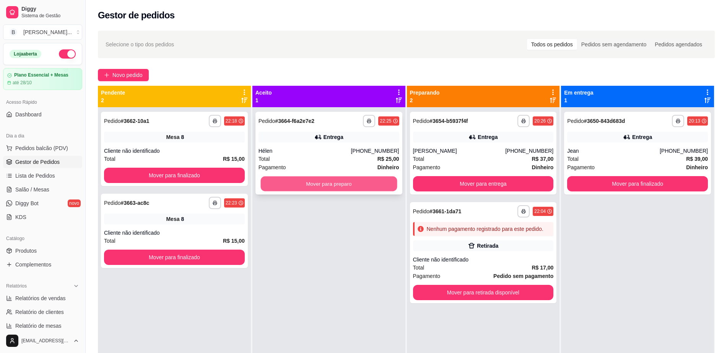
click at [286, 177] on button "Mover para preparo" at bounding box center [328, 183] width 137 height 15
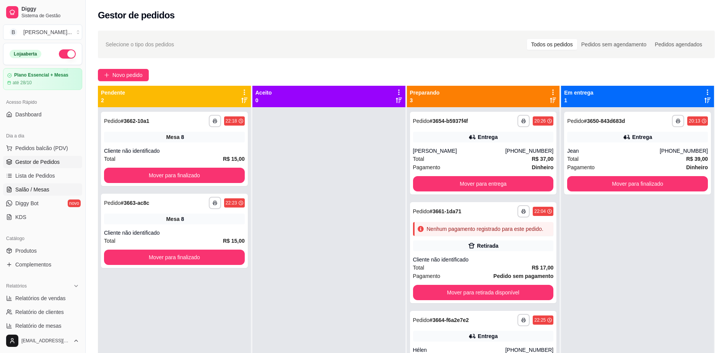
click at [56, 189] on link "Salão / Mesas" at bounding box center [42, 189] width 79 height 12
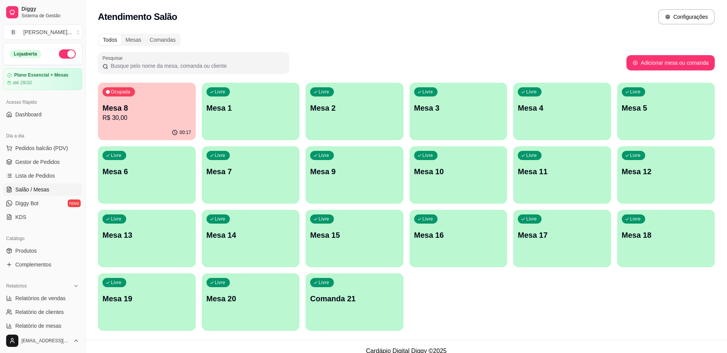
click at [165, 126] on div "00:17" at bounding box center [147, 132] width 98 height 15
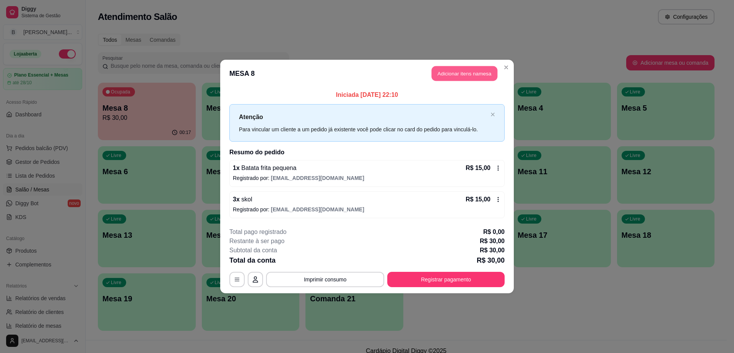
click at [449, 74] on button "Adicionar itens na mesa" at bounding box center [465, 73] width 66 height 15
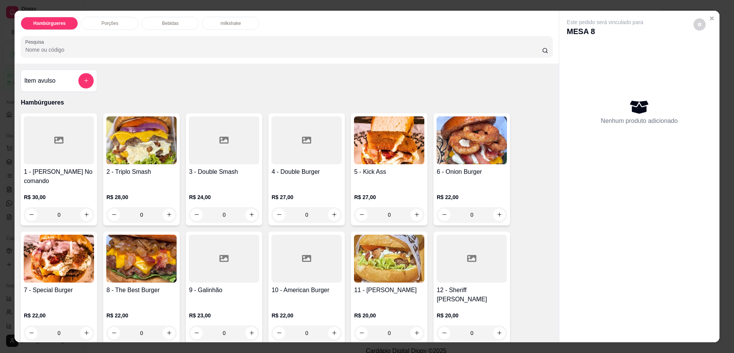
click at [152, 18] on div "Bebidas" at bounding box center [170, 23] width 57 height 13
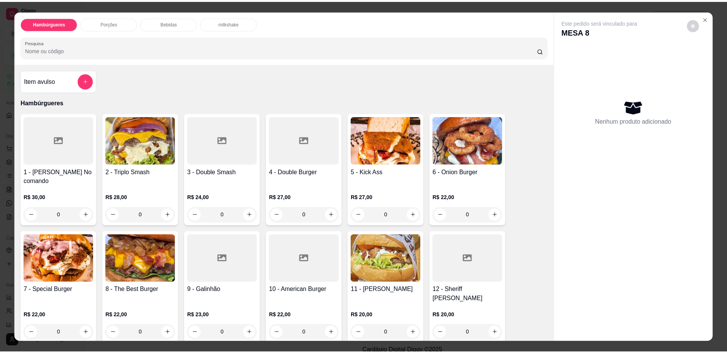
scroll to position [14, 0]
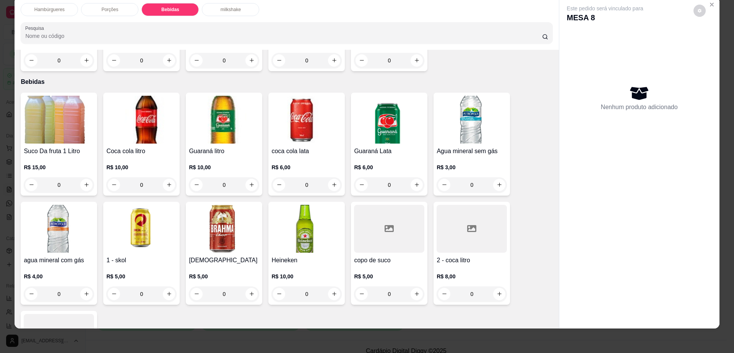
click at [169, 211] on img at bounding box center [141, 229] width 70 height 48
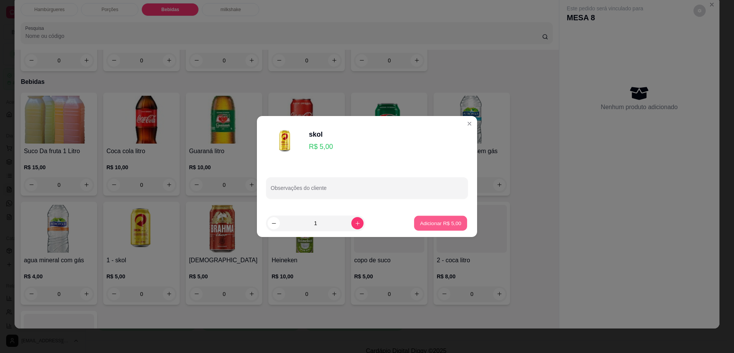
click at [453, 223] on p "Adicionar R$ 5,00" at bounding box center [440, 222] width 41 height 7
type input "1"
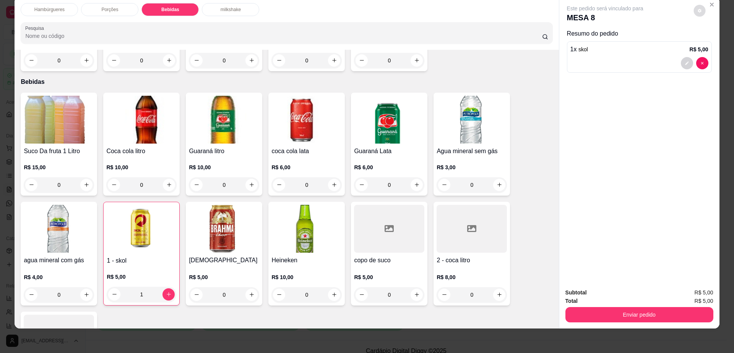
click at [700, 11] on button "decrease-product-quantity" at bounding box center [700, 11] width 12 height 12
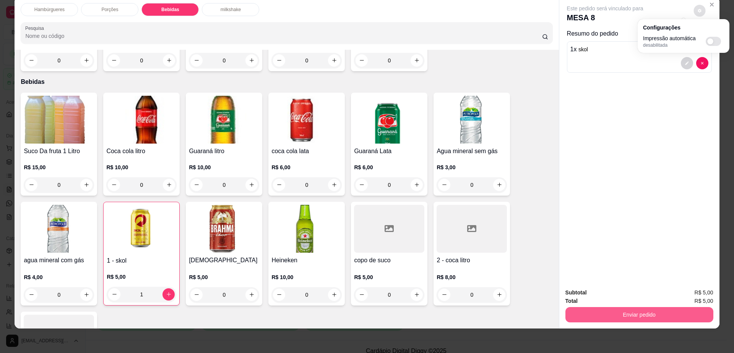
click at [657, 315] on button "Enviar pedido" at bounding box center [640, 314] width 148 height 15
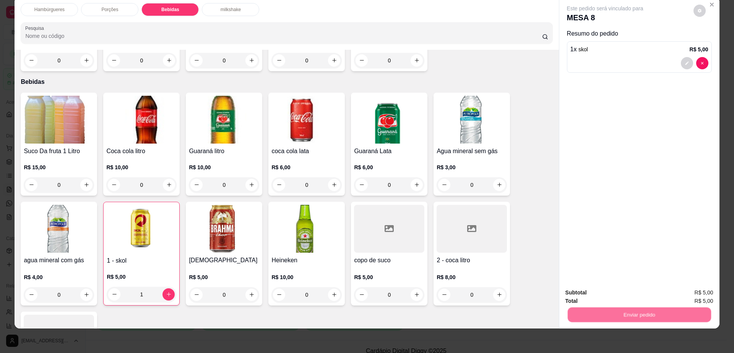
click at [682, 296] on button "Enviar pedido" at bounding box center [692, 295] width 43 height 15
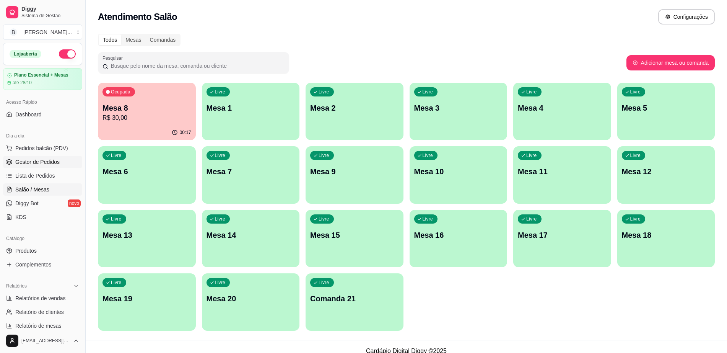
click at [27, 164] on span "Gestor de Pedidos" at bounding box center [37, 162] width 44 height 8
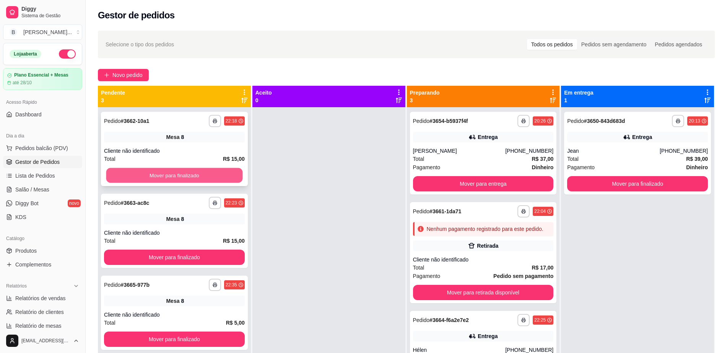
click at [199, 171] on button "Mover para finalizado" at bounding box center [174, 175] width 137 height 15
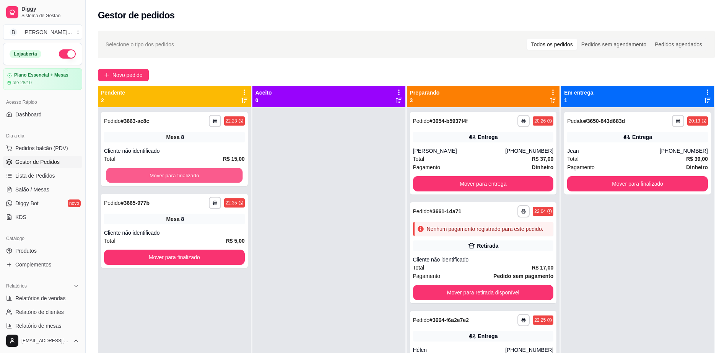
click at [199, 171] on button "Mover para finalizado" at bounding box center [174, 175] width 137 height 15
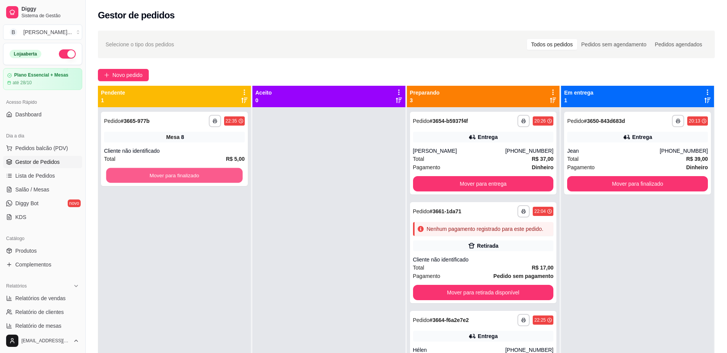
click at [199, 171] on button "Mover para finalizado" at bounding box center [174, 175] width 137 height 15
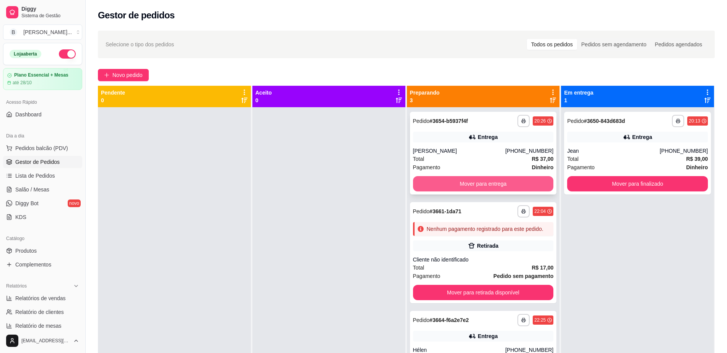
click at [443, 186] on button "Mover para entrega" at bounding box center [483, 183] width 141 height 15
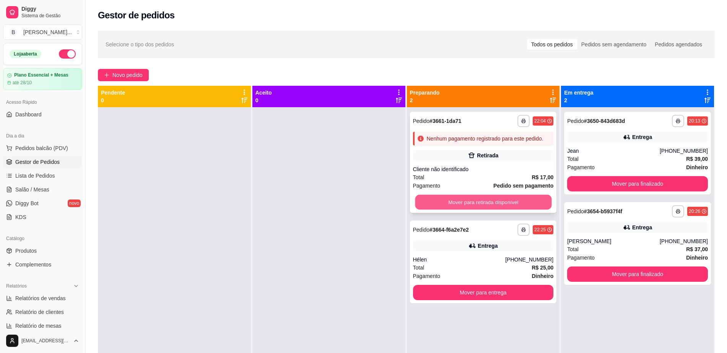
click at [441, 195] on button "Mover para retirada disponível" at bounding box center [483, 202] width 137 height 15
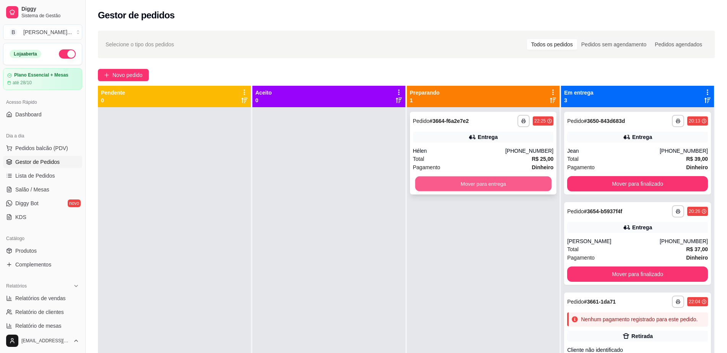
click at [443, 178] on button "Mover para entrega" at bounding box center [483, 183] width 137 height 15
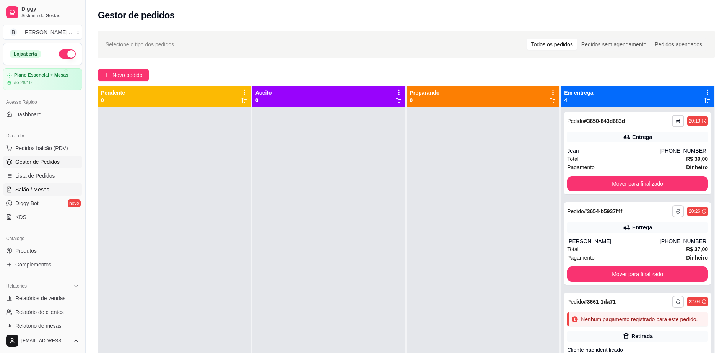
click at [43, 188] on span "Salão / Mesas" at bounding box center [32, 189] width 34 height 8
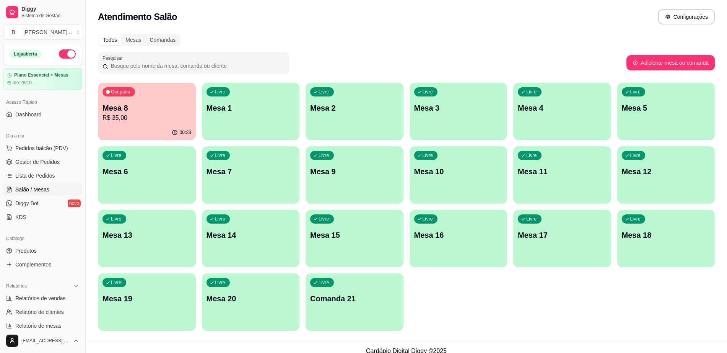
click at [132, 115] on p "R$ 35,00" at bounding box center [147, 117] width 89 height 9
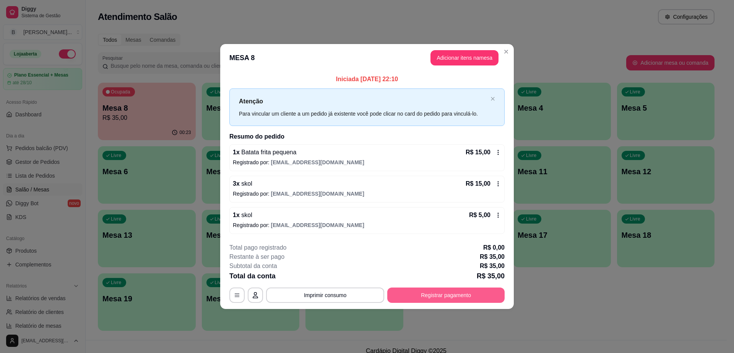
click at [426, 297] on button "Registrar pagamento" at bounding box center [445, 294] width 117 height 15
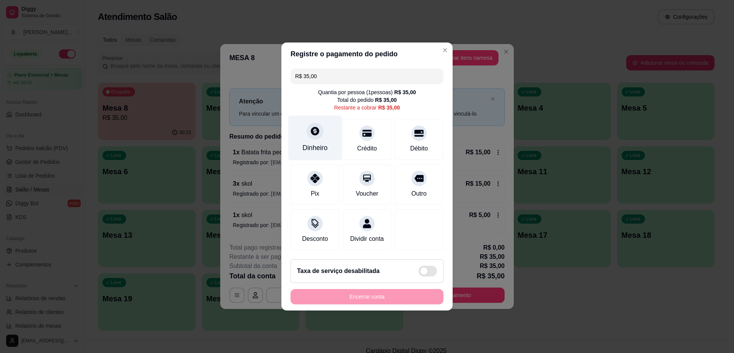
click at [320, 130] on div at bounding box center [315, 130] width 17 height 17
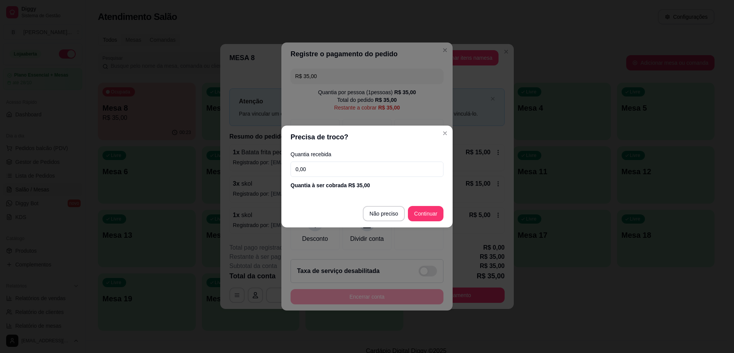
click at [351, 164] on input "0,00" at bounding box center [367, 168] width 153 height 15
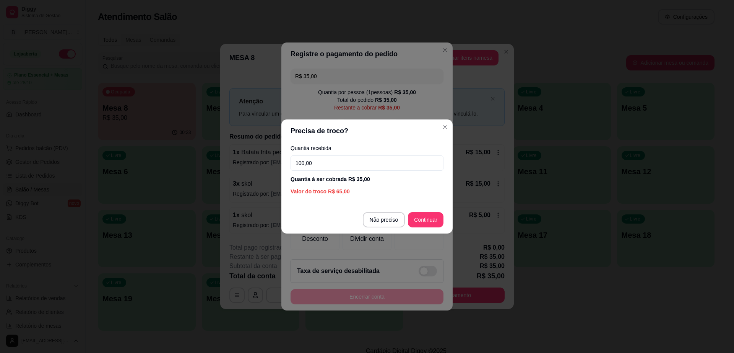
type input "100,00"
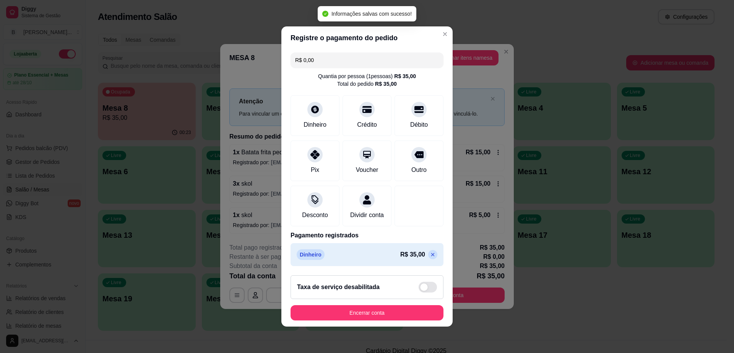
type input "R$ 0,00"
click at [413, 319] on button "Encerrar conta" at bounding box center [367, 312] width 153 height 15
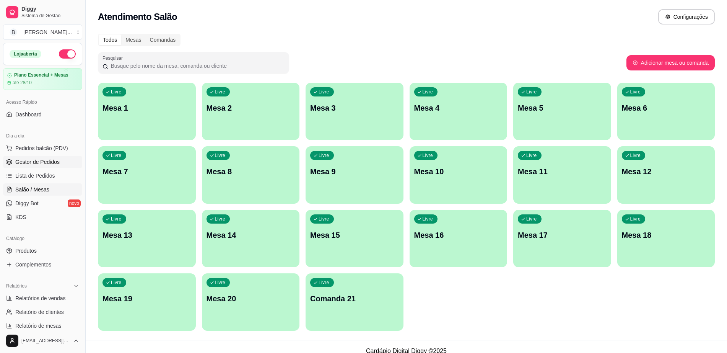
click at [49, 158] on span "Gestor de Pedidos" at bounding box center [37, 162] width 44 height 8
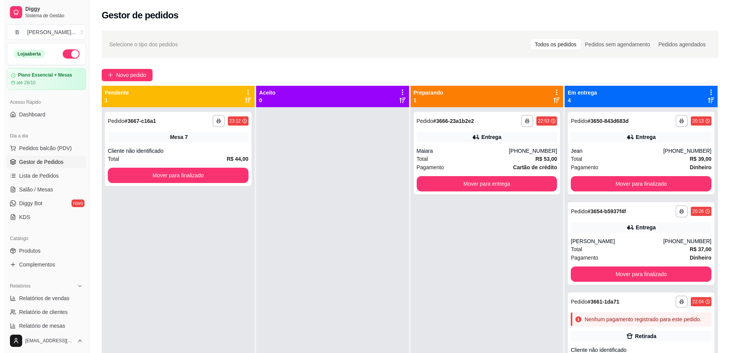
scroll to position [198, 0]
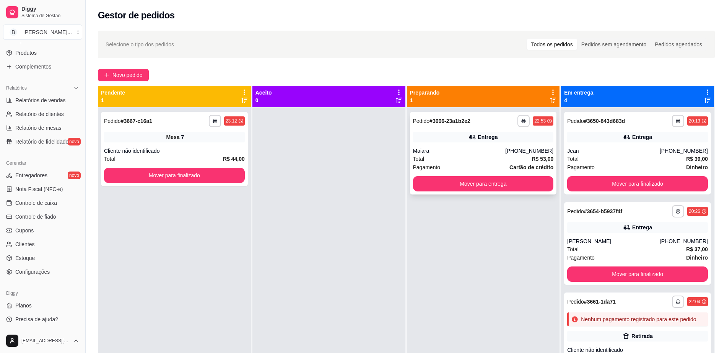
click at [507, 191] on div "**********" at bounding box center [483, 153] width 147 height 83
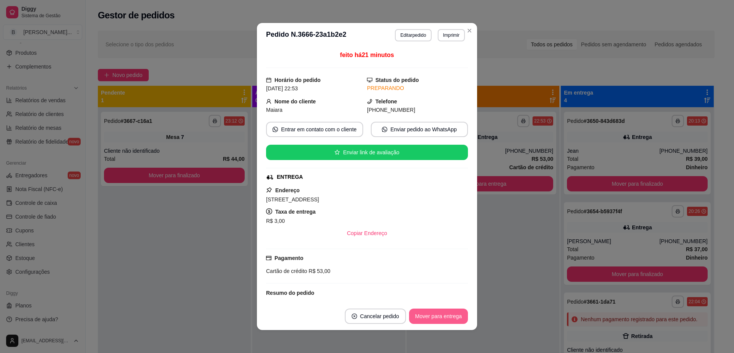
click at [432, 320] on button "Mover para entrega" at bounding box center [438, 315] width 59 height 15
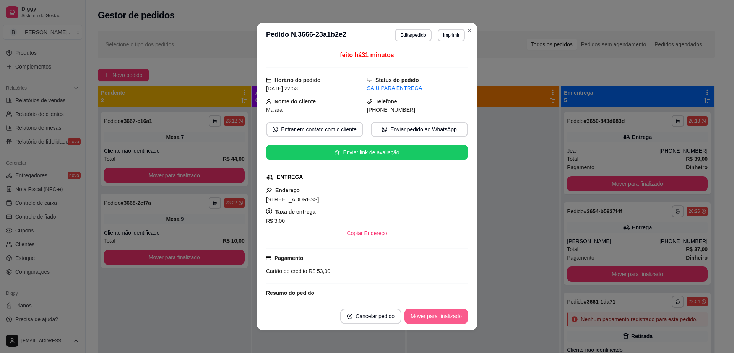
click at [432, 320] on button "Mover para finalizado" at bounding box center [436, 315] width 63 height 15
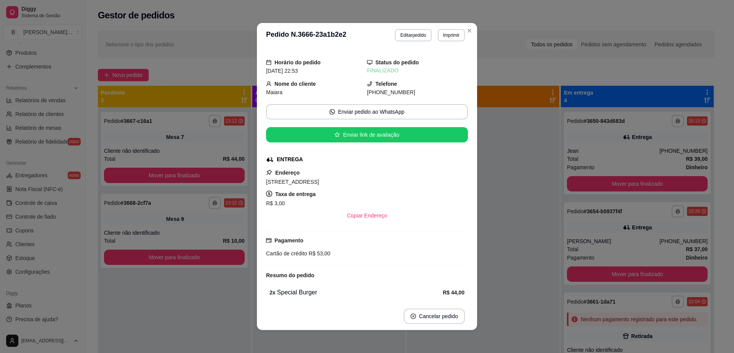
scroll to position [2, 0]
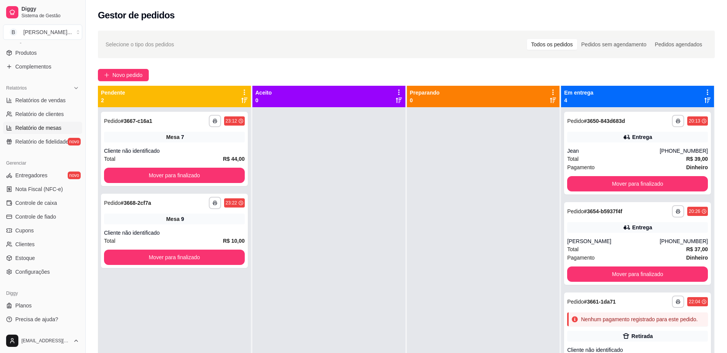
click at [55, 126] on span "Relatório de mesas" at bounding box center [38, 128] width 46 height 8
select select "TOTAL_OF_ORDERS"
select select "7"
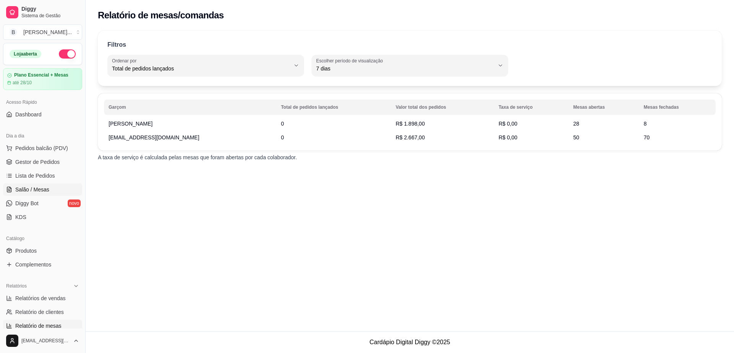
click at [50, 189] on link "Salão / Mesas" at bounding box center [42, 189] width 79 height 12
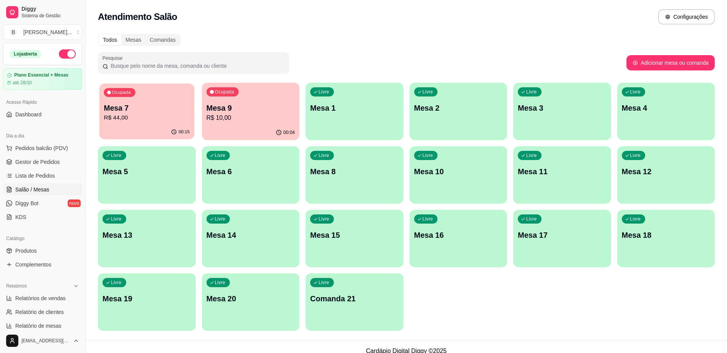
click at [128, 120] on p "R$ 44,00" at bounding box center [147, 117] width 86 height 9
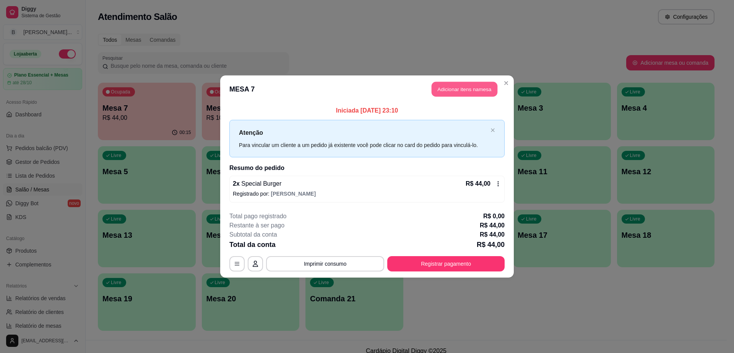
click at [462, 88] on button "Adicionar itens na mesa" at bounding box center [465, 89] width 66 height 15
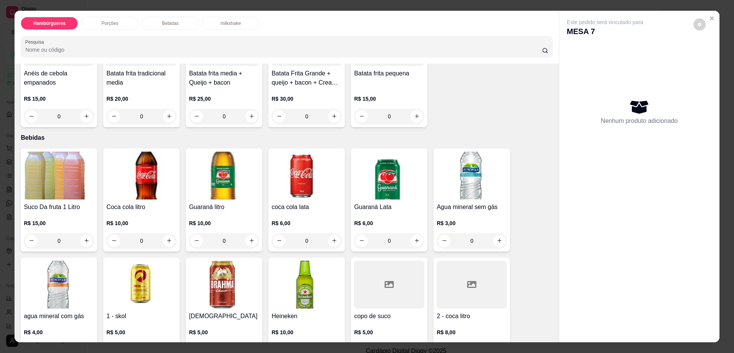
scroll to position [574, 0]
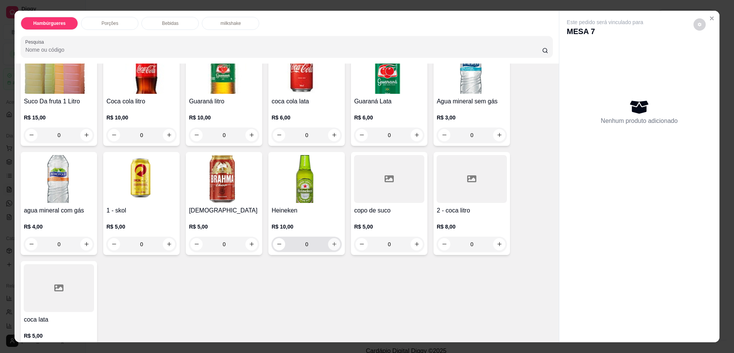
click at [328, 238] on button "increase-product-quantity" at bounding box center [334, 244] width 12 height 12
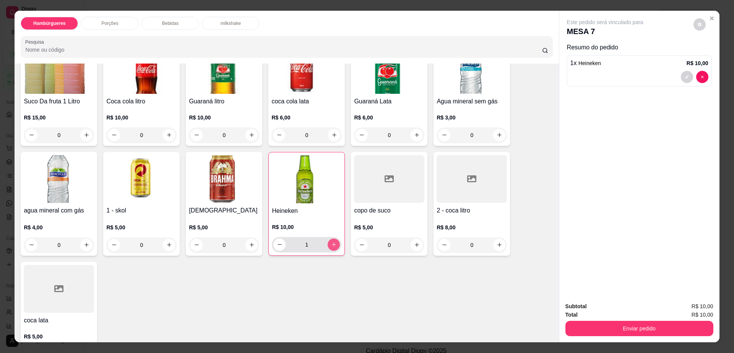
click at [332, 241] on icon "increase-product-quantity" at bounding box center [334, 244] width 6 height 6
type input "2"
click at [84, 351] on icon "increase-product-quantity" at bounding box center [87, 354] width 6 height 6
type input "1"
click at [698, 26] on icon "decrease-product-quantity" at bounding box center [700, 24] width 5 height 5
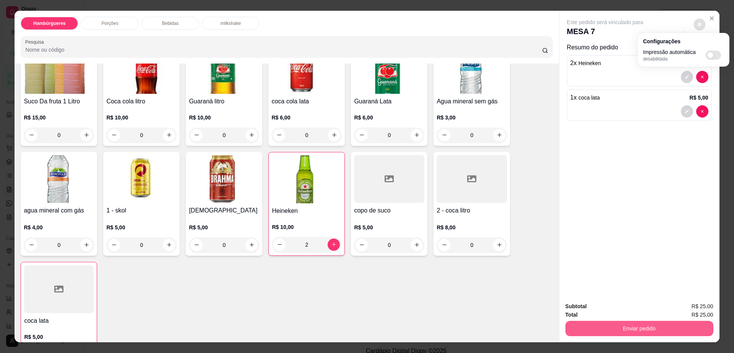
click at [626, 324] on button "Enviar pedido" at bounding box center [640, 328] width 148 height 15
click at [628, 323] on button "Enviar pedido" at bounding box center [639, 328] width 143 height 15
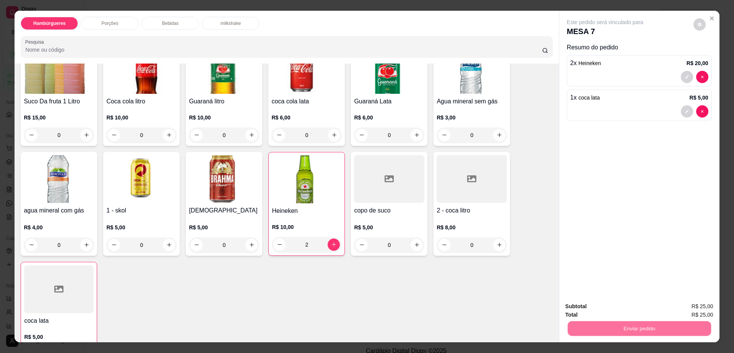
click at [687, 308] on button "Enviar pedido" at bounding box center [692, 309] width 43 height 15
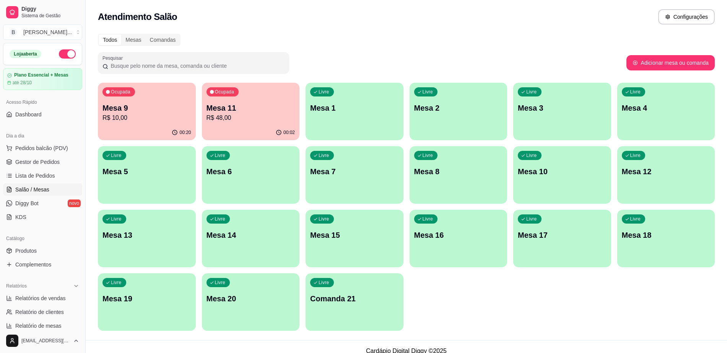
click at [247, 125] on div "Ocupada Mesa 11 R$ 48,00" at bounding box center [251, 104] width 98 height 42
click at [150, 113] on p "R$ 10,00" at bounding box center [147, 117] width 89 height 9
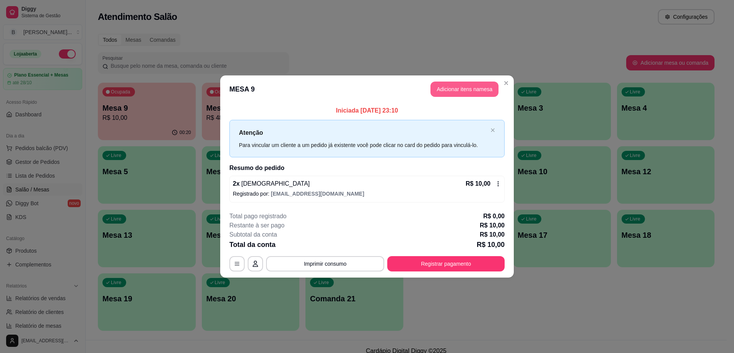
click at [445, 86] on button "Adicionar itens na mesa" at bounding box center [465, 88] width 68 height 15
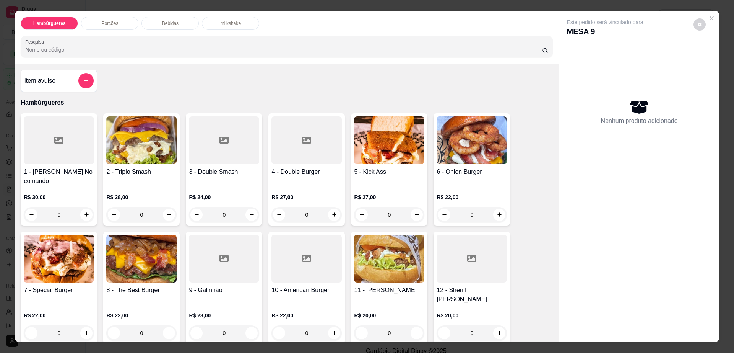
click at [112, 20] on div "Porções" at bounding box center [109, 23] width 57 height 13
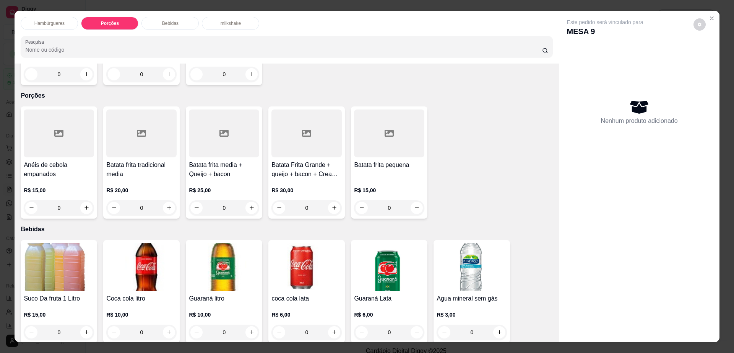
scroll to position [14, 0]
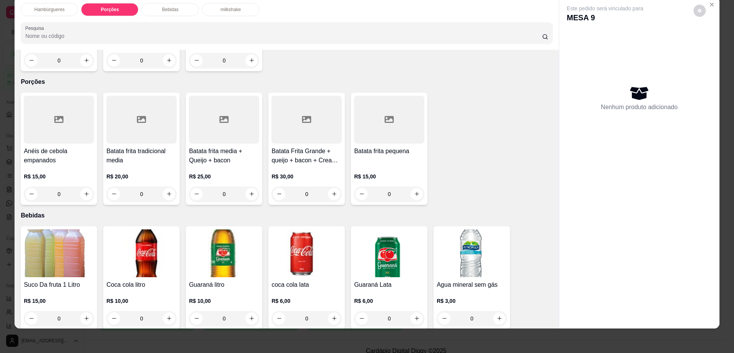
click at [47, 146] on h4 "Anéis de cebola empanados" at bounding box center [59, 155] width 70 height 18
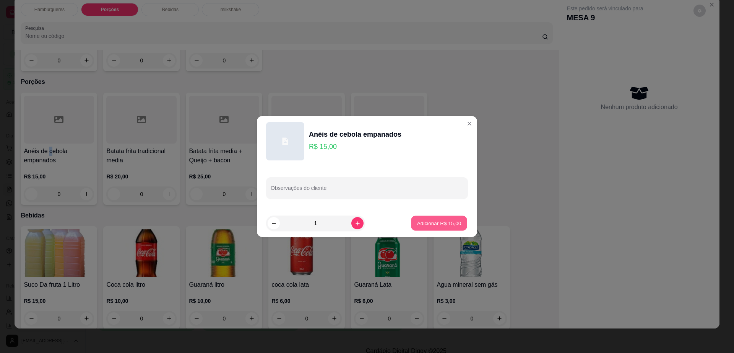
click at [442, 225] on p "Adicionar R$ 15,00" at bounding box center [439, 222] width 44 height 7
type input "1"
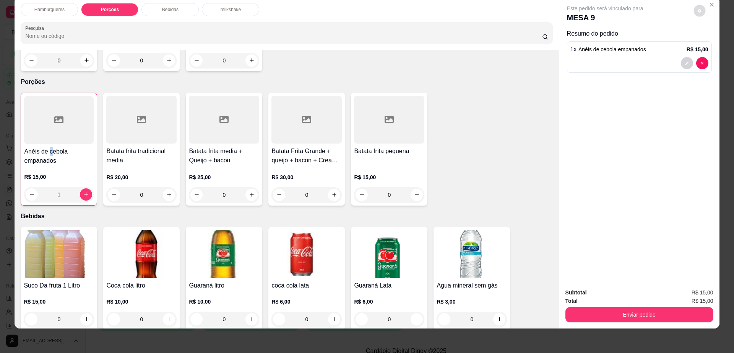
click at [694, 11] on button "decrease-product-quantity" at bounding box center [700, 11] width 12 height 12
click at [708, 40] on span "Automatic updates" at bounding box center [711, 41] width 6 height 6
click at [714, 41] on span "Automatic updates" at bounding box center [713, 41] width 15 height 9
click at [713, 42] on span "Automatic updates" at bounding box center [711, 41] width 6 height 6
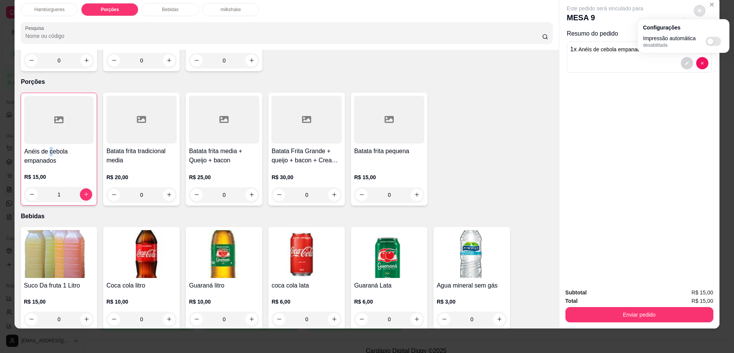
click at [711, 42] on input "Automatic updates" at bounding box center [708, 43] width 5 height 5
click at [713, 42] on span "Automatic updates" at bounding box center [716, 41] width 8 height 6
click at [711, 42] on input "Automatic updates" at bounding box center [708, 43] width 5 height 5
click at [713, 42] on span "Automatic updates" at bounding box center [716, 41] width 8 height 6
click at [711, 42] on input "Automatic updates" at bounding box center [708, 43] width 5 height 5
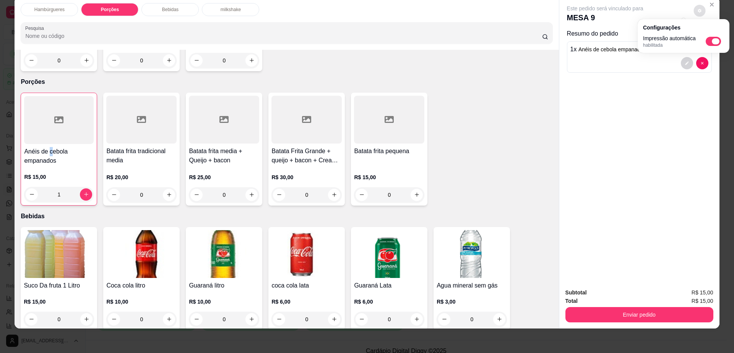
checkbox input "true"
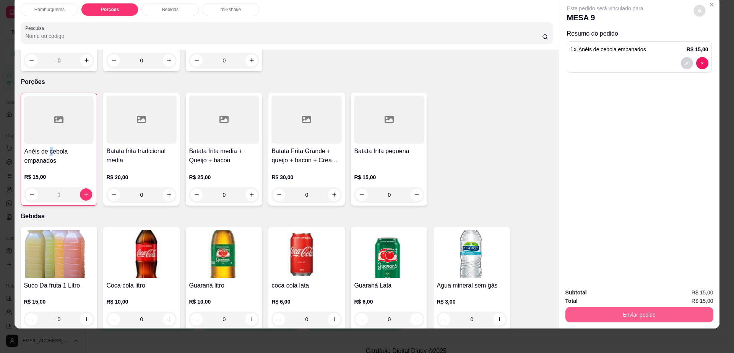
click at [612, 308] on button "Enviar pedido" at bounding box center [640, 314] width 148 height 15
click at [666, 317] on button "Enviar pedido" at bounding box center [639, 314] width 143 height 15
click at [693, 290] on button "Enviar pedido" at bounding box center [692, 295] width 43 height 15
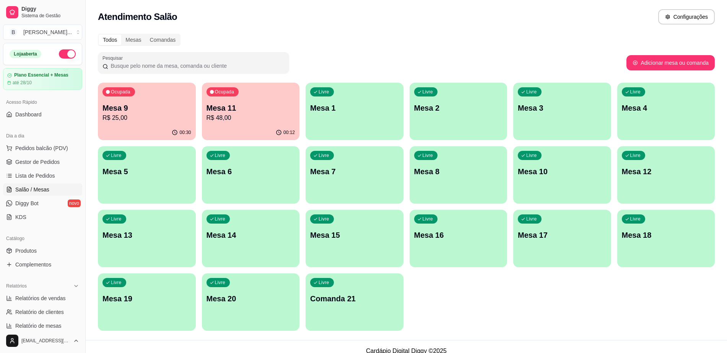
click at [169, 119] on p "R$ 25,00" at bounding box center [147, 117] width 89 height 9
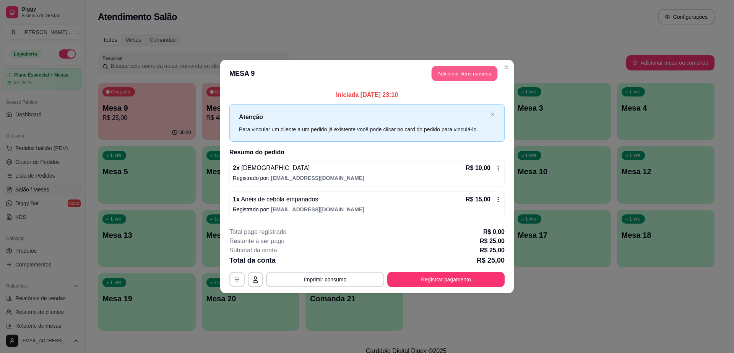
click at [469, 72] on button "Adicionar itens na mesa" at bounding box center [465, 73] width 66 height 15
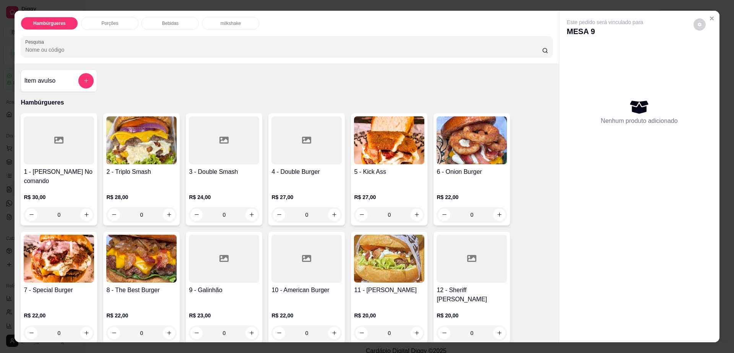
click at [179, 18] on div "Bebidas" at bounding box center [170, 23] width 57 height 13
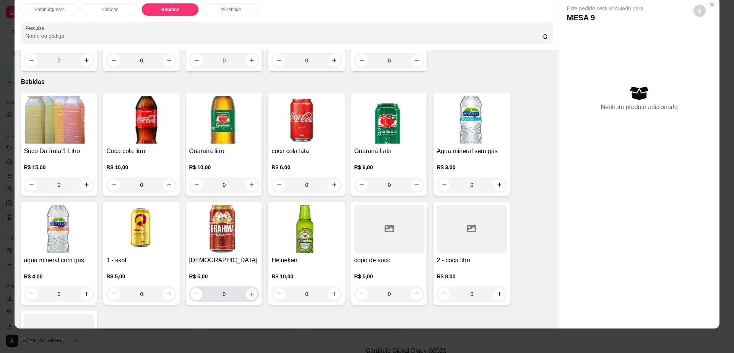
click at [249, 288] on button "increase-product-quantity" at bounding box center [252, 294] width 12 height 12
type input "2"
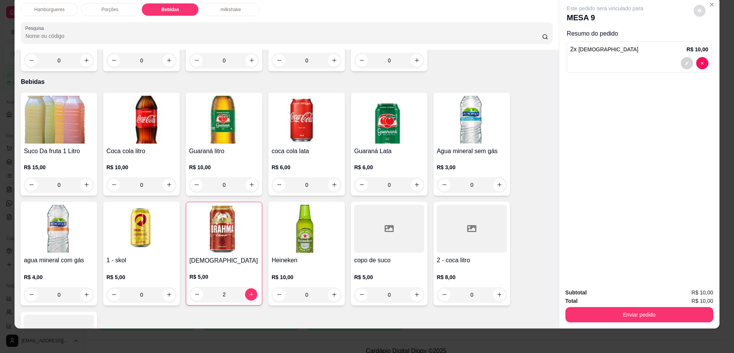
click at [693, 16] on div "Este pedido será vinculado para MESA 9" at bounding box center [636, 14] width 139 height 18
click at [717, 46] on span "Automatic updates" at bounding box center [713, 41] width 15 height 9
click at [711, 46] on input "Automatic updates" at bounding box center [708, 43] width 5 height 5
checkbox input "false"
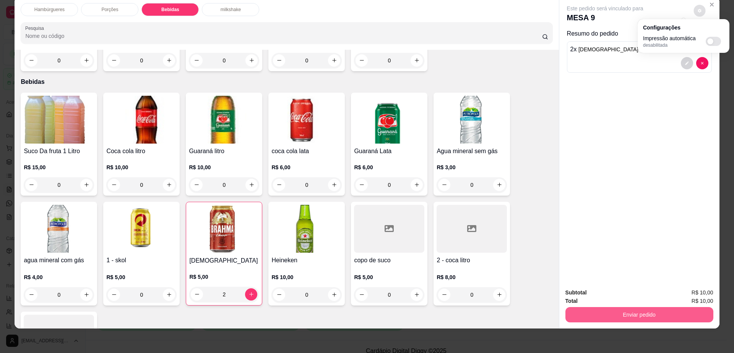
click at [607, 318] on button "Enviar pedido" at bounding box center [640, 314] width 148 height 15
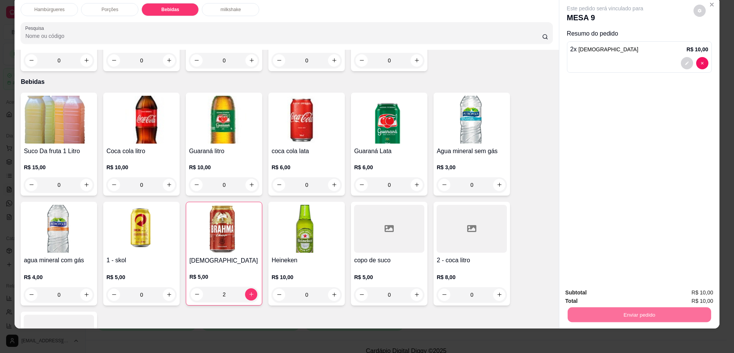
click at [699, 295] on button "Enviar pedido" at bounding box center [692, 295] width 43 height 15
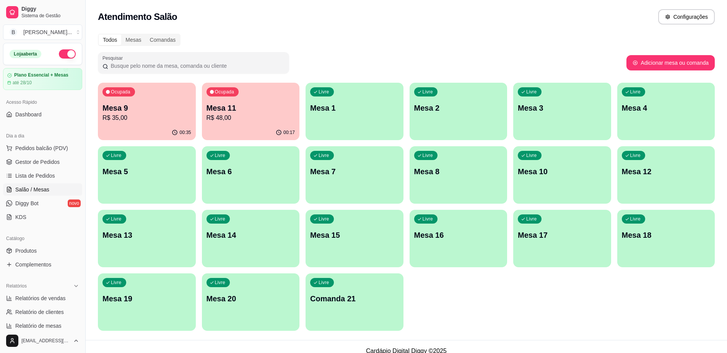
click at [44, 189] on span "Salão / Mesas" at bounding box center [32, 189] width 34 height 8
click at [49, 161] on span "Gestor de Pedidos" at bounding box center [37, 162] width 44 height 8
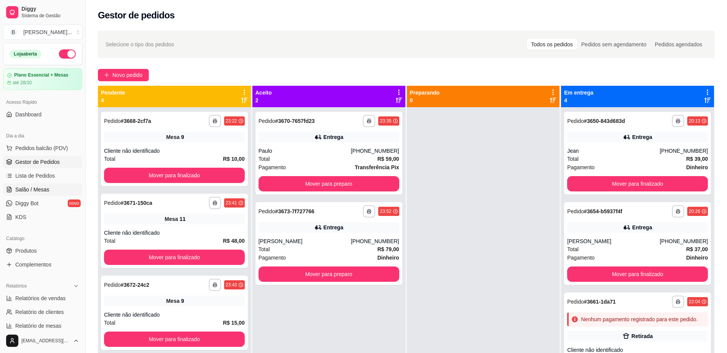
click at [47, 190] on span "Salão / Mesas" at bounding box center [32, 189] width 34 height 8
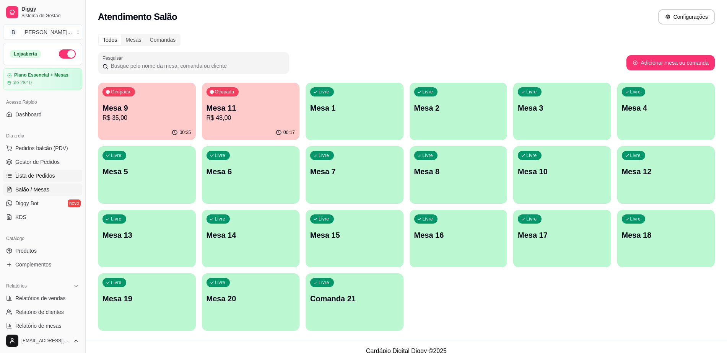
click at [23, 175] on span "Lista de Pedidos" at bounding box center [35, 176] width 40 height 8
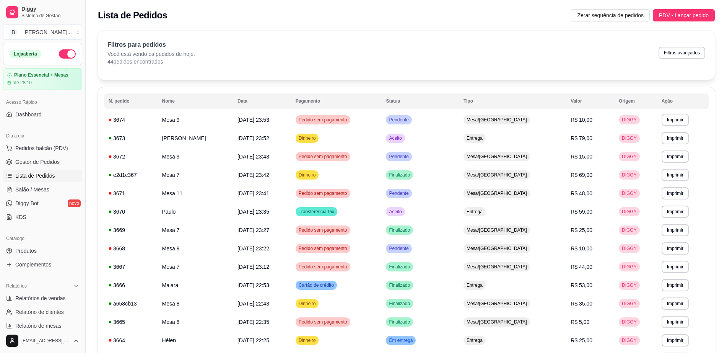
click at [19, 155] on ul "Pedidos balcão (PDV) Gestor de Pedidos Lista de Pedidos Salão / Mesas Diggy Bot…" at bounding box center [42, 182] width 79 height 81
click at [22, 159] on span "Gestor de Pedidos" at bounding box center [37, 162] width 44 height 8
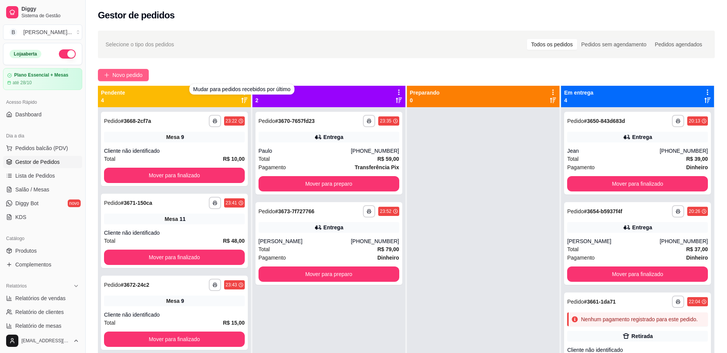
click at [129, 79] on span "Novo pedido" at bounding box center [127, 75] width 30 height 8
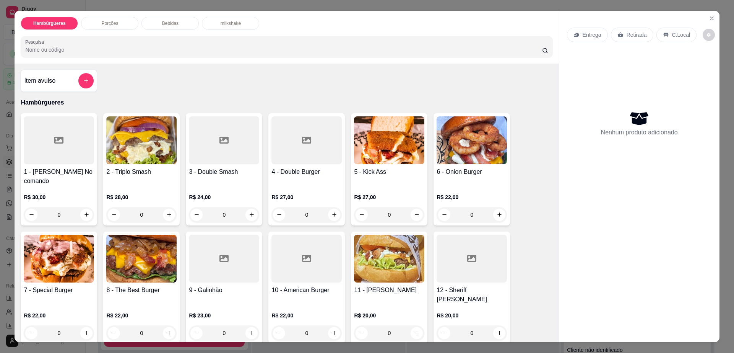
click at [390, 267] on img at bounding box center [389, 258] width 70 height 48
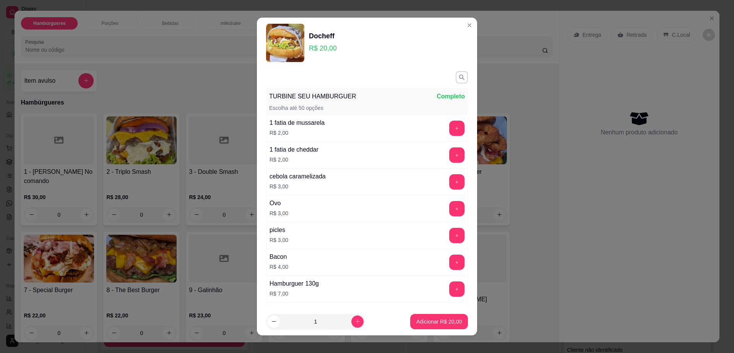
scroll to position [71, 0]
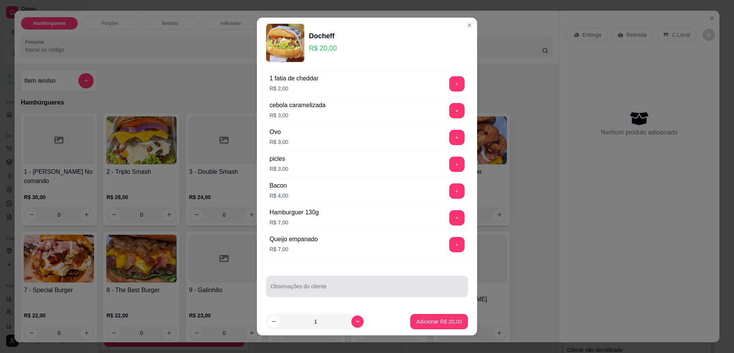
click at [383, 294] on div "Observações do cliente" at bounding box center [367, 285] width 202 height 21
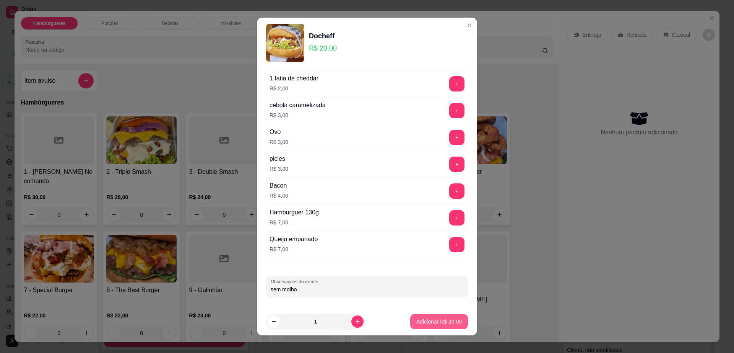
type input "sem molho"
click at [439, 316] on button "Adicionar R$ 20,00" at bounding box center [439, 321] width 58 height 15
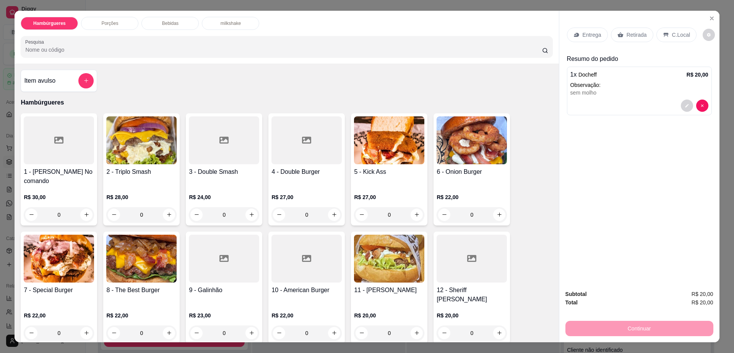
click at [631, 34] on p "Retirada" at bounding box center [637, 35] width 20 height 8
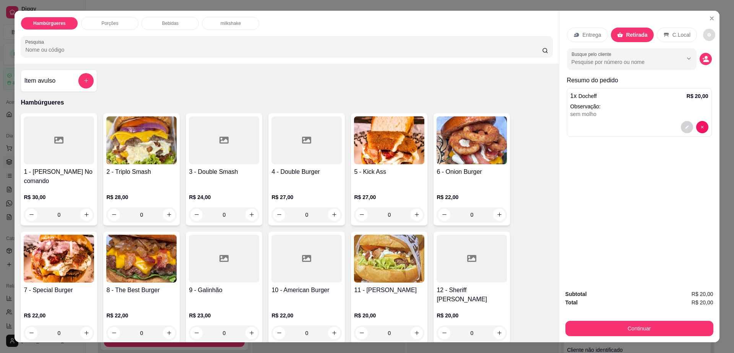
click at [708, 35] on icon "decrease-product-quantity" at bounding box center [710, 35] width 4 height 4
click at [720, 64] on span "Automatic updates" at bounding box center [713, 65] width 15 height 9
click at [711, 65] on input "Automatic updates" at bounding box center [708, 67] width 5 height 5
checkbox input "true"
click at [643, 331] on button "Continuar" at bounding box center [640, 328] width 148 height 15
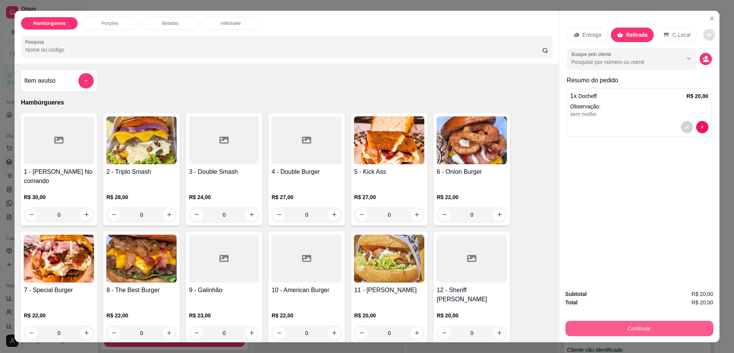
click at [643, 331] on button "Continuar" at bounding box center [640, 328] width 148 height 15
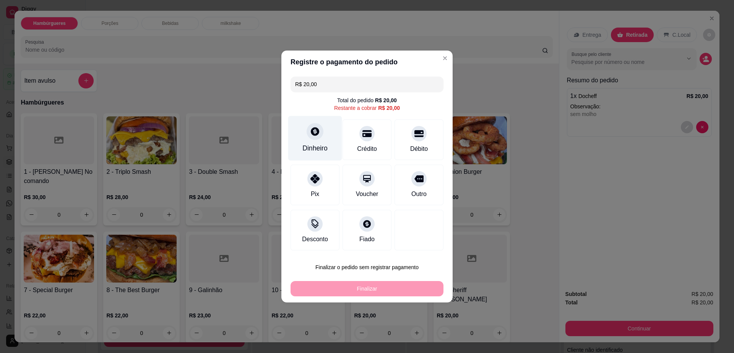
click at [336, 138] on div "Dinheiro" at bounding box center [315, 138] width 54 height 45
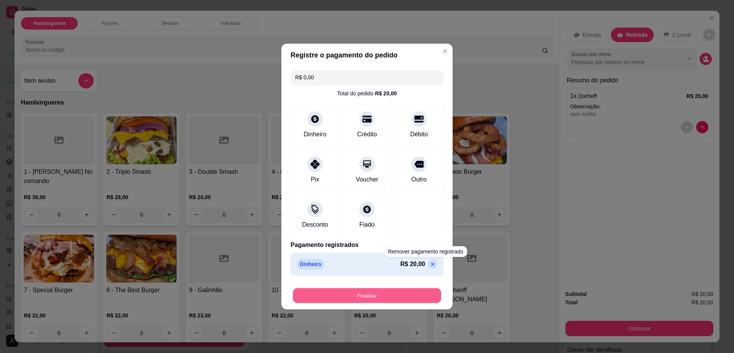
click at [400, 297] on button "Finalizar" at bounding box center [367, 295] width 148 height 15
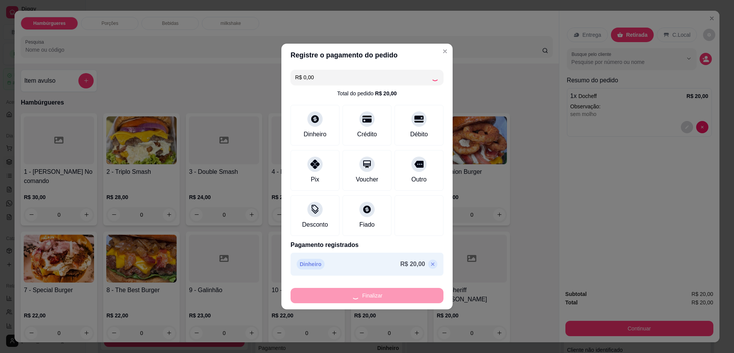
type input "-R$ 20,00"
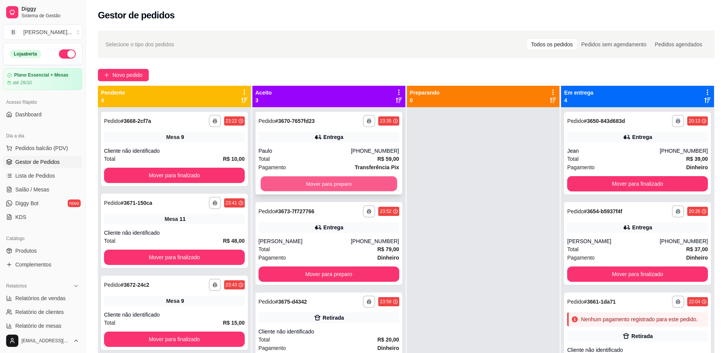
click at [281, 184] on button "Mover para preparo" at bounding box center [328, 183] width 137 height 15
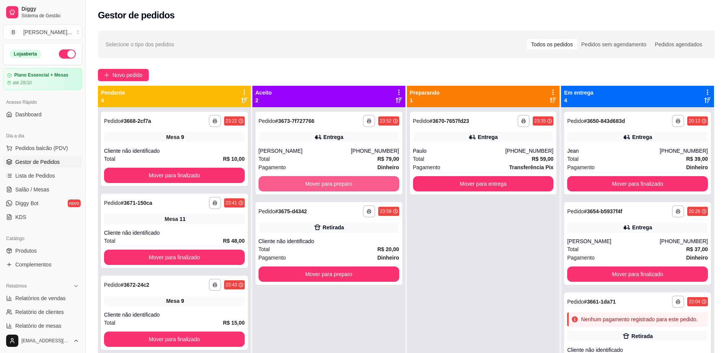
click at [281, 184] on button "Mover para preparo" at bounding box center [329, 183] width 141 height 15
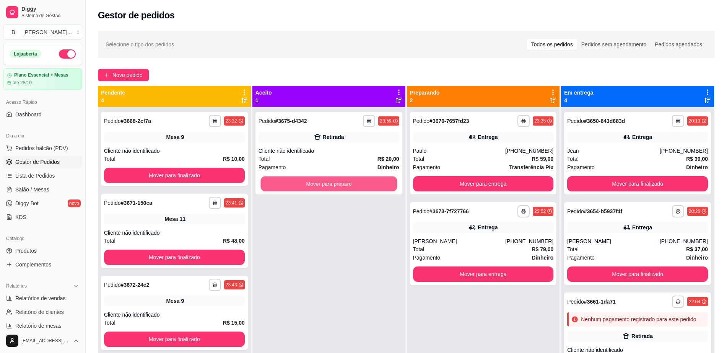
click at [281, 184] on button "Mover para preparo" at bounding box center [328, 183] width 137 height 15
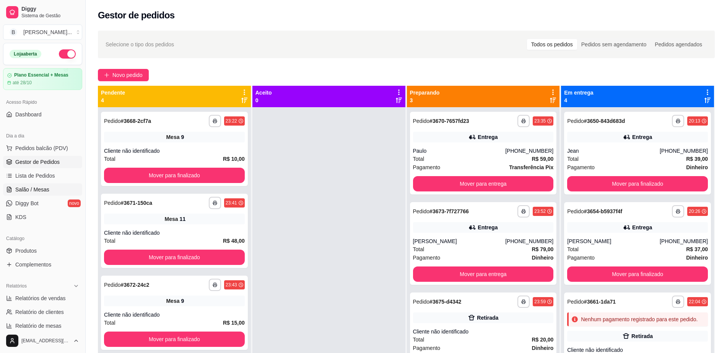
click at [41, 191] on span "Salão / Mesas" at bounding box center [32, 189] width 34 height 8
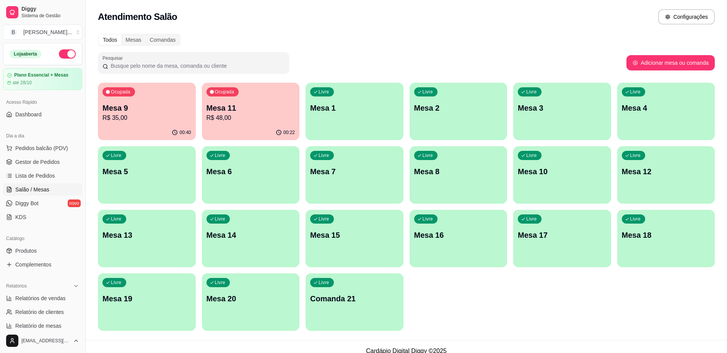
click at [154, 125] on div "00:40" at bounding box center [147, 132] width 98 height 15
click at [223, 115] on p "R$ 48,00" at bounding box center [251, 117] width 89 height 9
click at [139, 122] on p "R$ 35,00" at bounding box center [147, 117] width 89 height 9
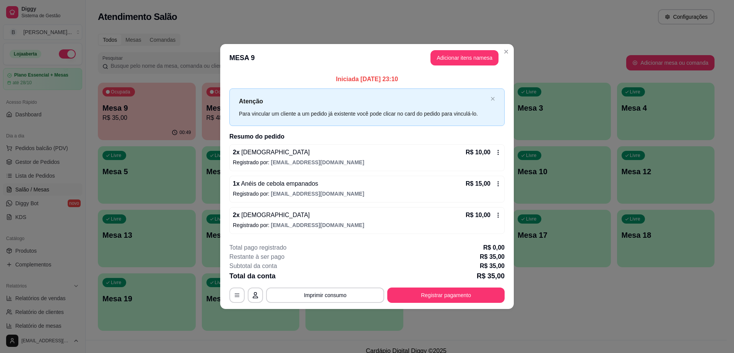
click at [445, 46] on header "MESA 9 Adicionar itens na mesa" at bounding box center [367, 58] width 294 height 28
click at [444, 53] on button "Adicionar itens na mesa" at bounding box center [465, 57] width 66 height 15
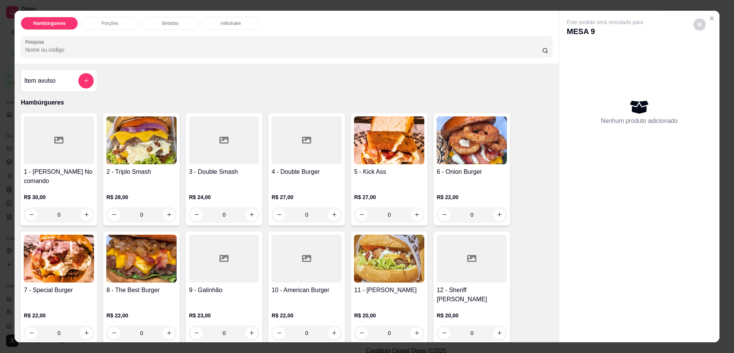
click at [172, 24] on p "Bebidas" at bounding box center [170, 23] width 16 height 6
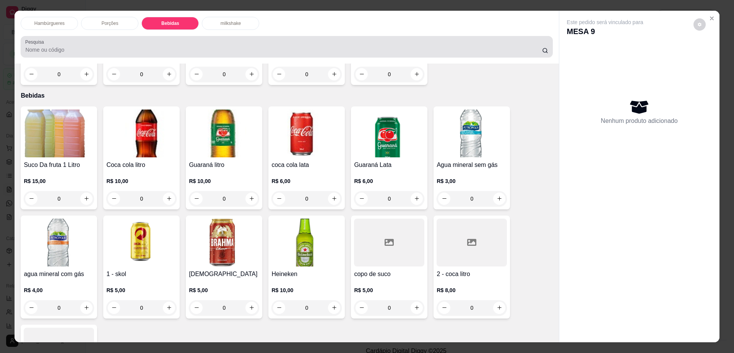
scroll to position [14, 0]
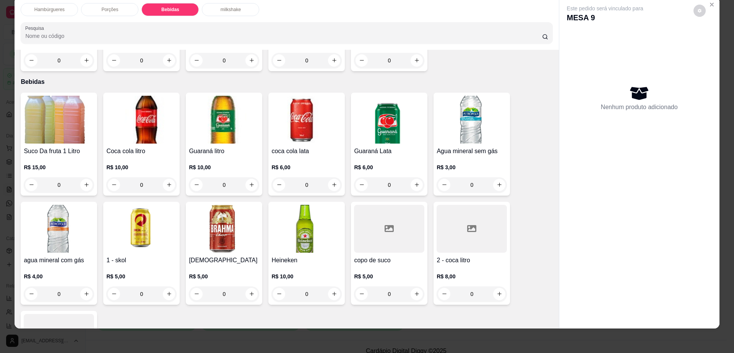
click at [221, 272] on p "R$ 5,00" at bounding box center [224, 276] width 70 height 8
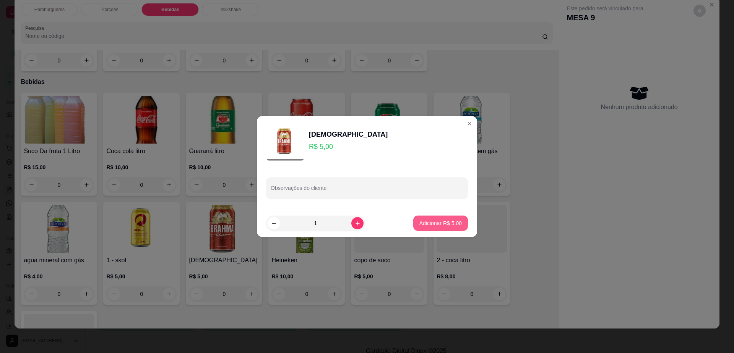
click at [448, 219] on p "Adicionar R$ 5,00" at bounding box center [441, 223] width 42 height 8
type input "1"
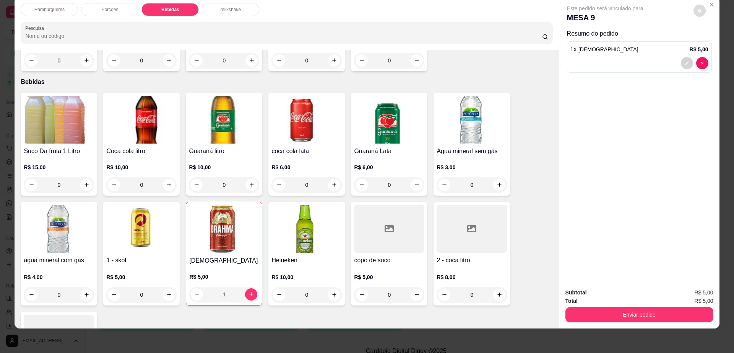
click at [698, 9] on icon "decrease-product-quantity" at bounding box center [700, 10] width 5 height 5
click at [714, 44] on span "Automatic updates" at bounding box center [713, 41] width 15 height 9
click at [711, 44] on input "Automatic updates" at bounding box center [708, 43] width 5 height 5
click at [714, 44] on span "Automatic updates" at bounding box center [713, 41] width 15 height 9
click at [711, 44] on input "Automatic updates" at bounding box center [708, 43] width 5 height 5
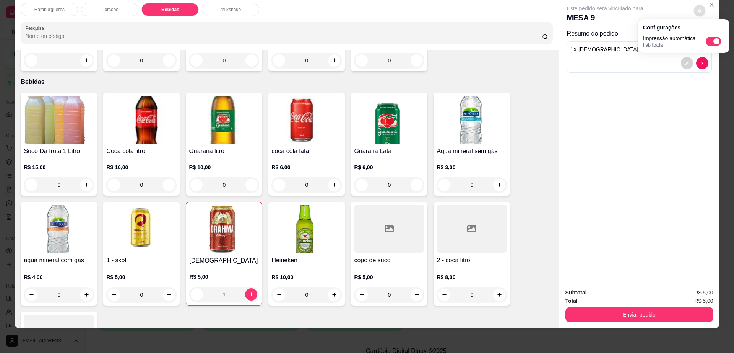
checkbox input "false"
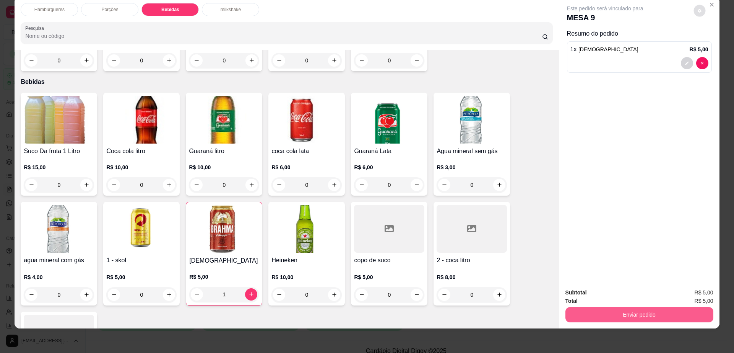
click at [646, 310] on button "Enviar pedido" at bounding box center [640, 314] width 148 height 15
click at [686, 291] on button "Enviar pedido" at bounding box center [692, 295] width 43 height 15
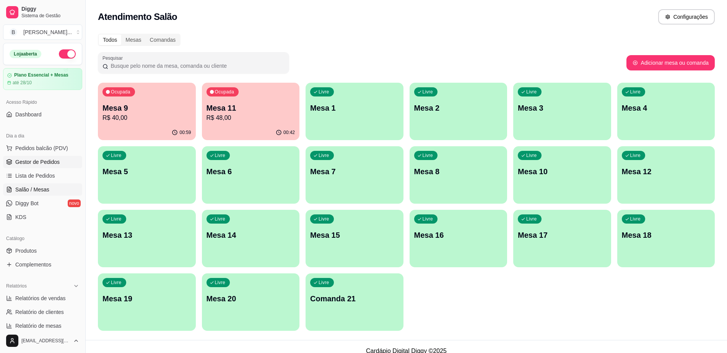
click at [35, 159] on span "Gestor de Pedidos" at bounding box center [37, 162] width 44 height 8
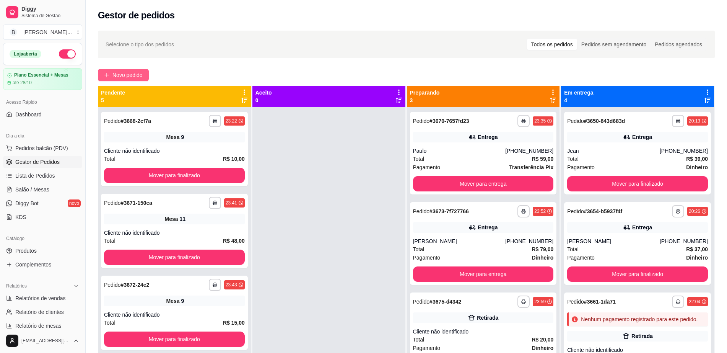
click at [142, 77] on span "Novo pedido" at bounding box center [127, 75] width 30 height 8
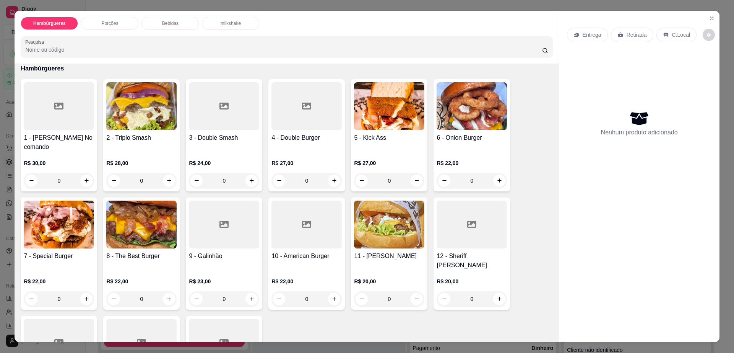
scroll to position [48, 0]
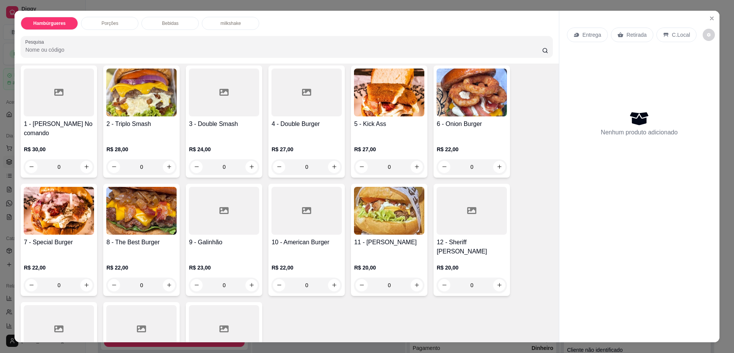
click at [416, 277] on div "0" at bounding box center [389, 284] width 70 height 15
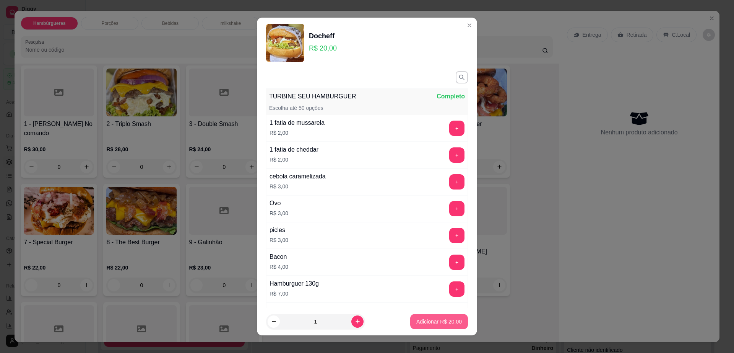
click at [417, 321] on p "Adicionar R$ 20,00" at bounding box center [440, 321] width 46 height 8
type input "1"
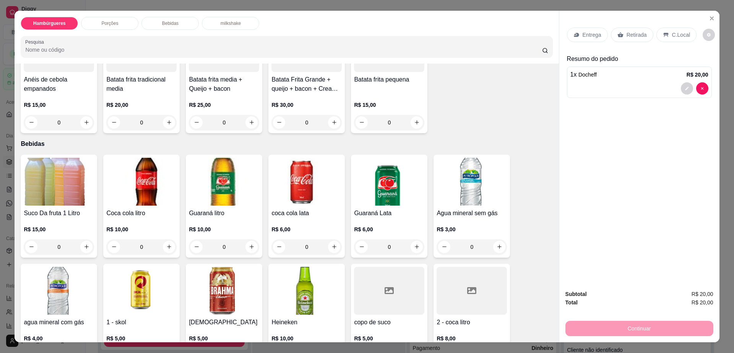
scroll to position [478, 0]
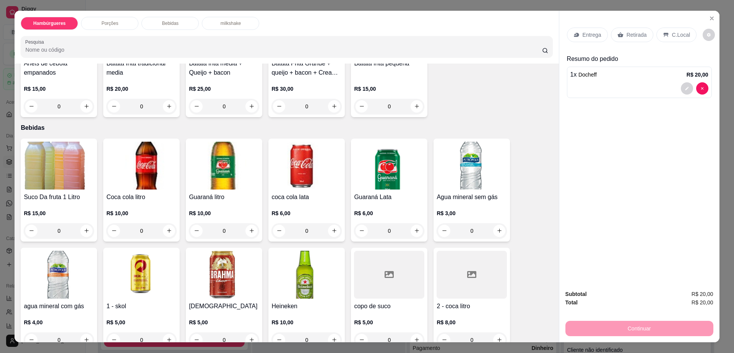
click at [451, 311] on div "R$ 8,00 0" at bounding box center [472, 329] width 70 height 37
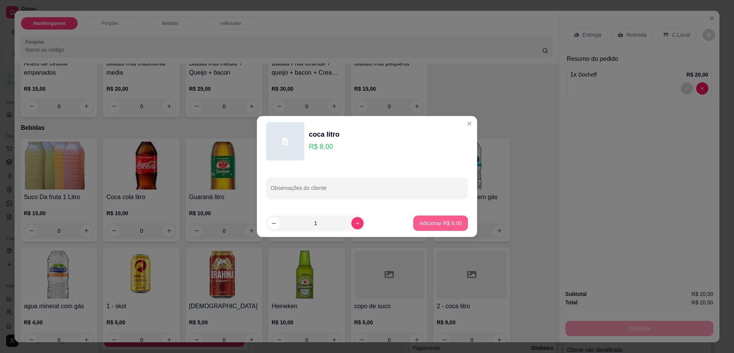
click at [438, 220] on p "Adicionar R$ 8,00" at bounding box center [441, 223] width 42 height 8
type input "1"
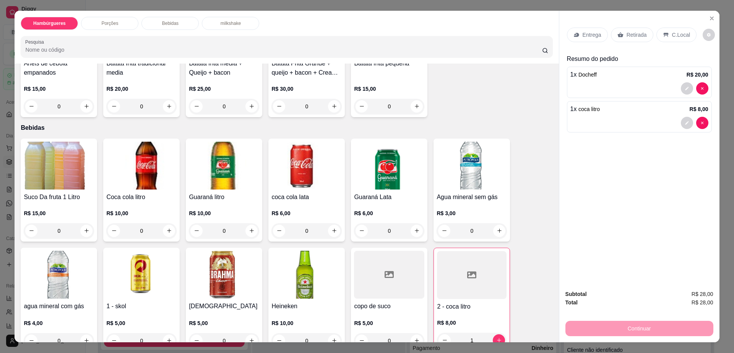
click at [672, 31] on p "C.Local" at bounding box center [681, 35] width 18 height 8
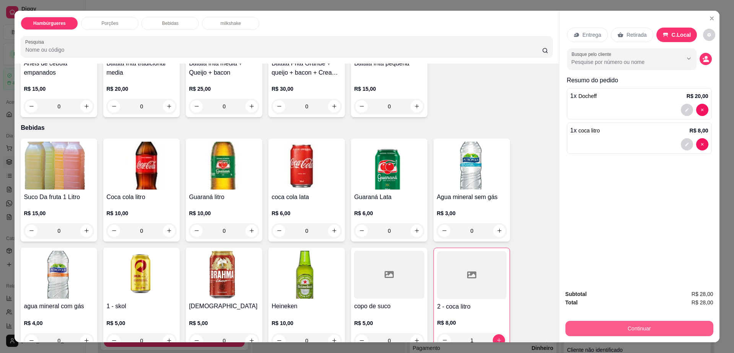
click at [638, 329] on button "Continuar" at bounding box center [640, 328] width 148 height 15
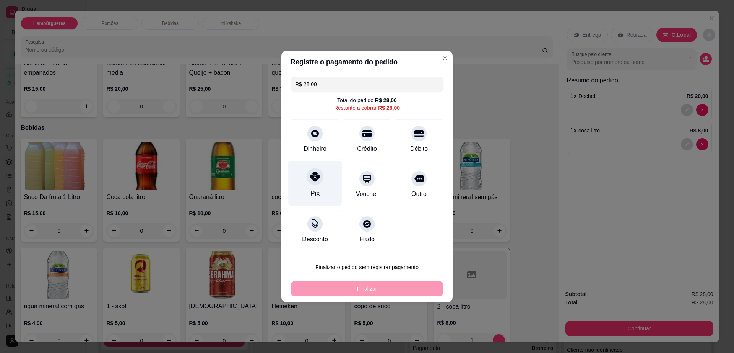
click at [311, 189] on div "Pix" at bounding box center [315, 193] width 9 height 10
type input "R$ 0,00"
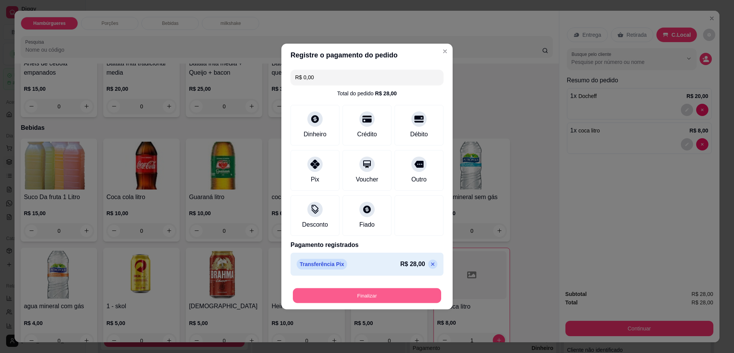
click at [366, 297] on button "Finalizar" at bounding box center [367, 295] width 148 height 15
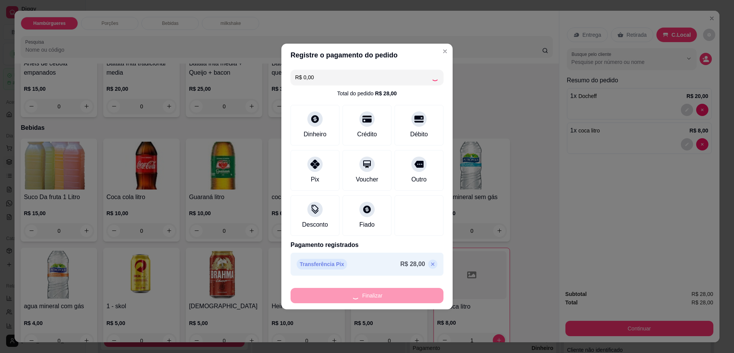
type input "0"
type input "-R$ 28,00"
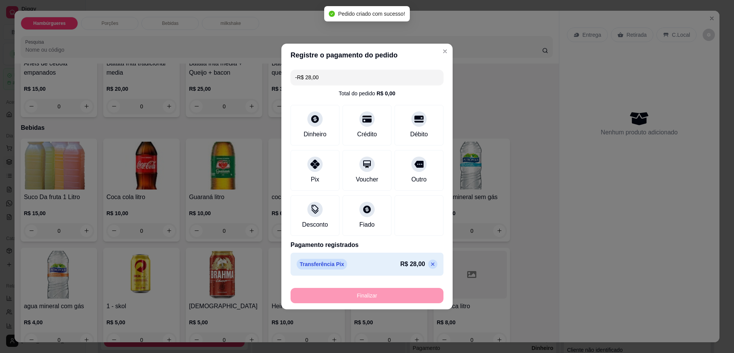
scroll to position [477, 0]
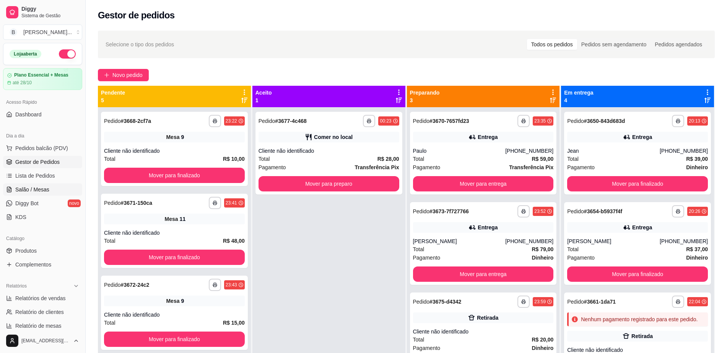
click at [36, 188] on span "Salão / Mesas" at bounding box center [32, 189] width 34 height 8
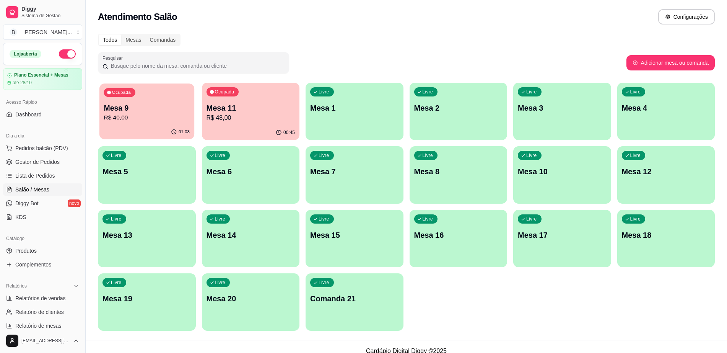
click at [124, 129] on div "01:03" at bounding box center [146, 132] width 95 height 15
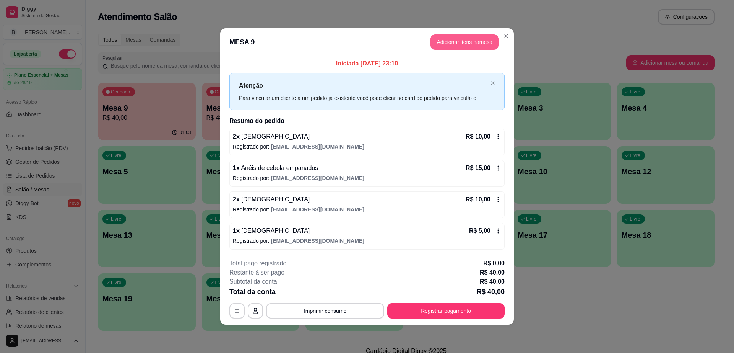
click at [464, 49] on button "Adicionar itens na mesa" at bounding box center [465, 41] width 68 height 15
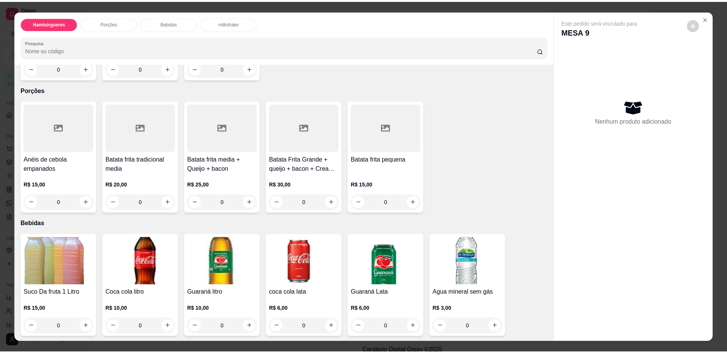
scroll to position [478, 0]
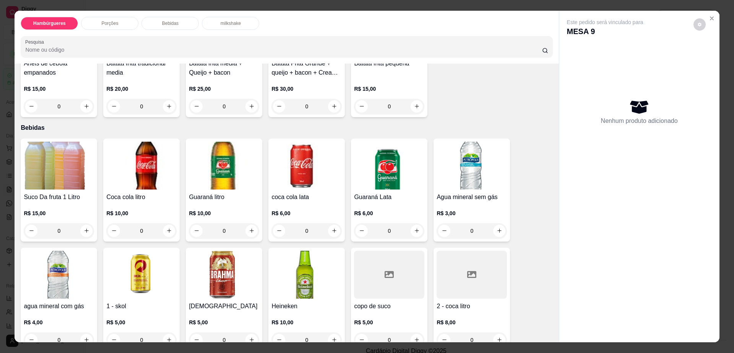
click at [204, 265] on img at bounding box center [224, 275] width 70 height 48
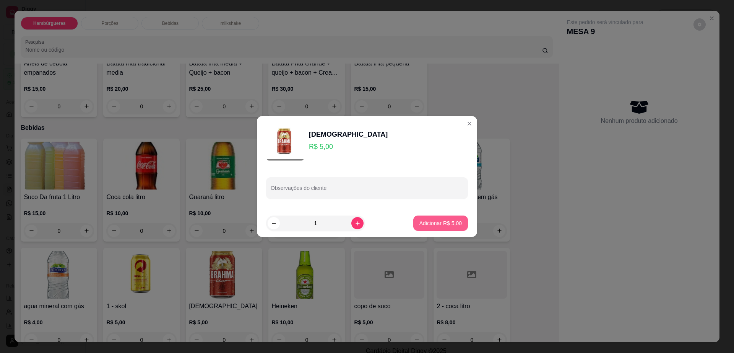
click at [413, 228] on button "Adicionar R$ 5,00" at bounding box center [440, 222] width 55 height 15
type input "1"
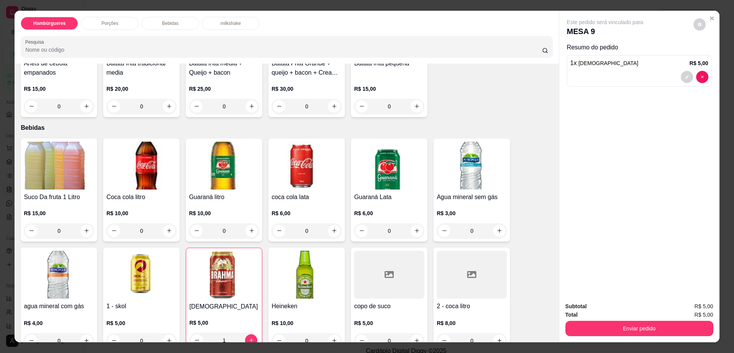
click at [700, 28] on button "decrease-product-quantity" at bounding box center [700, 24] width 12 height 12
click at [615, 328] on button "Enviar pedido" at bounding box center [640, 328] width 148 height 15
click at [615, 328] on button "Enviar pedido" at bounding box center [639, 328] width 143 height 15
click at [684, 310] on button "Enviar pedido" at bounding box center [693, 309] width 42 height 14
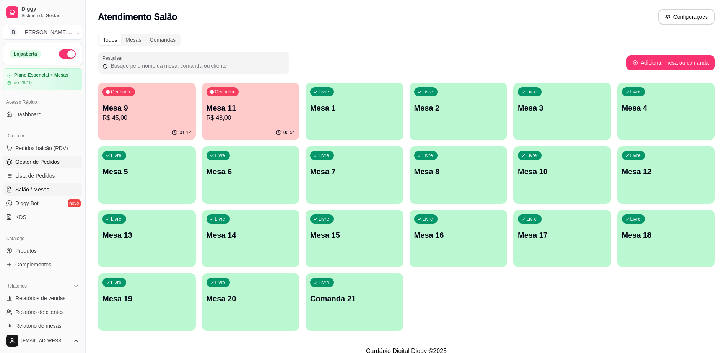
click at [57, 166] on link "Gestor de Pedidos" at bounding box center [42, 162] width 79 height 12
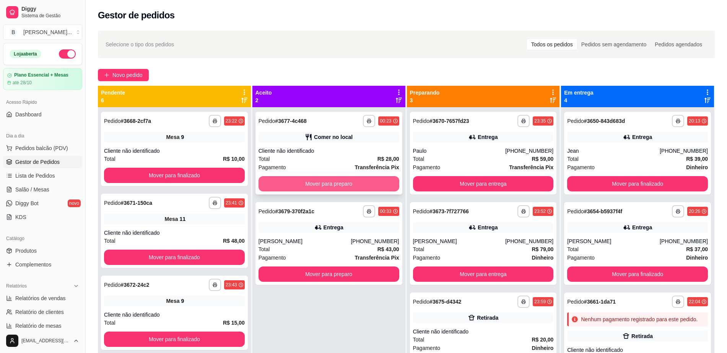
click at [360, 187] on button "Mover para preparo" at bounding box center [329, 183] width 141 height 15
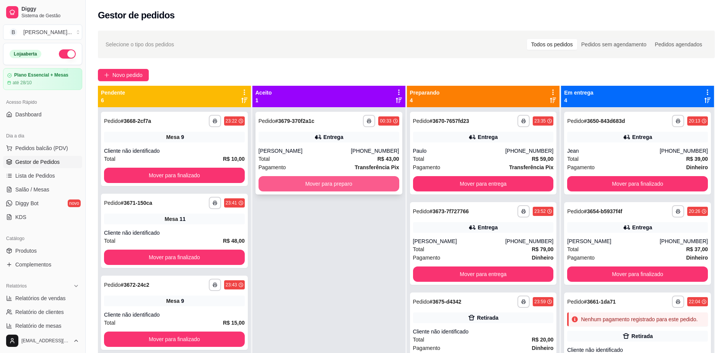
click at [362, 181] on button "Mover para preparo" at bounding box center [329, 183] width 141 height 15
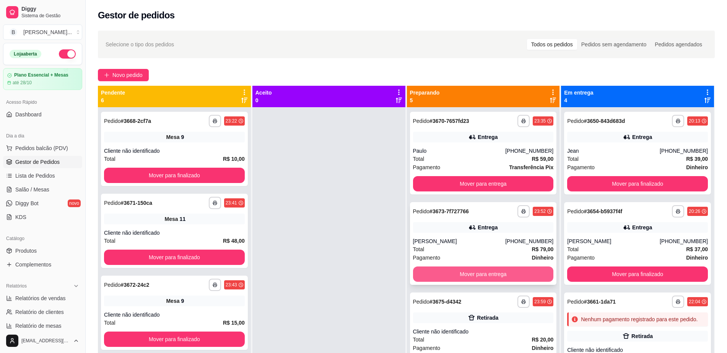
click at [471, 278] on button "Mover para entrega" at bounding box center [483, 273] width 141 height 15
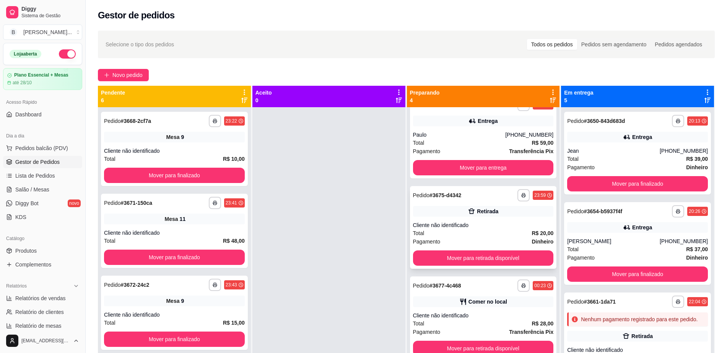
click at [482, 256] on button "Mover para retirada disponível" at bounding box center [483, 257] width 141 height 15
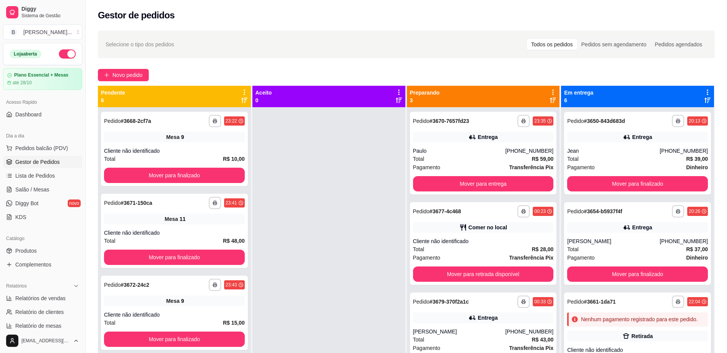
scroll to position [0, 0]
click at [481, 270] on button "Mover para retirada disponível" at bounding box center [483, 274] width 137 height 15
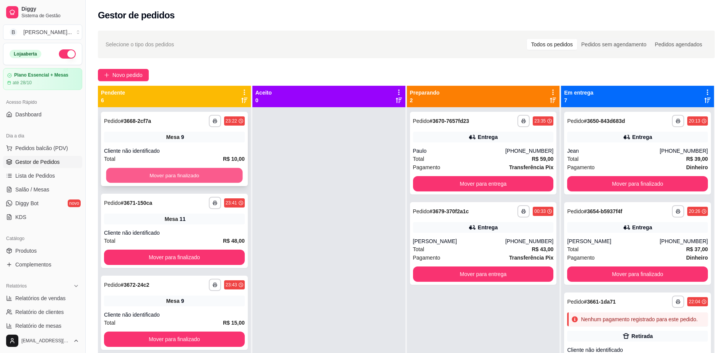
click at [219, 171] on button "Mover para finalizado" at bounding box center [174, 175] width 137 height 15
click at [219, 171] on button "Mover para finalizado" at bounding box center [174, 175] width 141 height 15
click at [191, 176] on button "Mover para finalizado" at bounding box center [174, 175] width 137 height 15
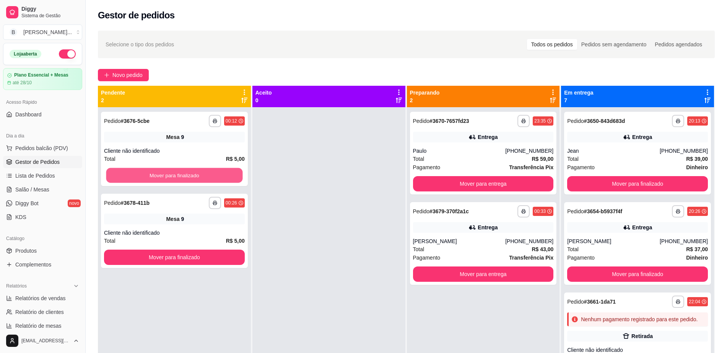
click at [191, 176] on button "Mover para finalizado" at bounding box center [174, 175] width 137 height 15
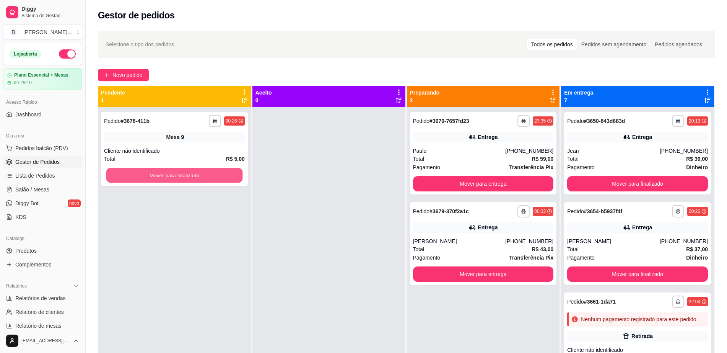
click at [191, 176] on button "Mover para finalizado" at bounding box center [174, 175] width 137 height 15
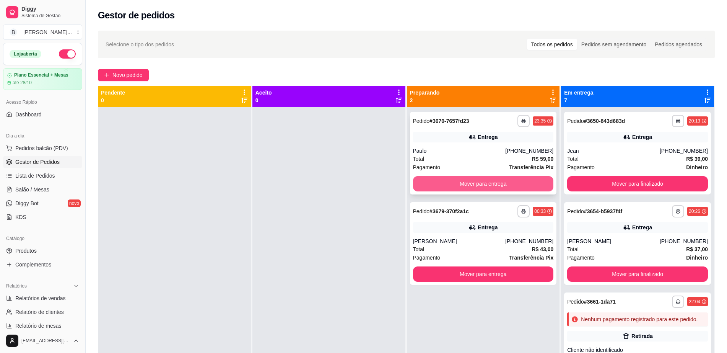
click at [483, 187] on button "Mover para entrega" at bounding box center [483, 183] width 141 height 15
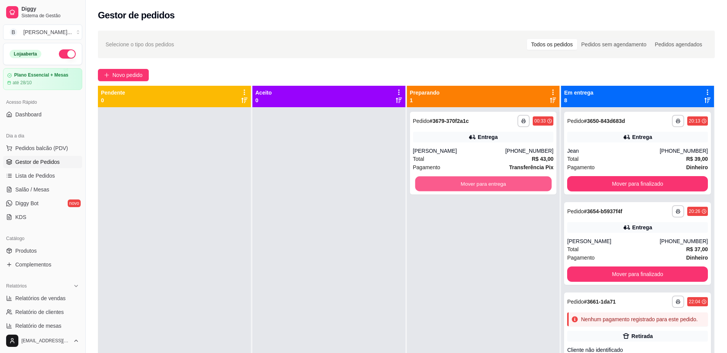
click at [485, 184] on button "Mover para entrega" at bounding box center [483, 183] width 137 height 15
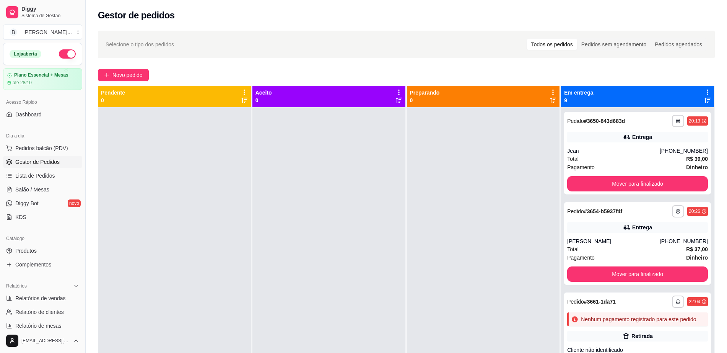
click at [59, 55] on button "button" at bounding box center [67, 53] width 17 height 9
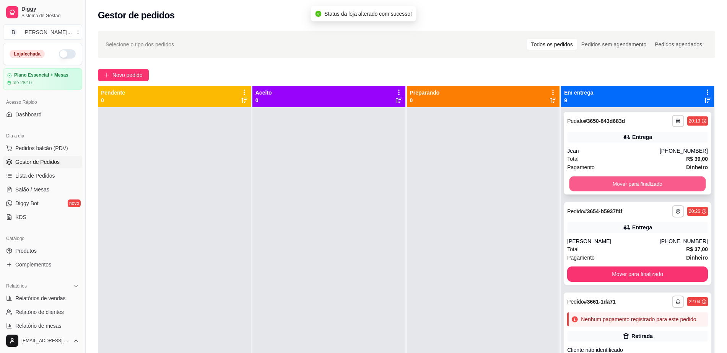
click at [589, 177] on button "Mover para finalizado" at bounding box center [637, 183] width 137 height 15
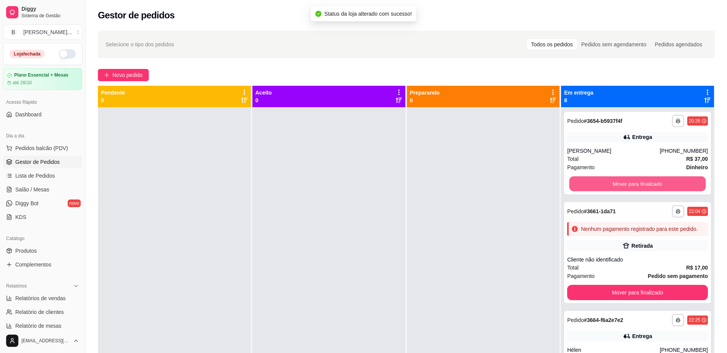
click at [600, 181] on button "Mover para finalizado" at bounding box center [637, 183] width 137 height 15
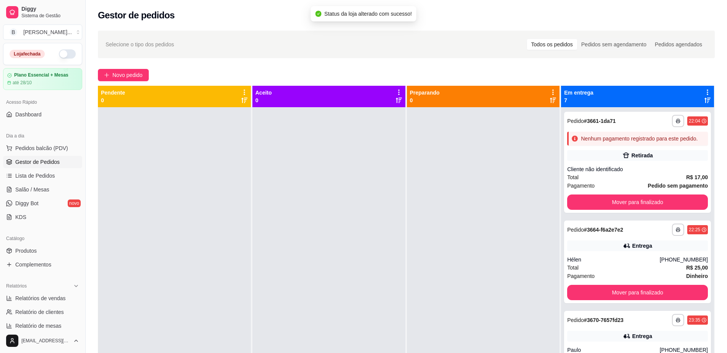
click at [600, 181] on div "Total R$ 17,00" at bounding box center [637, 177] width 141 height 8
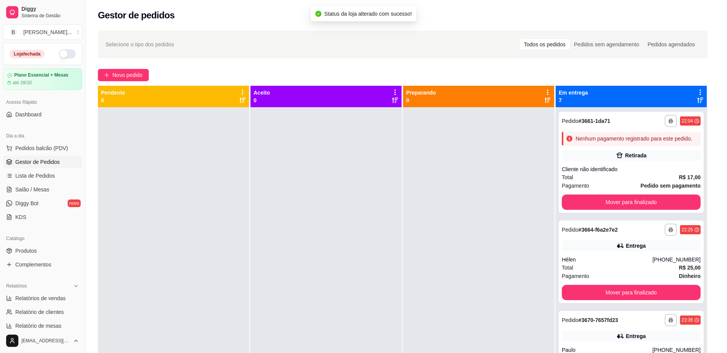
click at [612, 208] on button "Mover para finalizado" at bounding box center [631, 201] width 139 height 15
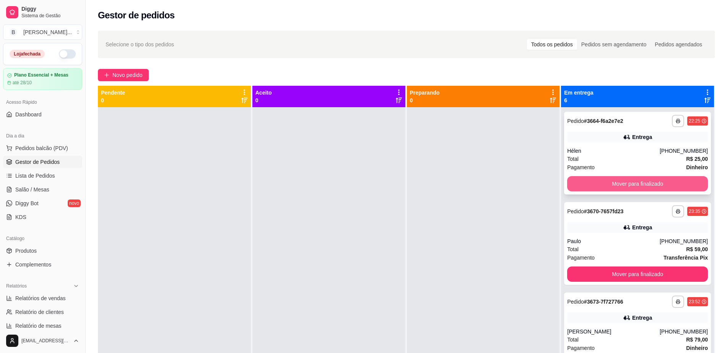
click at [623, 184] on button "Mover para finalizado" at bounding box center [637, 183] width 141 height 15
click at [623, 182] on button "Mover para finalizado" at bounding box center [637, 183] width 141 height 15
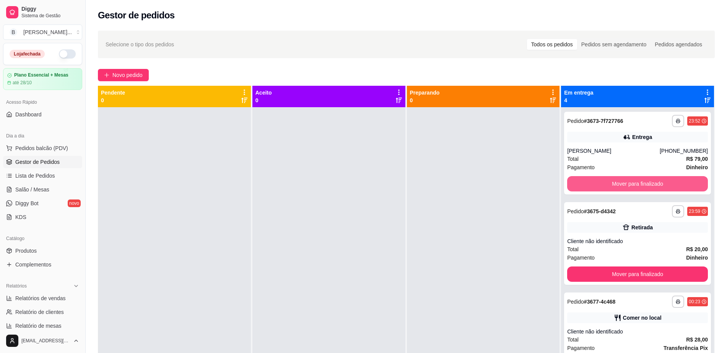
click at [623, 182] on button "Mover para finalizado" at bounding box center [637, 183] width 141 height 15
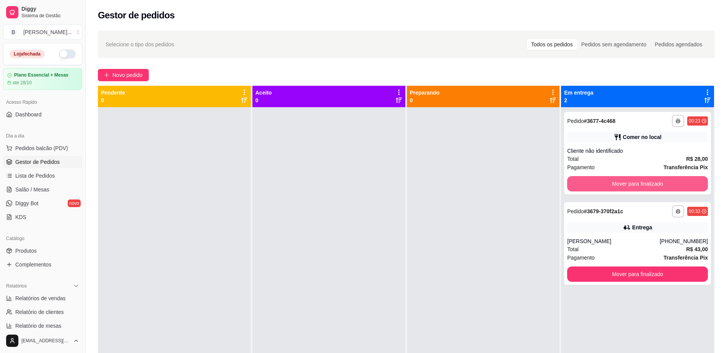
click at [623, 182] on button "Mover para finalizado" at bounding box center [637, 183] width 141 height 15
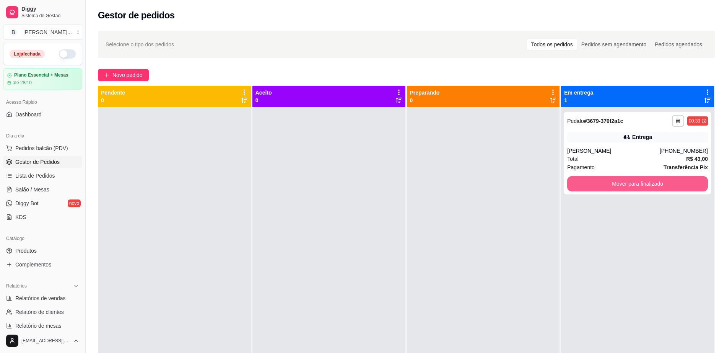
click at [623, 182] on button "Mover para finalizado" at bounding box center [637, 183] width 141 height 15
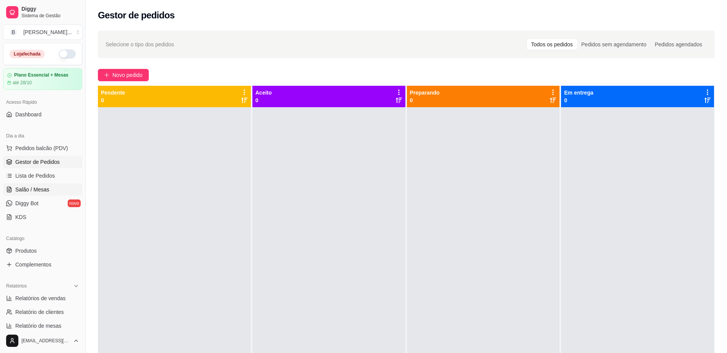
click at [46, 190] on span "Salão / Mesas" at bounding box center [32, 189] width 34 height 8
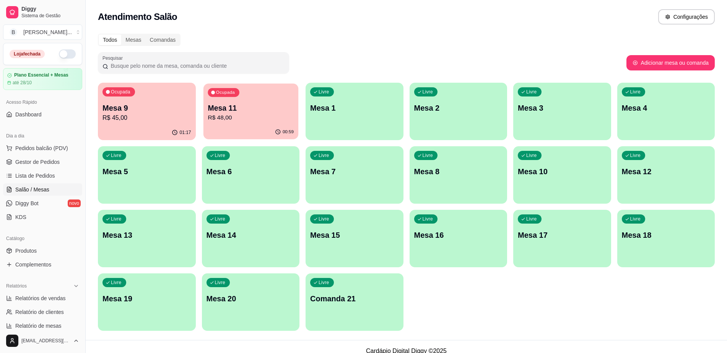
click at [225, 108] on p "Mesa 11" at bounding box center [251, 108] width 86 height 10
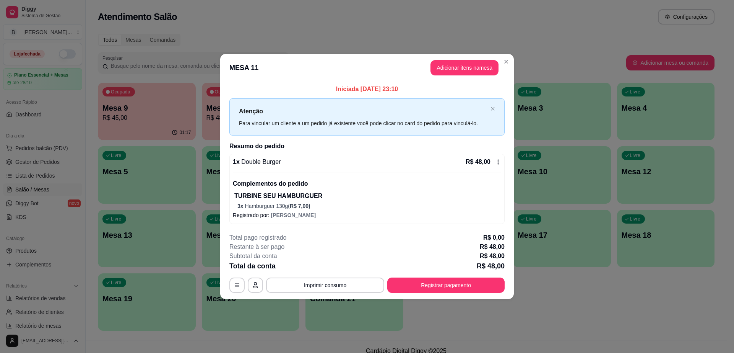
click at [496, 157] on div "R$ 48,00" at bounding box center [484, 161] width 36 height 9
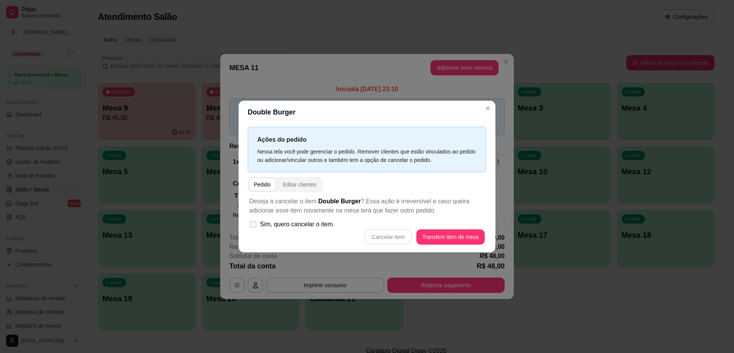
click at [254, 225] on icon at bounding box center [253, 224] width 6 height 4
click at [254, 226] on input "Sim, quero cancelar o item." at bounding box center [251, 228] width 5 height 5
checkbox input "true"
click at [387, 238] on button "Cancelar item" at bounding box center [389, 236] width 46 height 15
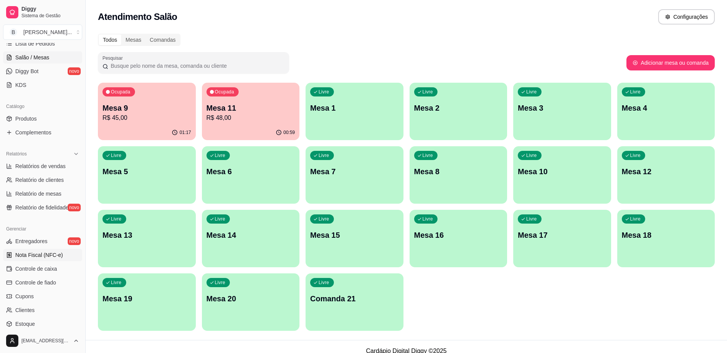
scroll to position [191, 0]
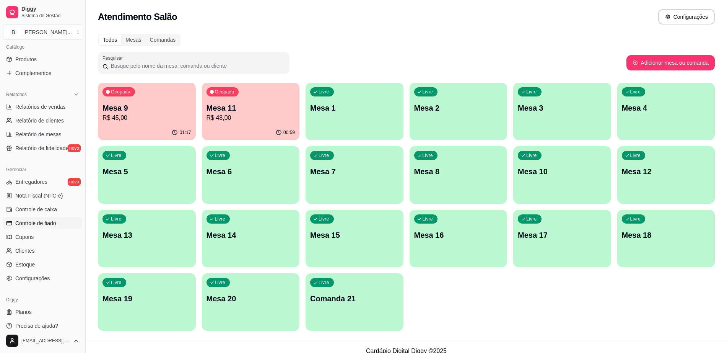
click at [55, 221] on span "Controle de fiado" at bounding box center [35, 223] width 41 height 8
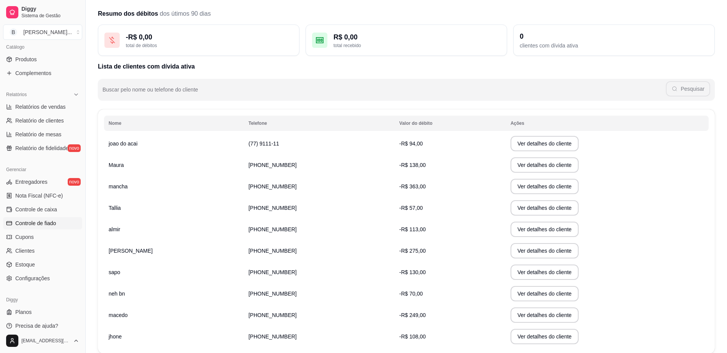
scroll to position [71, 0]
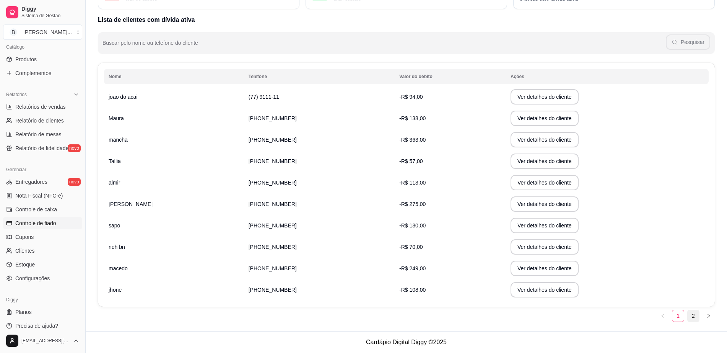
click at [695, 313] on link "2" at bounding box center [693, 315] width 11 height 11
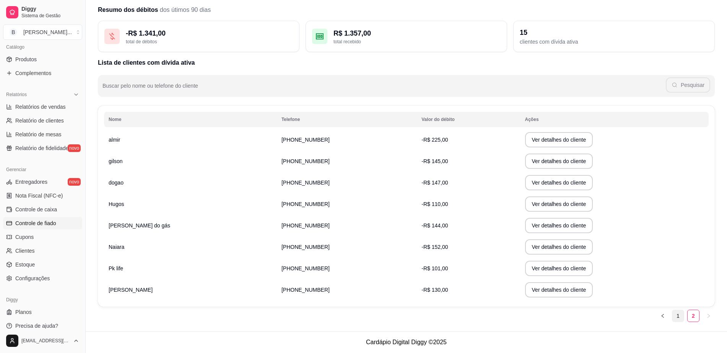
click at [677, 316] on link "1" at bounding box center [677, 315] width 11 height 11
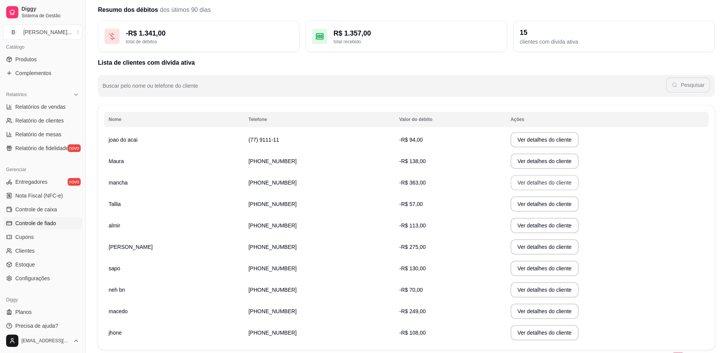
click at [511, 181] on button "Ver detalhes do cliente" at bounding box center [545, 182] width 68 height 15
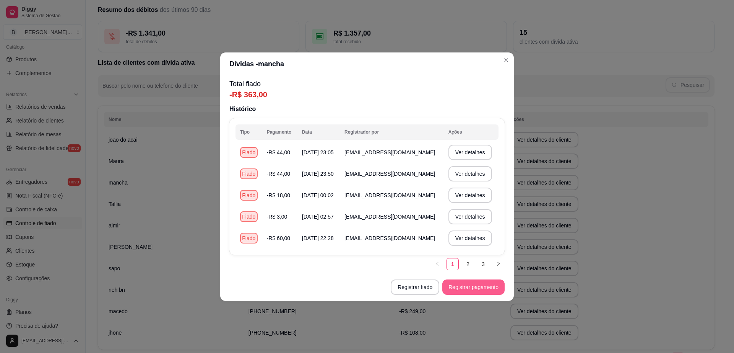
click at [482, 293] on button "Registrar pagamento" at bounding box center [474, 286] width 62 height 15
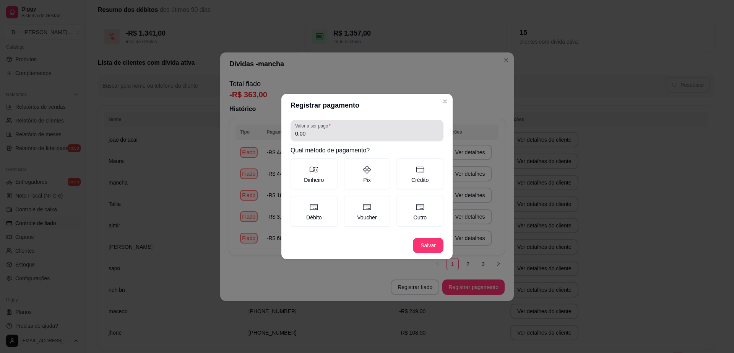
click at [334, 130] on input "0,00" at bounding box center [367, 134] width 144 height 8
type input "363,00"
click at [441, 178] on label "Crédito" at bounding box center [420, 173] width 47 height 31
click at [402, 164] on button "Crédito" at bounding box center [399, 161] width 6 height 6
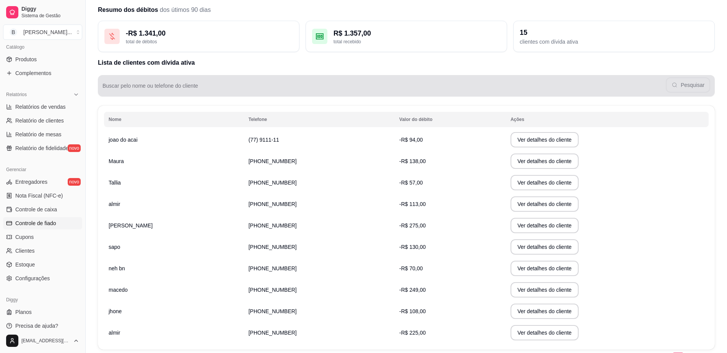
click at [299, 79] on div "Pesquisar" at bounding box center [407, 85] width 608 height 15
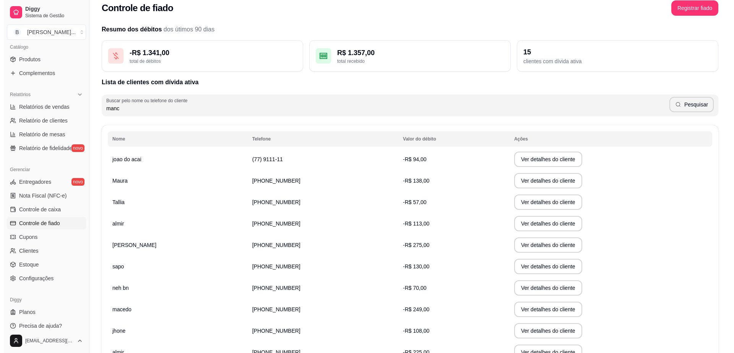
scroll to position [0, 0]
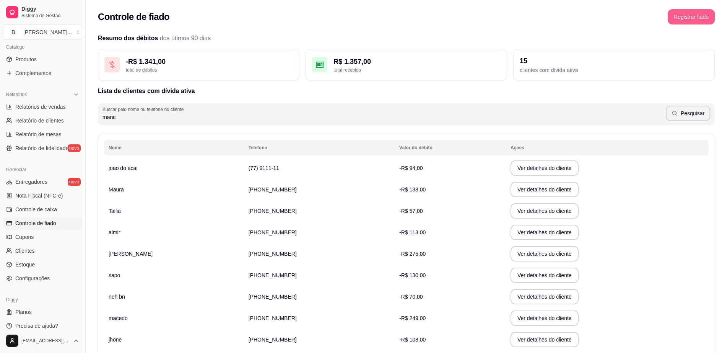
type input "manc"
click at [685, 18] on button "Registrar fiado" at bounding box center [691, 16] width 47 height 15
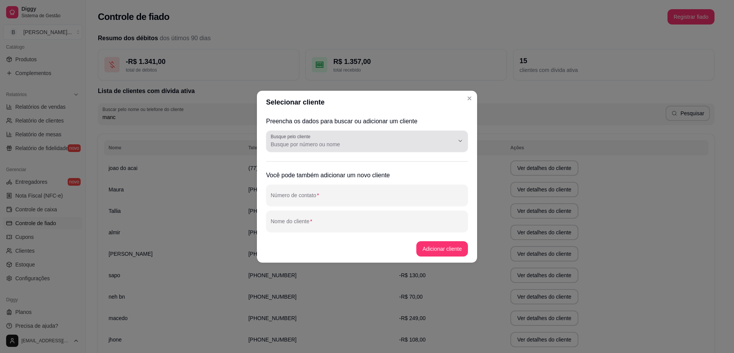
click at [391, 142] on input "Busque pelo cliente" at bounding box center [356, 144] width 171 height 8
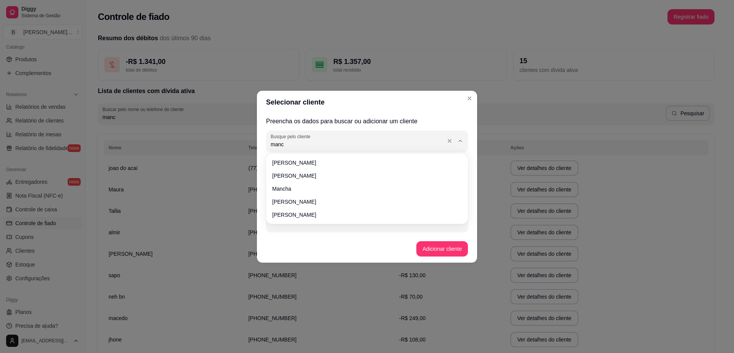
type input "manch"
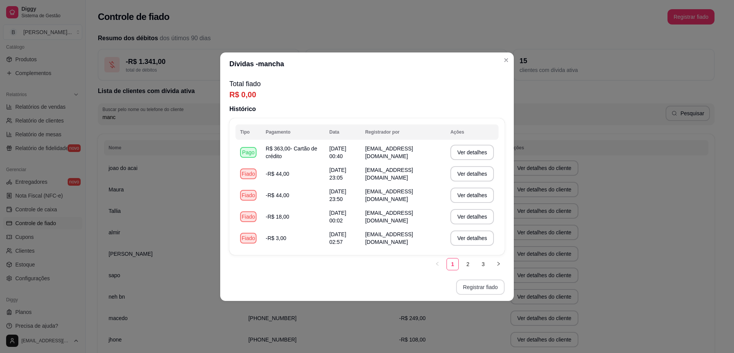
click at [477, 283] on button "Registrar fiado" at bounding box center [480, 286] width 49 height 15
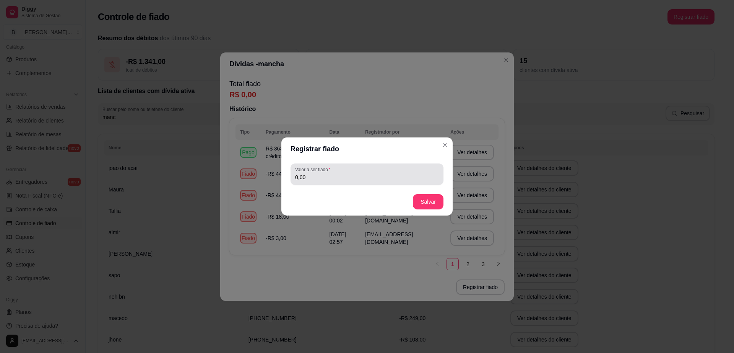
click at [352, 181] on div "0,00" at bounding box center [367, 173] width 144 height 15
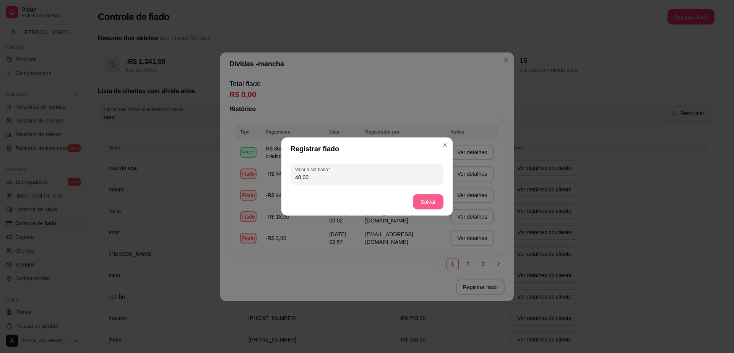
type input "48,00"
click at [430, 196] on button "Salvar" at bounding box center [428, 201] width 31 height 15
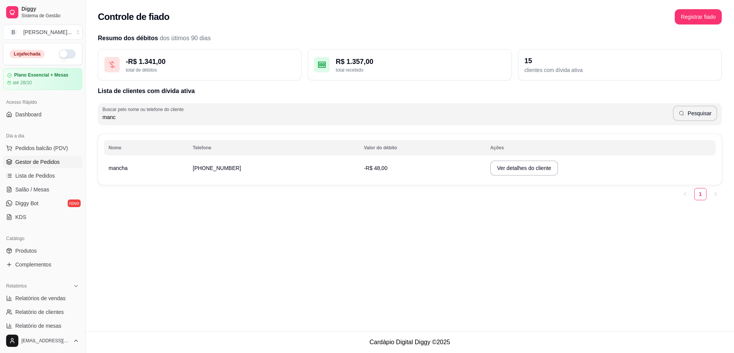
click at [56, 166] on link "Gestor de Pedidos" at bounding box center [42, 162] width 79 height 12
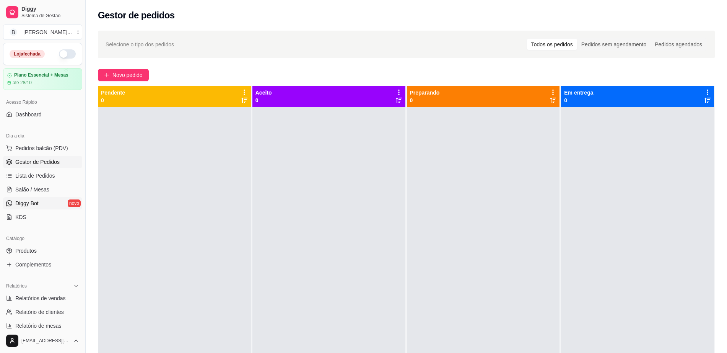
click at [49, 201] on link "Diggy Bot novo" at bounding box center [42, 203] width 79 height 12
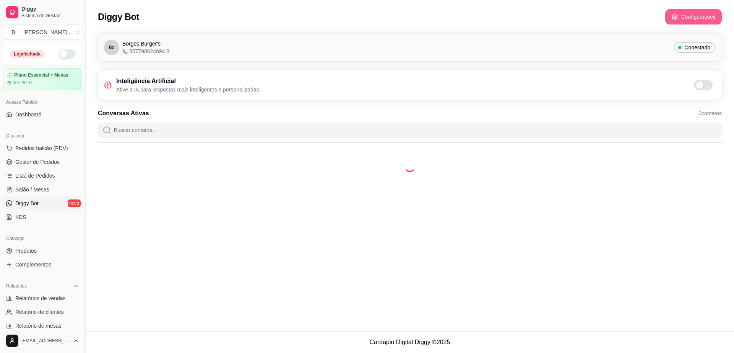
click at [695, 16] on button "Configurações" at bounding box center [693, 16] width 57 height 15
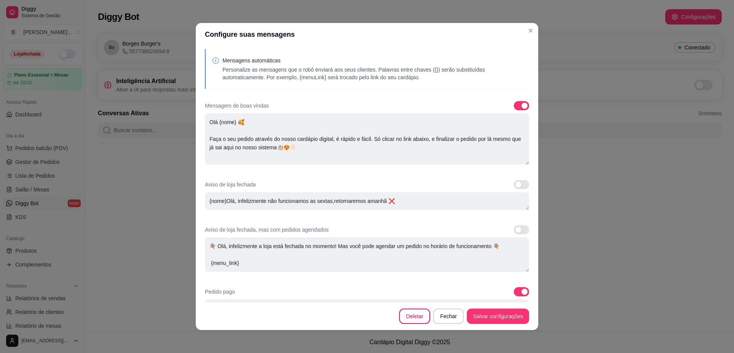
click at [514, 106] on span at bounding box center [521, 105] width 15 height 9
click at [514, 107] on input "checkbox" at bounding box center [516, 109] width 5 height 5
checkbox input "false"
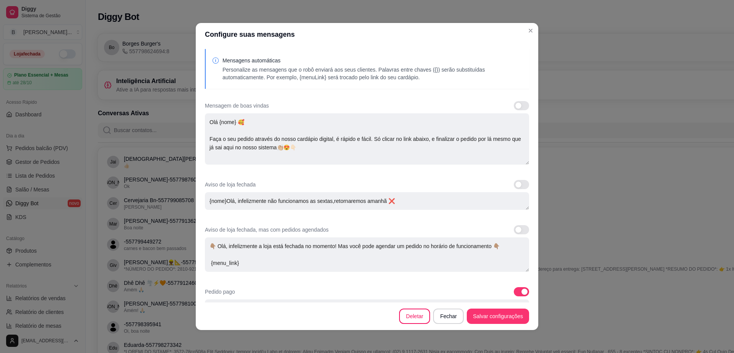
click at [514, 182] on span at bounding box center [521, 184] width 15 height 9
click at [514, 186] on input "checkbox" at bounding box center [516, 188] width 5 height 5
checkbox input "true"
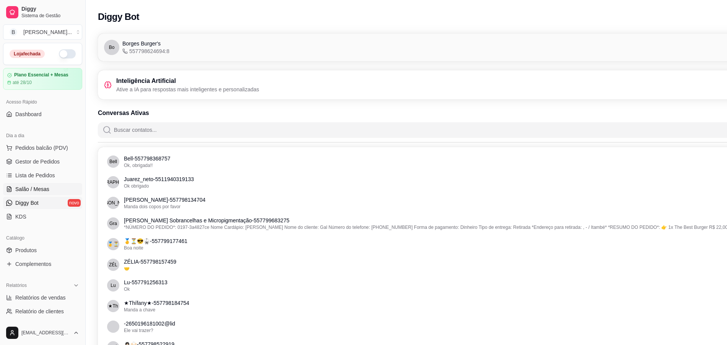
click at [61, 187] on link "Salão / Mesas" at bounding box center [42, 189] width 79 height 12
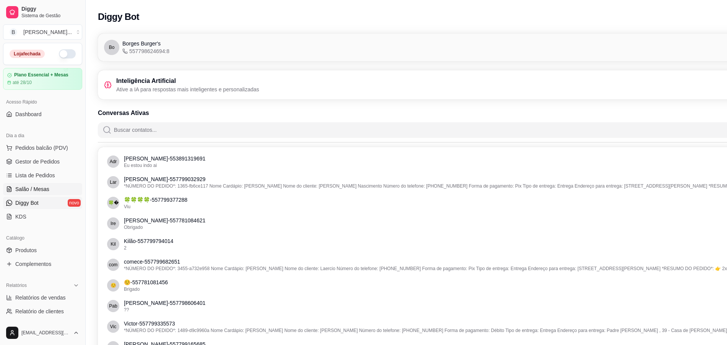
click at [37, 186] on span "Salão / Mesas" at bounding box center [32, 189] width 34 height 8
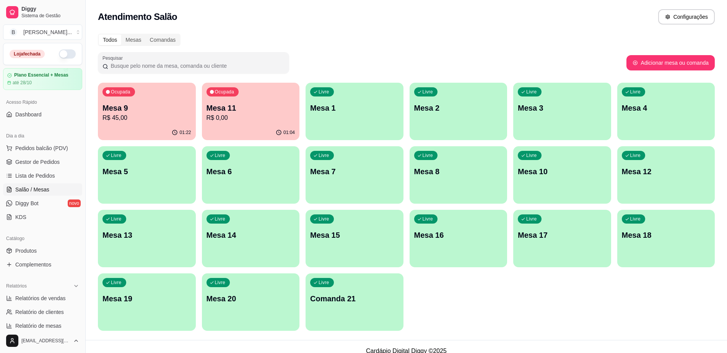
click at [156, 128] on div "01:22" at bounding box center [147, 132] width 98 height 15
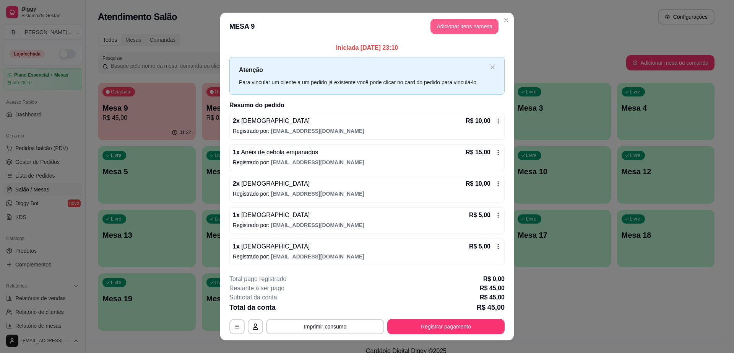
click at [485, 26] on button "Adicionar itens na mesa" at bounding box center [465, 26] width 68 height 15
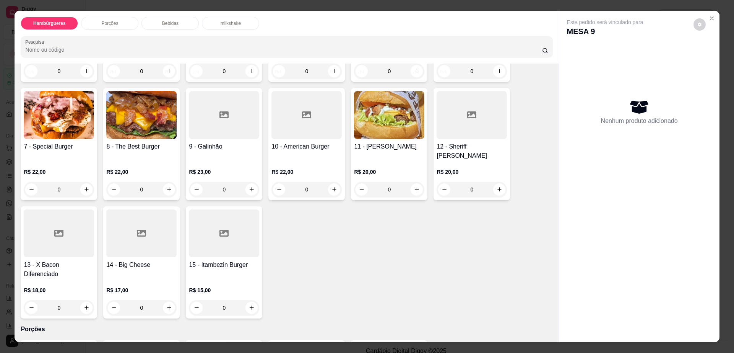
click at [164, 22] on p "Bebidas" at bounding box center [170, 23] width 16 height 6
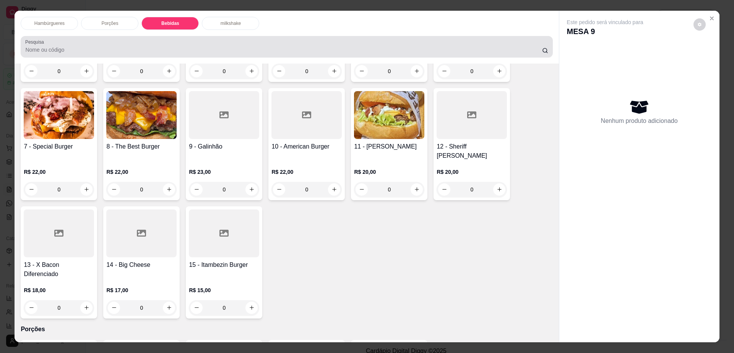
scroll to position [14, 0]
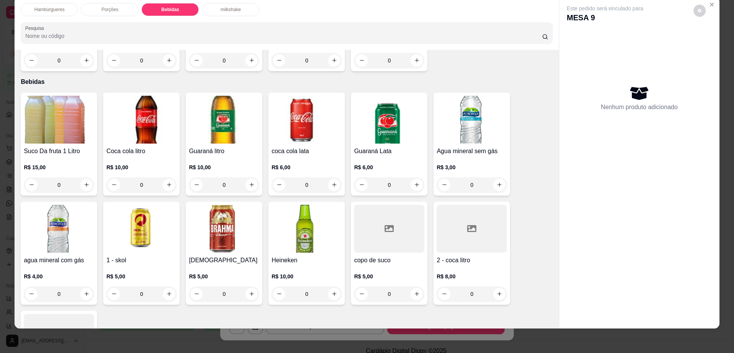
click at [205, 216] on img at bounding box center [224, 229] width 70 height 48
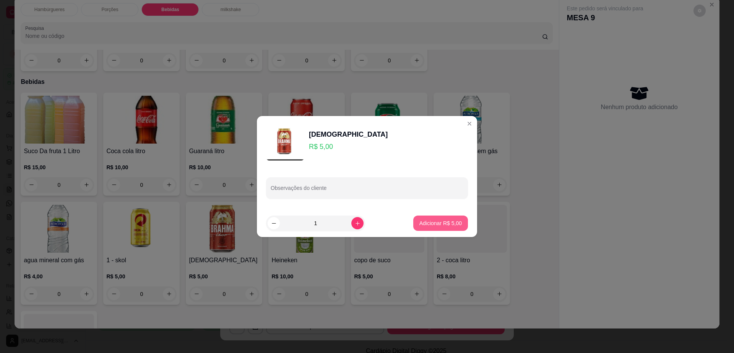
click at [442, 223] on p "Adicionar R$ 5,00" at bounding box center [441, 223] width 42 height 8
type input "1"
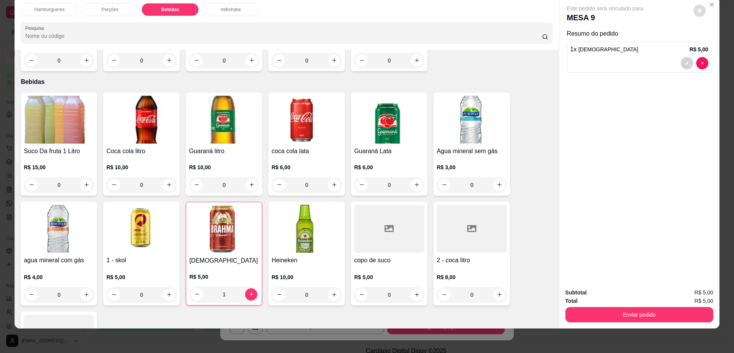
click at [698, 10] on icon "decrease-product-quantity" at bounding box center [700, 10] width 5 height 5
click at [620, 321] on button "Enviar pedido" at bounding box center [640, 314] width 148 height 15
click at [620, 317] on button "Enviar pedido" at bounding box center [639, 314] width 143 height 15
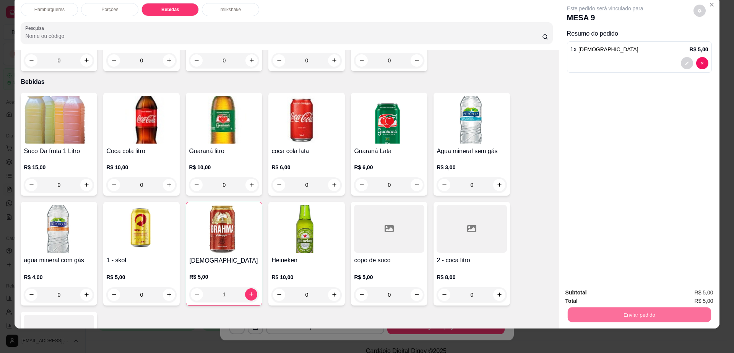
click at [702, 300] on button "Enviar pedido" at bounding box center [692, 295] width 43 height 15
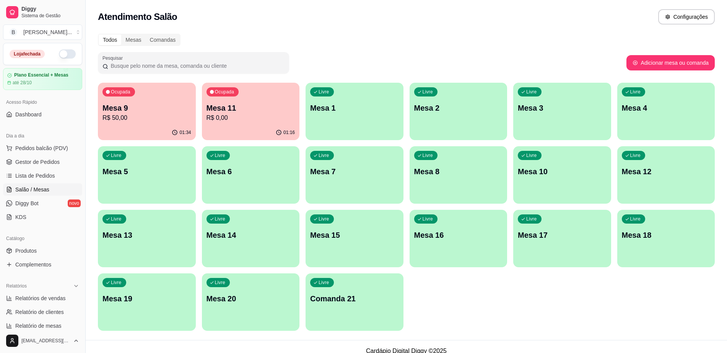
click at [239, 106] on p "Mesa 11" at bounding box center [251, 108] width 89 height 11
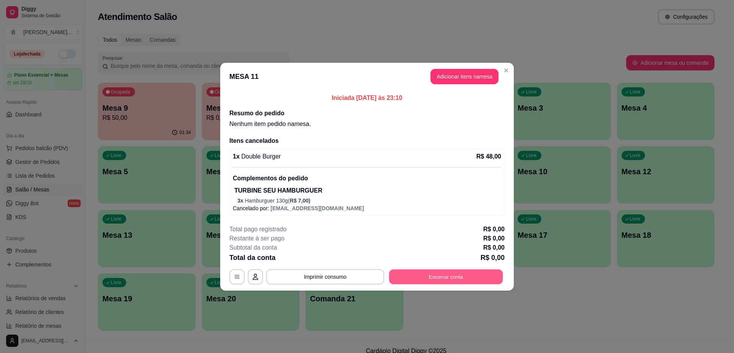
click at [462, 278] on button "Encerrar conta" at bounding box center [446, 276] width 114 height 15
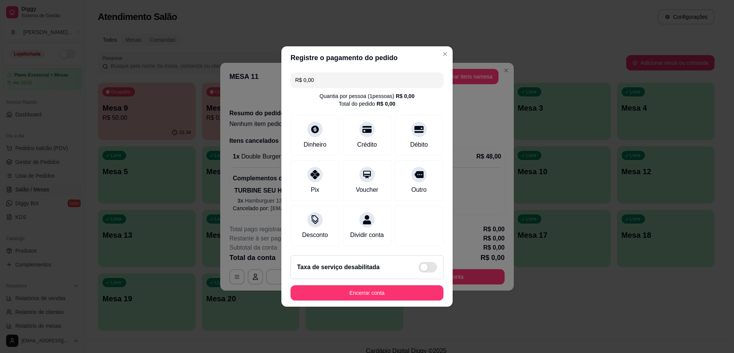
click at [400, 291] on button "Encerrar conta" at bounding box center [367, 292] width 153 height 15
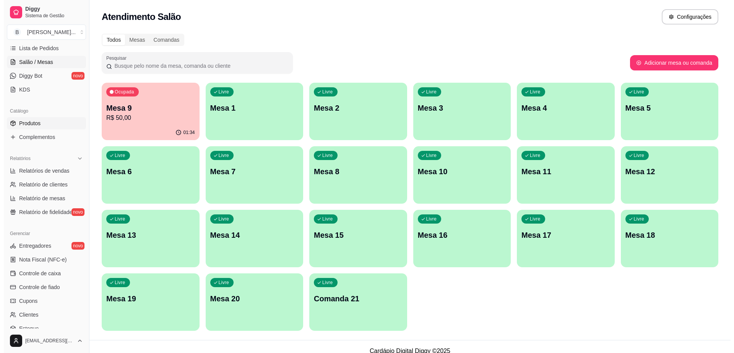
scroll to position [198, 0]
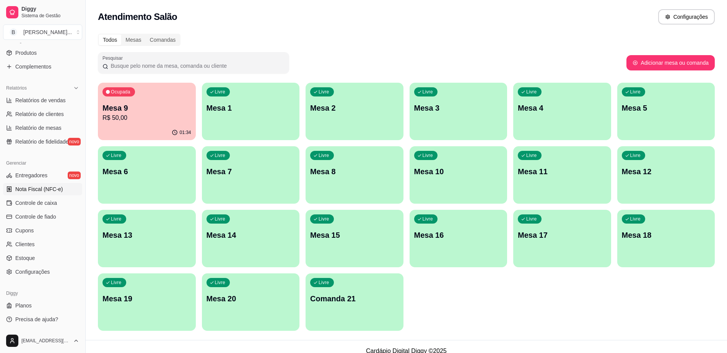
click at [56, 184] on link "Nota Fiscal (NFC-e)" at bounding box center [42, 189] width 79 height 12
